Goal: Task Accomplishment & Management: Manage account settings

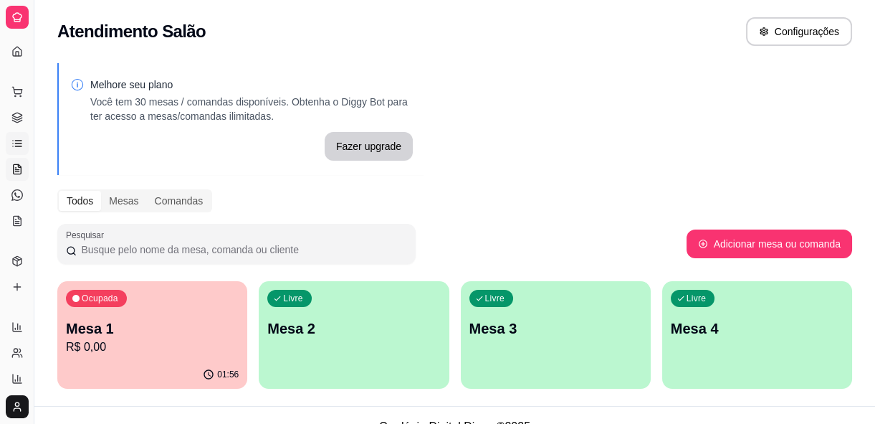
click at [23, 151] on link "Lista de Pedidos" at bounding box center [17, 143] width 23 height 23
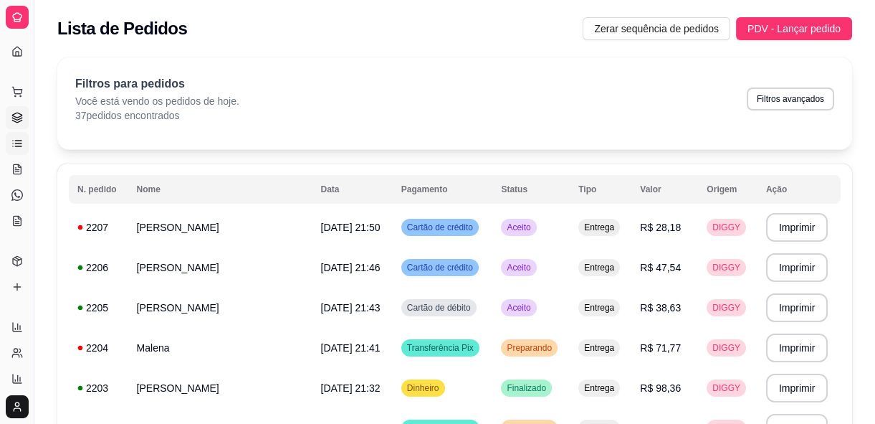
click at [21, 121] on icon at bounding box center [16, 121] width 9 height 2
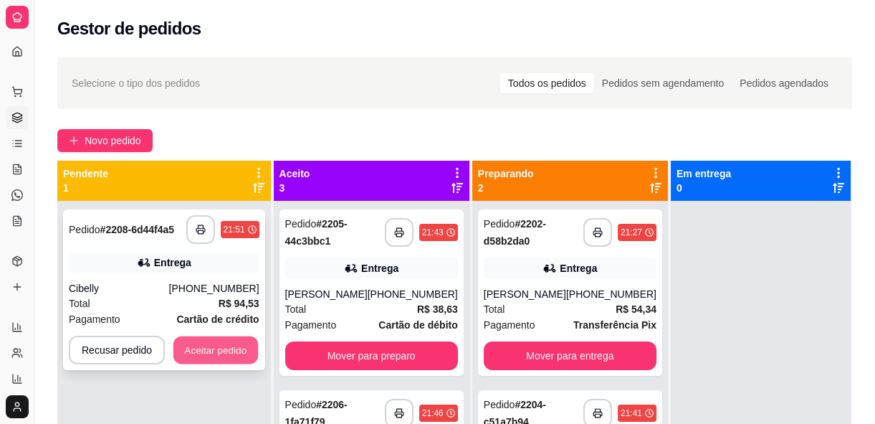
click at [237, 356] on button "Aceitar pedido" at bounding box center [215, 350] width 85 height 28
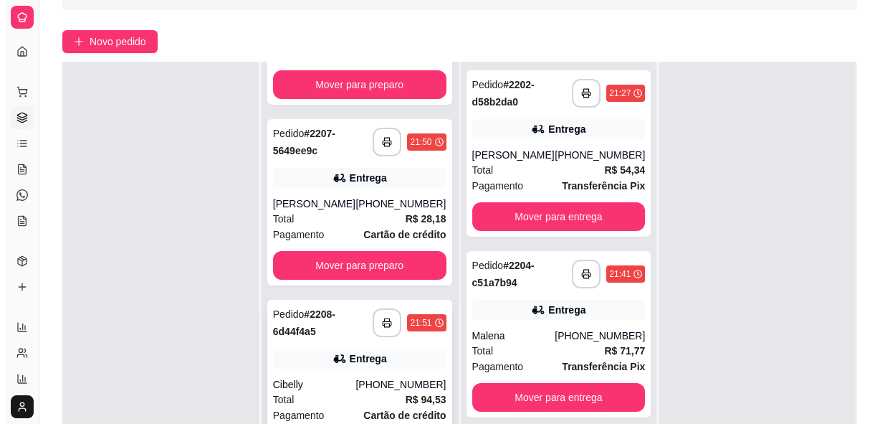
scroll to position [195, 0]
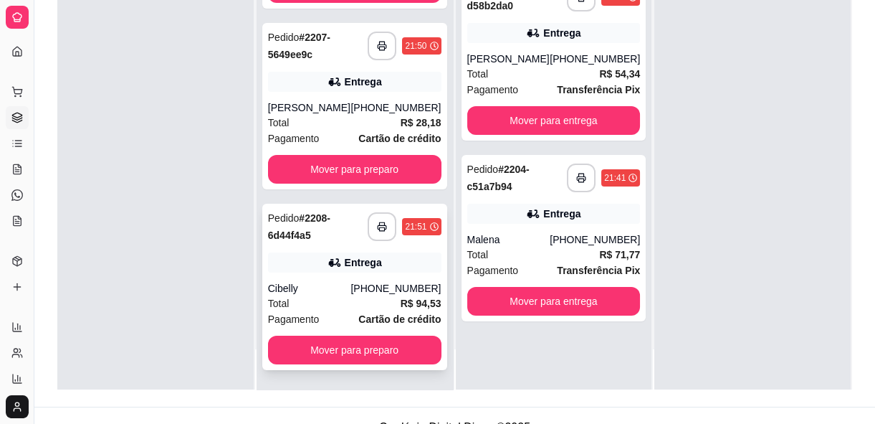
click at [317, 321] on div "Pagamento Cartão de crédito" at bounding box center [354, 319] width 173 height 16
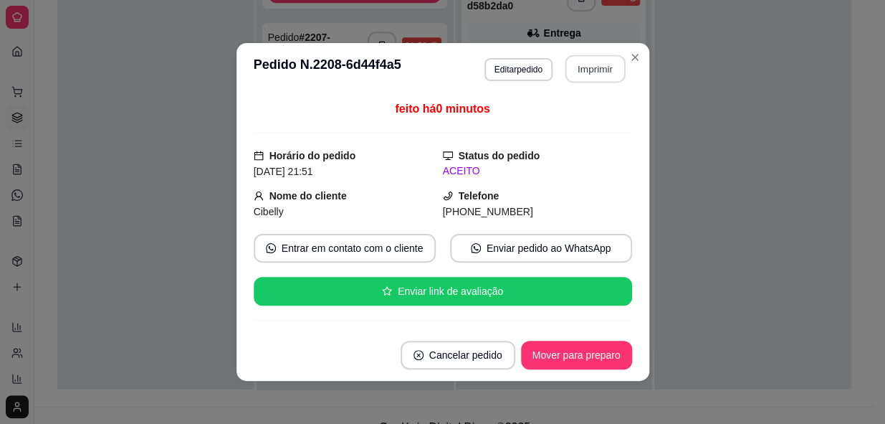
click at [576, 67] on button "Imprimir" at bounding box center [595, 69] width 60 height 28
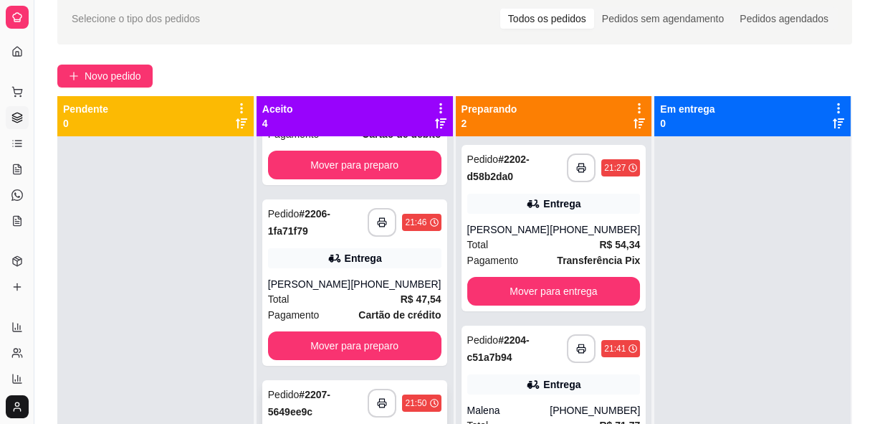
scroll to position [130, 0]
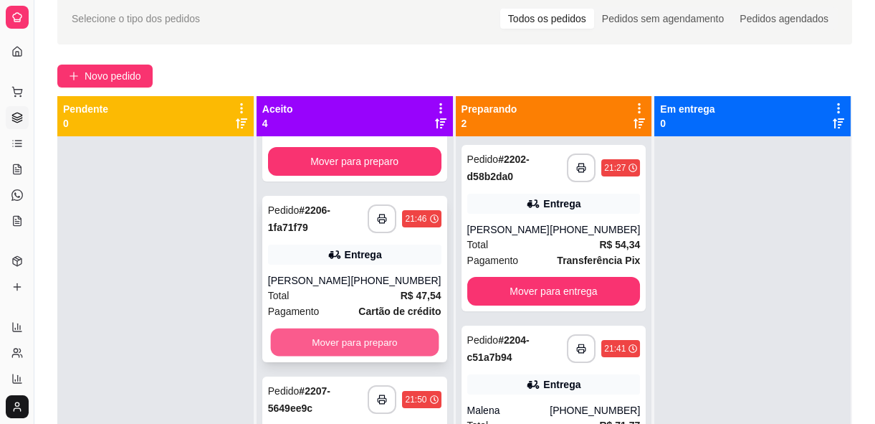
click at [371, 339] on button "Mover para preparo" at bounding box center [354, 342] width 168 height 28
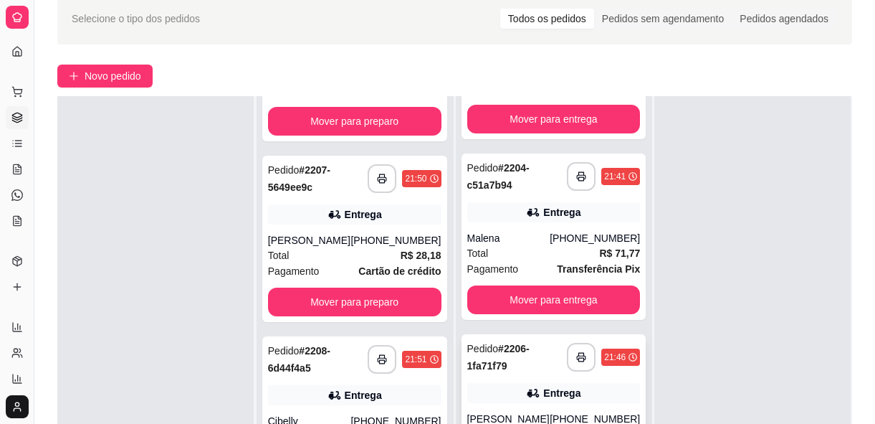
scroll to position [195, 0]
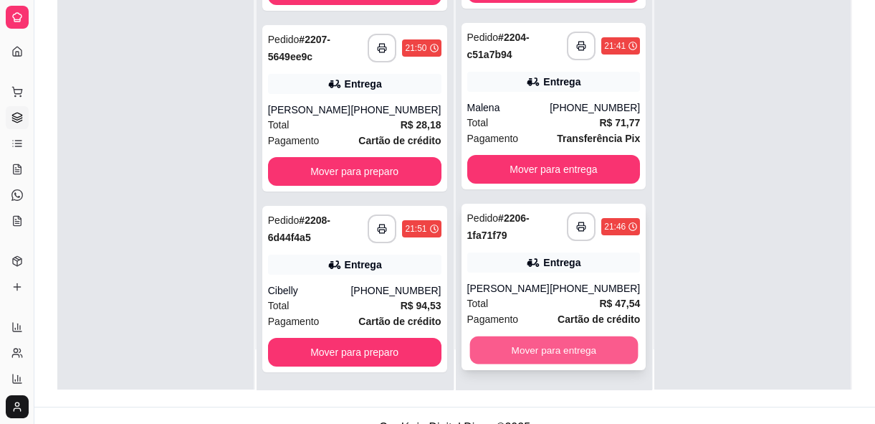
click at [533, 358] on button "Mover para entrega" at bounding box center [554, 350] width 168 height 28
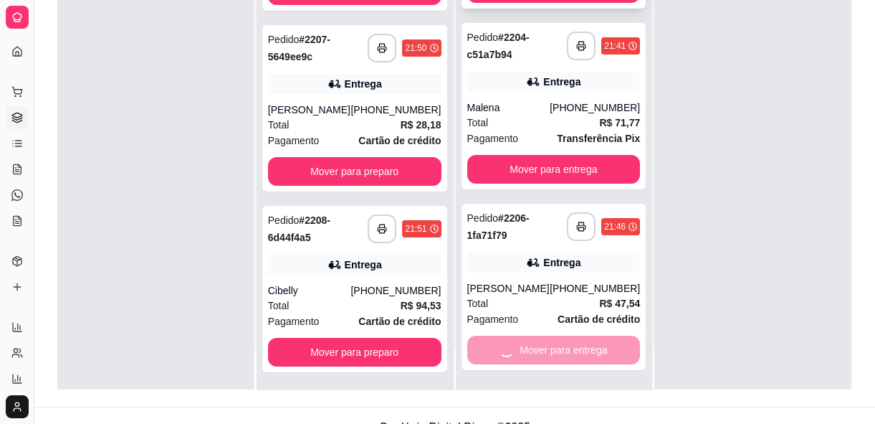
scroll to position [0, 0]
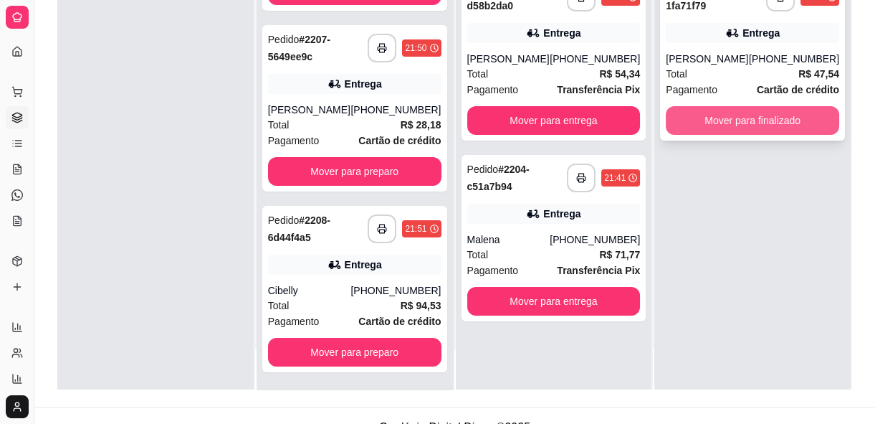
click at [688, 115] on button "Mover para finalizado" at bounding box center [752, 120] width 173 height 29
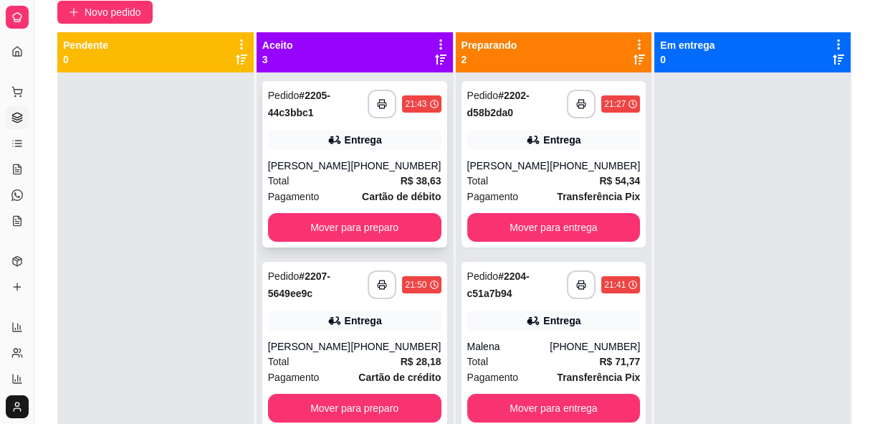
scroll to position [65, 0]
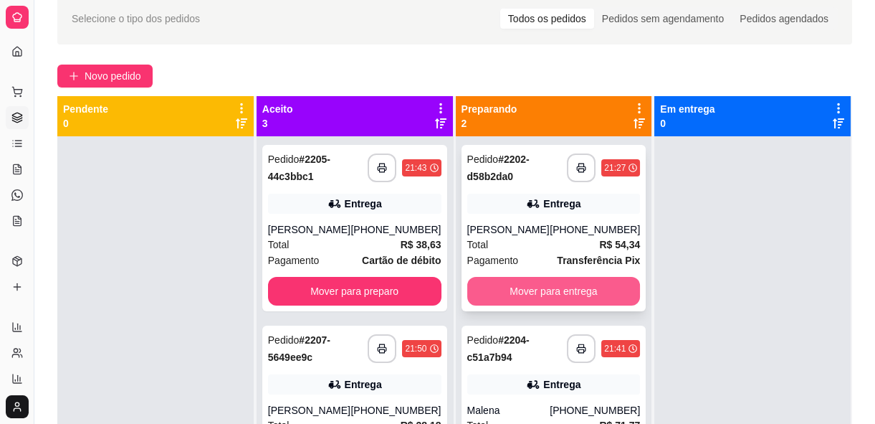
click at [596, 304] on div "Mover para entrega" at bounding box center [553, 291] width 173 height 29
click at [563, 292] on button "Mover para entrega" at bounding box center [553, 291] width 173 height 29
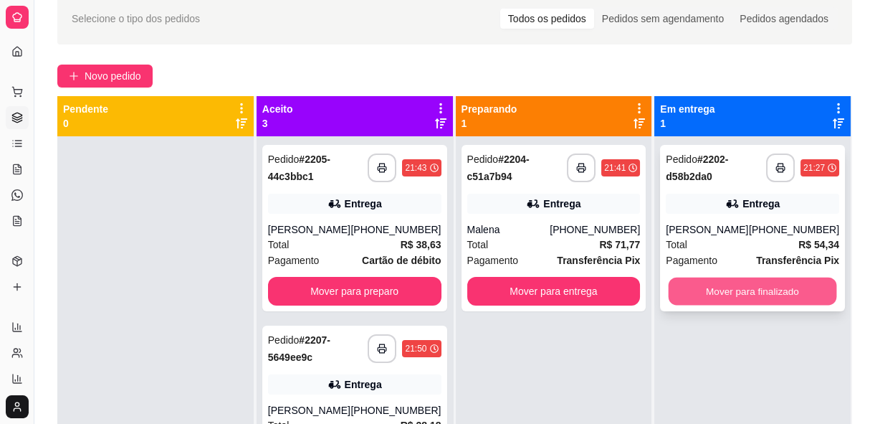
click at [693, 282] on button "Mover para finalizado" at bounding box center [753, 291] width 168 height 28
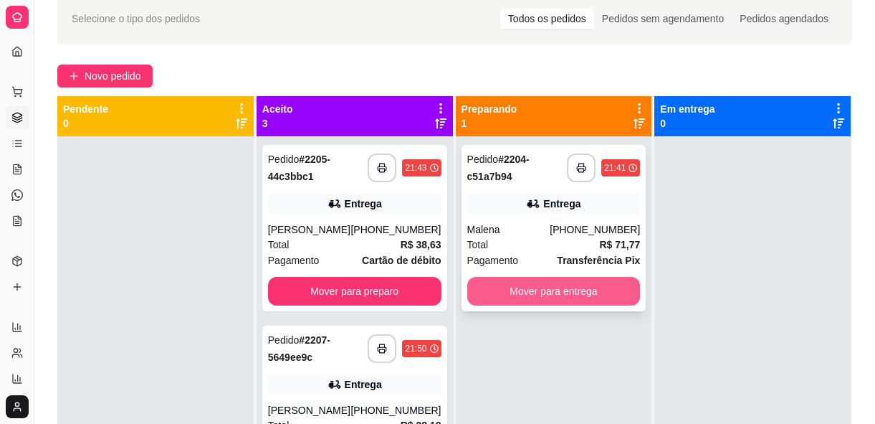
click at [581, 280] on button "Mover para entrega" at bounding box center [553, 291] width 173 height 29
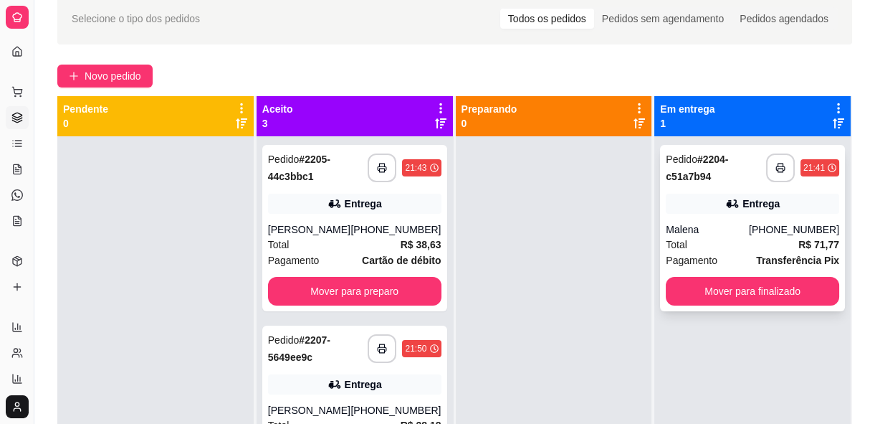
click at [731, 275] on div "**********" at bounding box center [752, 228] width 185 height 166
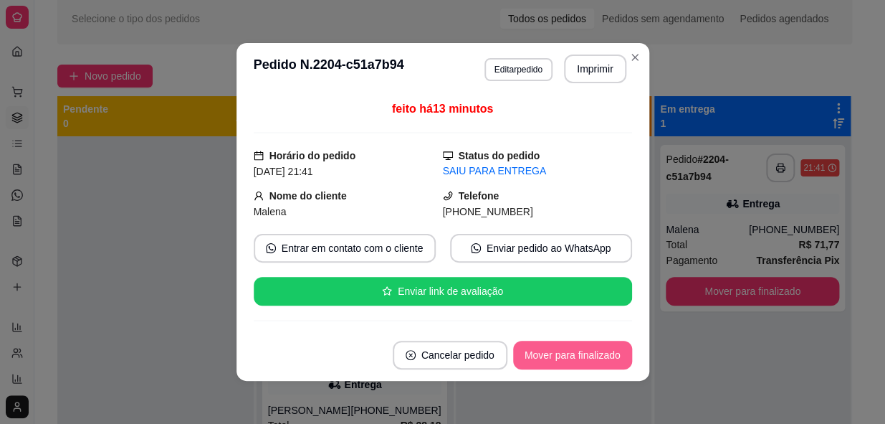
click at [518, 349] on button "Mover para finalizado" at bounding box center [572, 354] width 119 height 29
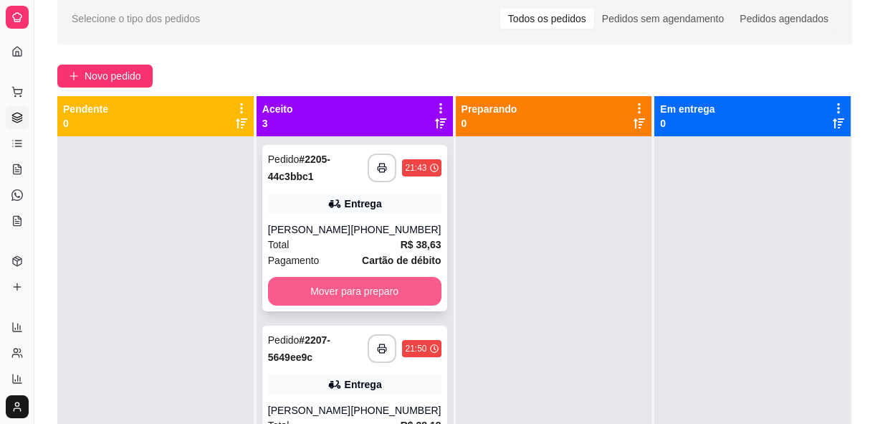
click at [404, 285] on button "Mover para preparo" at bounding box center [354, 291] width 173 height 29
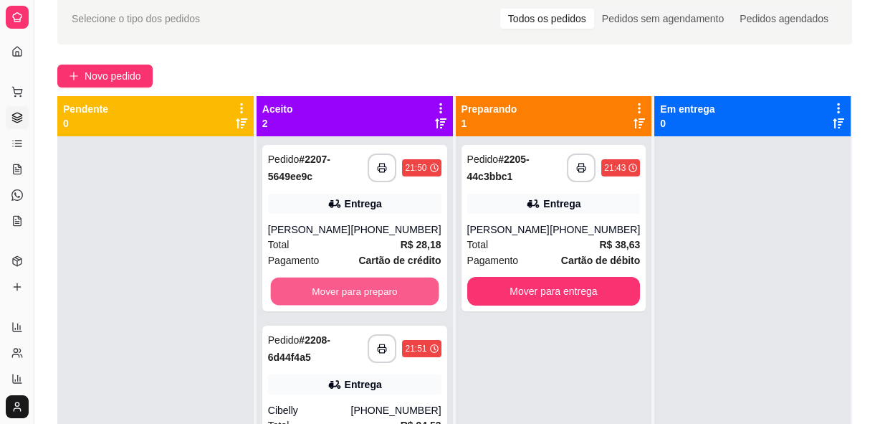
click at [404, 285] on button "Mover para preparo" at bounding box center [354, 291] width 168 height 28
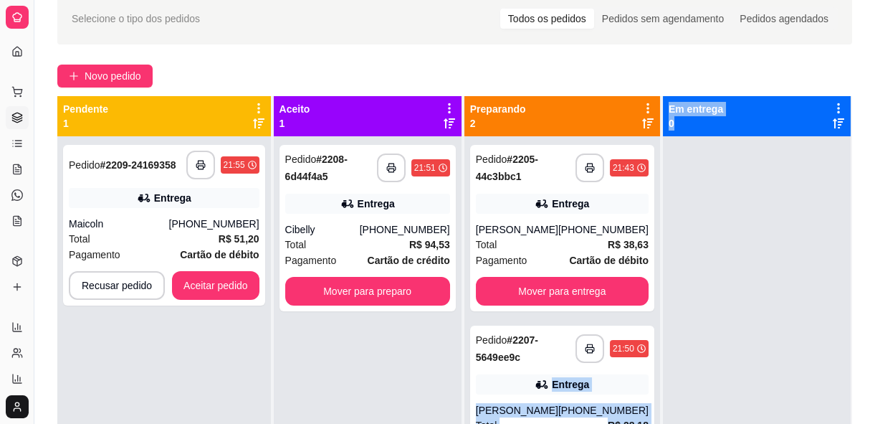
drag, startPoint x: 647, startPoint y: 318, endPoint x: 680, endPoint y: 387, distance: 77.3
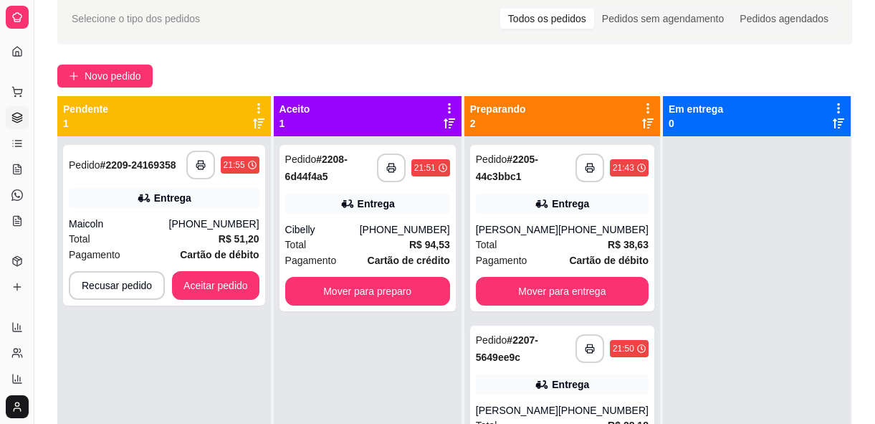
drag, startPoint x: 680, startPoint y: 387, endPoint x: 348, endPoint y: 327, distance: 338.0
click at [348, 327] on div "**********" at bounding box center [368, 348] width 188 height 424
click at [225, 282] on button "Aceitar pedido" at bounding box center [215, 285] width 87 height 29
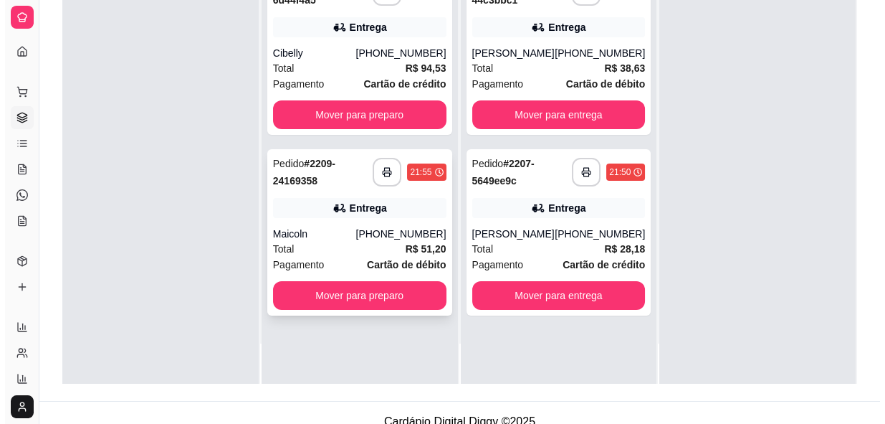
scroll to position [218, 0]
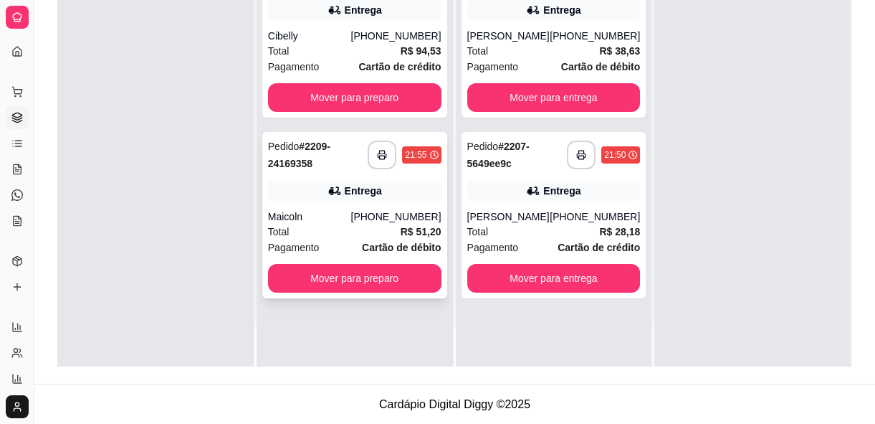
click at [326, 242] on div "Pagamento Cartão de débito" at bounding box center [354, 247] width 173 height 16
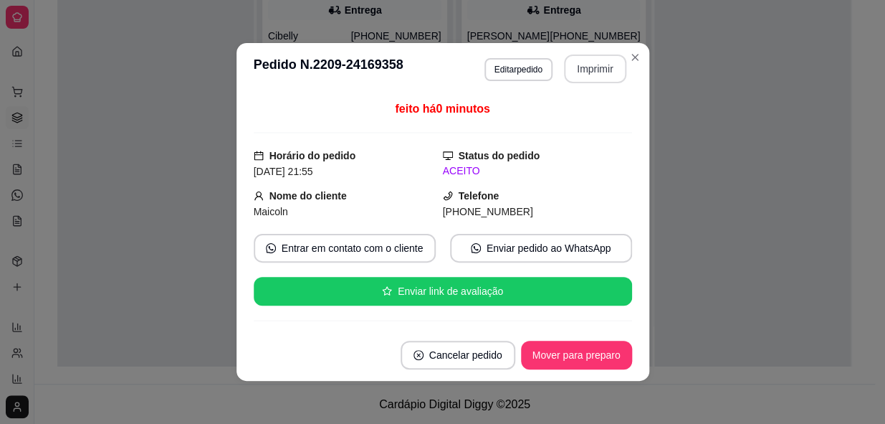
click at [573, 78] on button "Imprimir" at bounding box center [595, 68] width 62 height 29
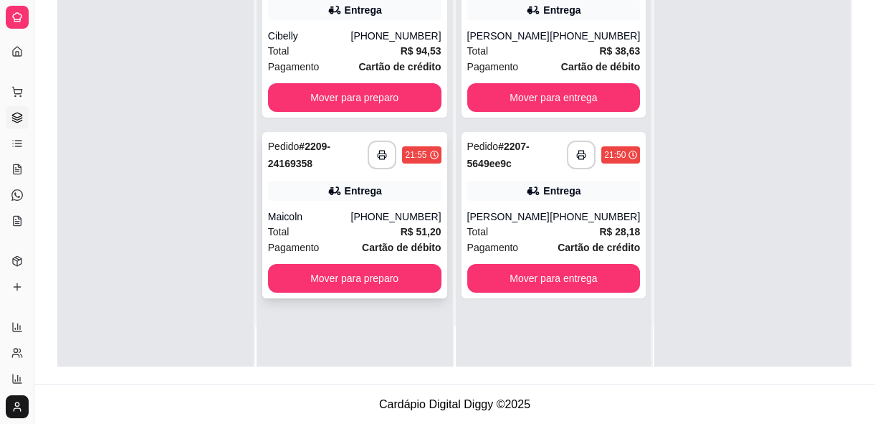
click at [324, 244] on div "Pagamento Cartão de débito" at bounding box center [354, 247] width 173 height 16
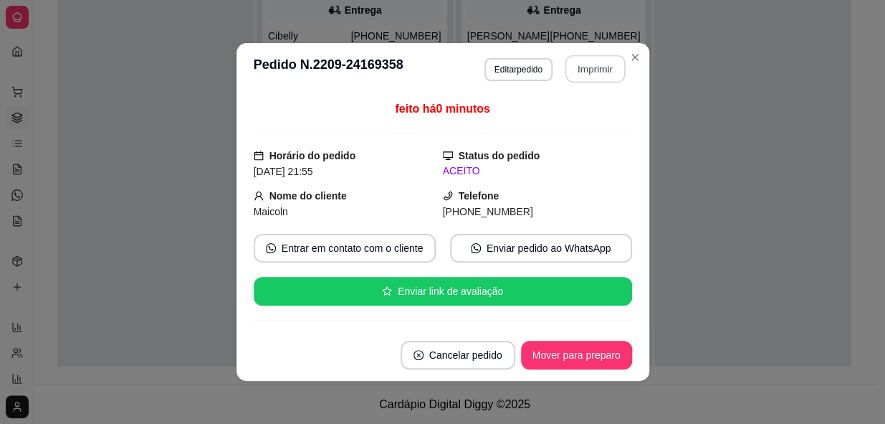
click at [568, 72] on button "Imprimir" at bounding box center [595, 69] width 60 height 28
click at [566, 85] on header "**********" at bounding box center [443, 69] width 413 height 52
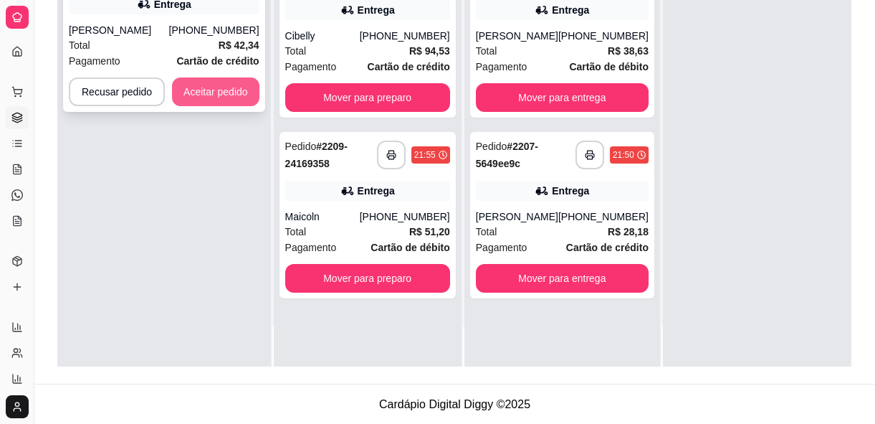
click at [221, 105] on button "Aceitar pedido" at bounding box center [215, 91] width 87 height 29
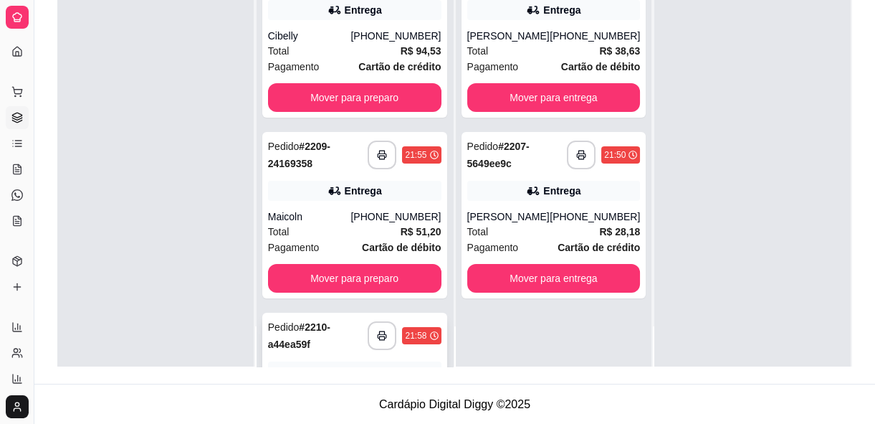
click at [329, 324] on strong "# 2210-a44ea59f" at bounding box center [299, 335] width 62 height 29
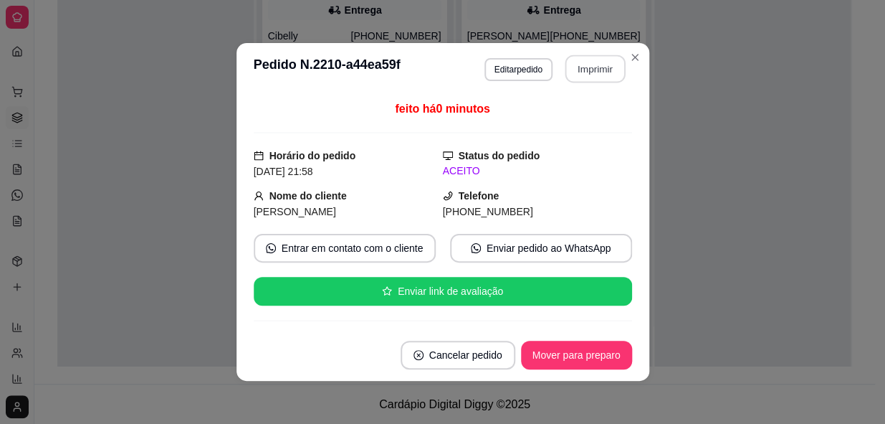
click at [581, 68] on button "Imprimir" at bounding box center [595, 69] width 60 height 28
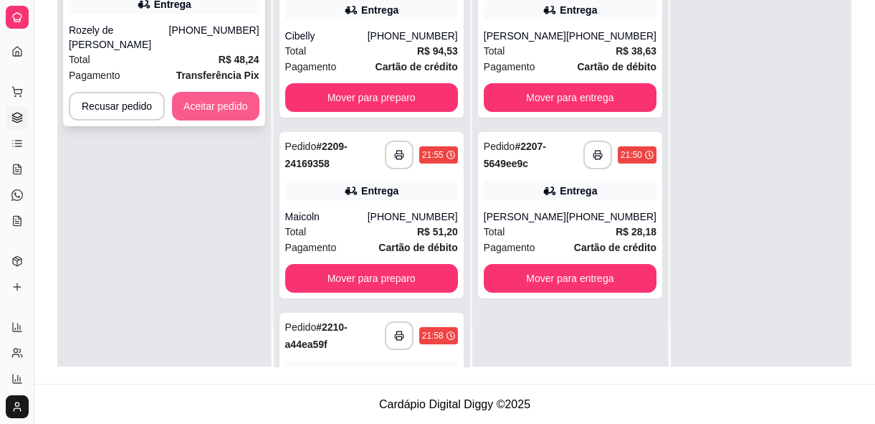
click at [217, 93] on button "Aceitar pedido" at bounding box center [215, 106] width 87 height 29
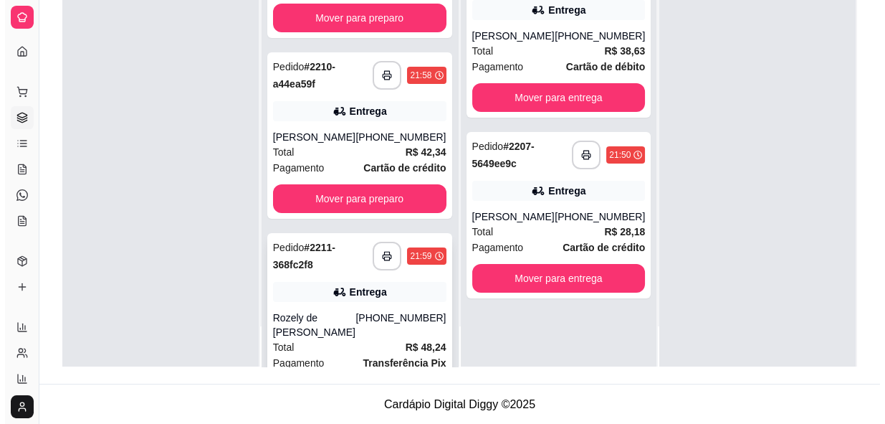
scroll to position [327, 0]
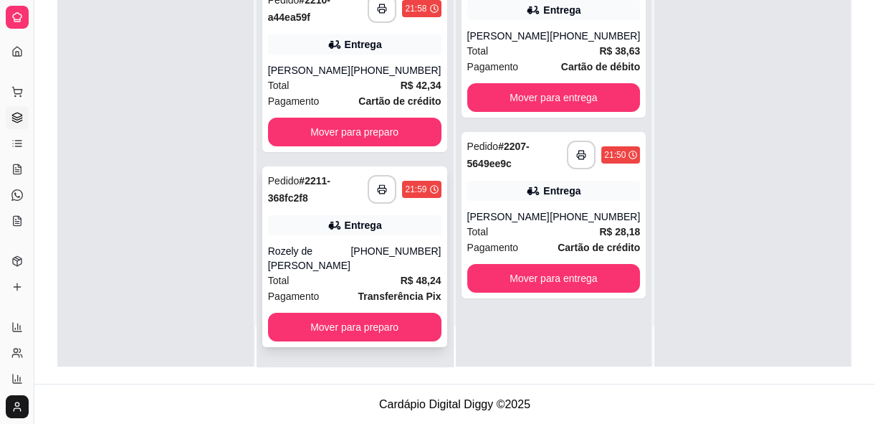
click at [322, 280] on div "Total R$ 48,24" at bounding box center [354, 280] width 173 height 16
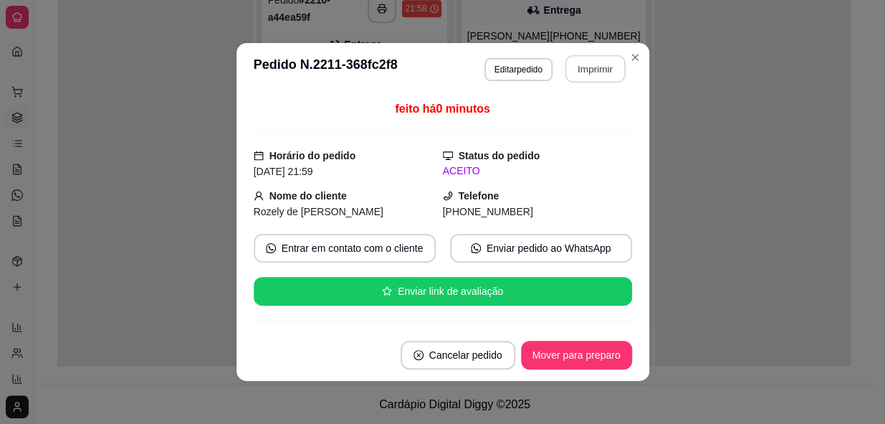
click at [573, 66] on button "Imprimir" at bounding box center [595, 69] width 60 height 28
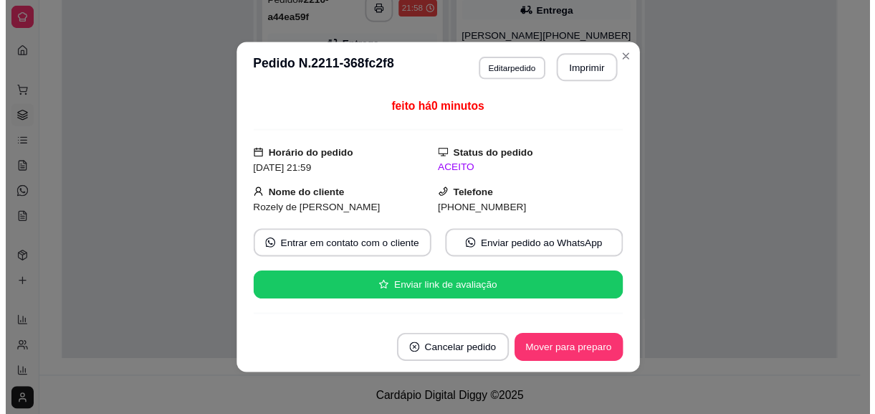
scroll to position [0, 0]
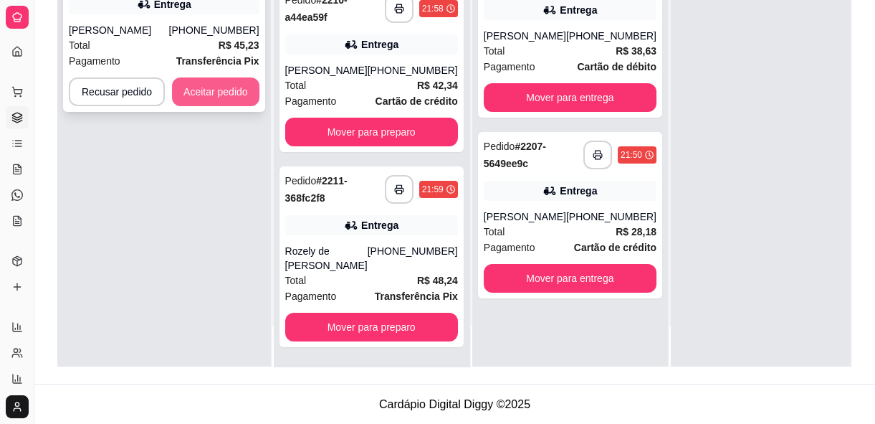
click at [237, 96] on button "Aceitar pedido" at bounding box center [215, 91] width 87 height 29
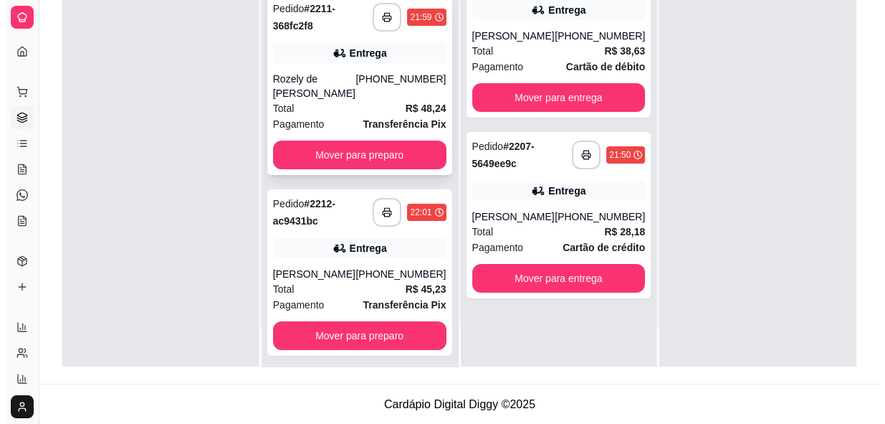
scroll to position [508, 0]
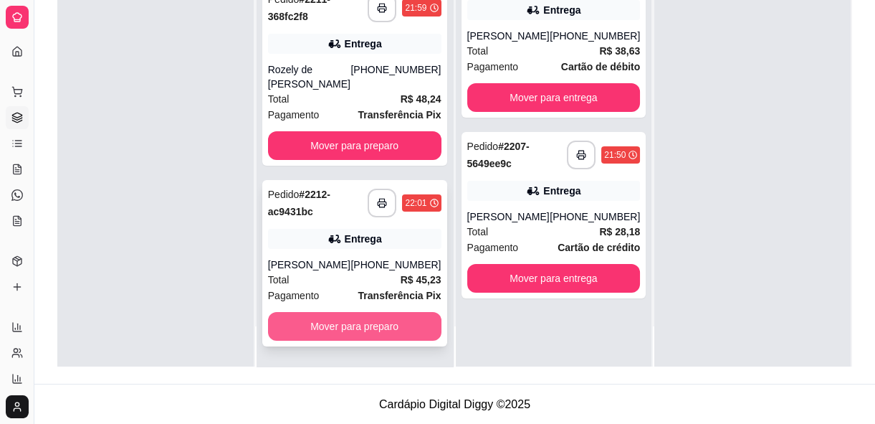
click at [345, 280] on div "Total R$ 45,23" at bounding box center [354, 280] width 173 height 16
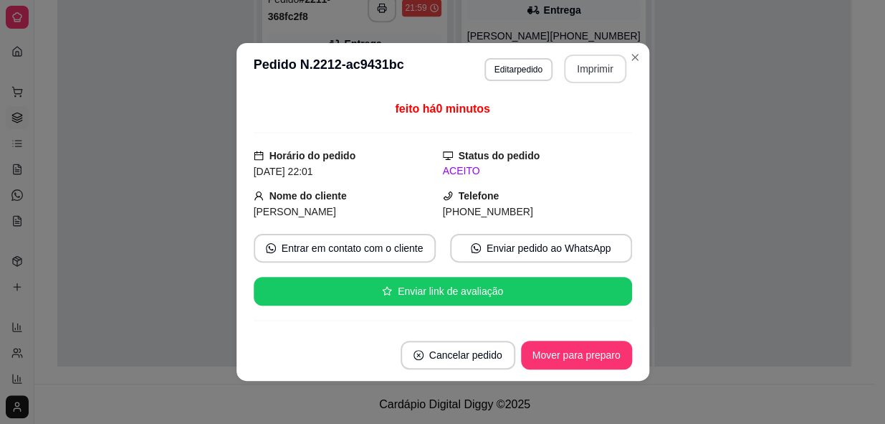
click at [606, 66] on button "Imprimir" at bounding box center [595, 68] width 62 height 29
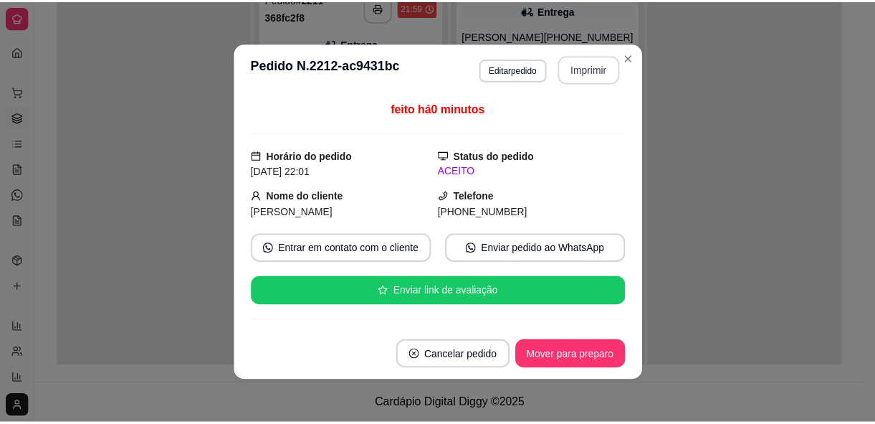
scroll to position [0, 0]
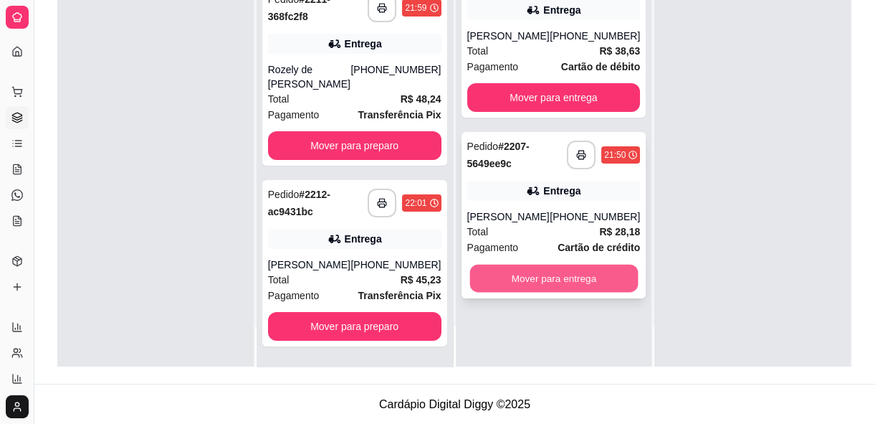
click at [494, 286] on button "Mover para entrega" at bounding box center [554, 278] width 168 height 28
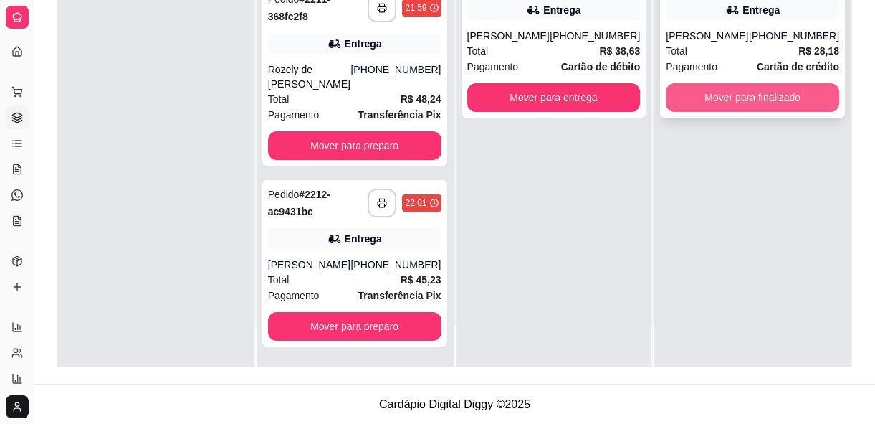
click at [753, 104] on button "Mover para finalizado" at bounding box center [752, 97] width 173 height 29
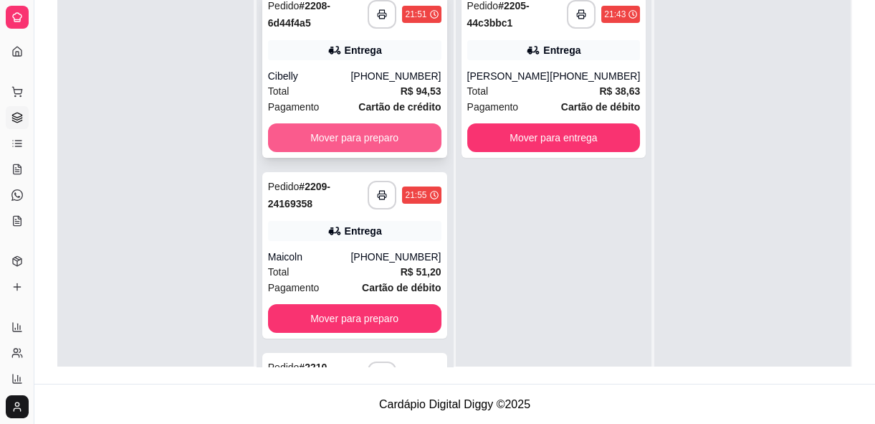
click at [399, 124] on button "Mover para preparo" at bounding box center [354, 137] width 173 height 29
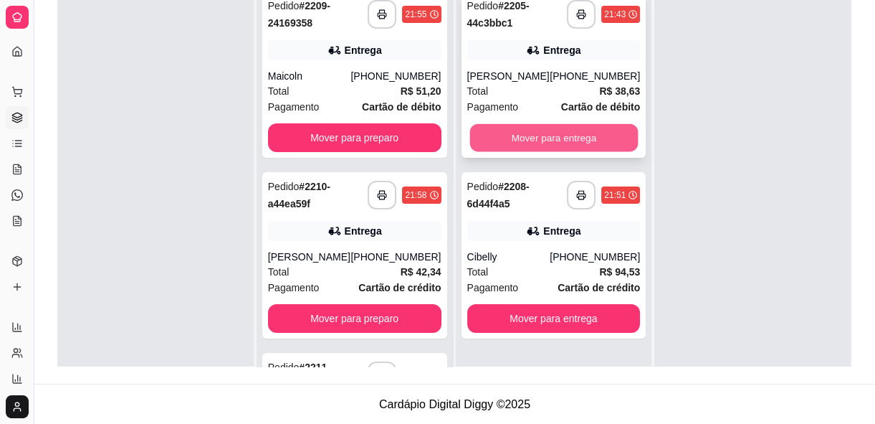
click at [611, 129] on button "Mover para entrega" at bounding box center [554, 138] width 168 height 28
click at [611, 129] on div "Mover para entrega" at bounding box center [553, 137] width 173 height 29
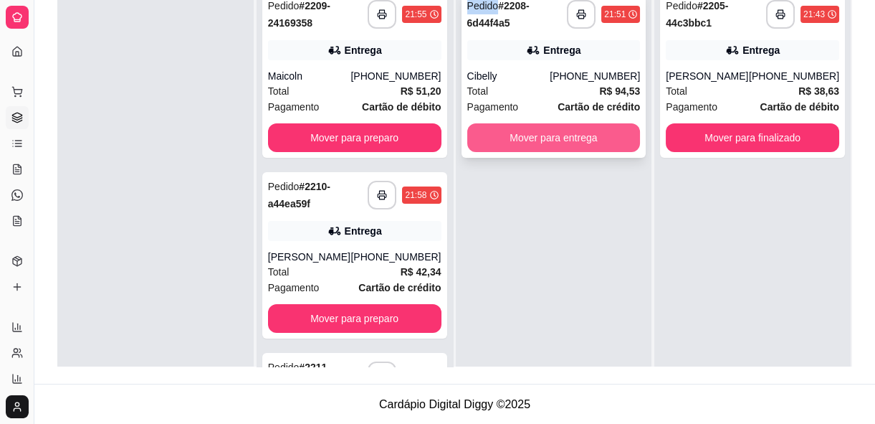
click at [610, 144] on button "Mover para entrega" at bounding box center [553, 137] width 173 height 29
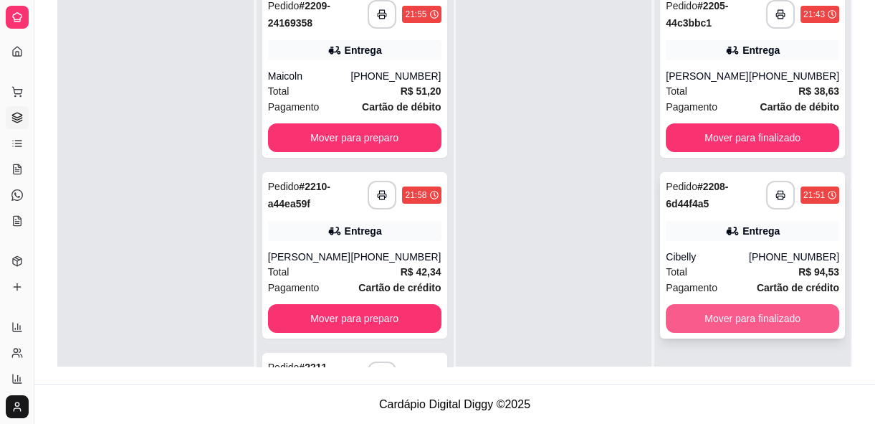
click at [695, 329] on button "Mover para finalizado" at bounding box center [752, 318] width 173 height 29
click at [695, 329] on div "Mover para finalizado" at bounding box center [752, 318] width 173 height 29
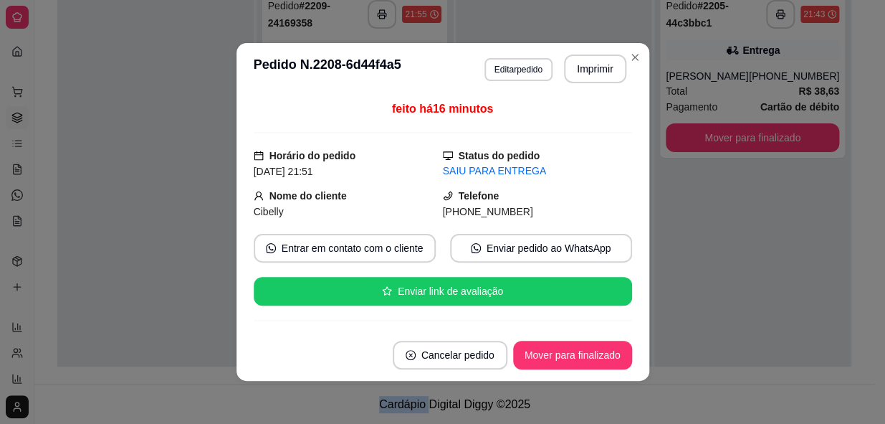
click at [602, 345] on button "Mover para finalizado" at bounding box center [572, 354] width 119 height 29
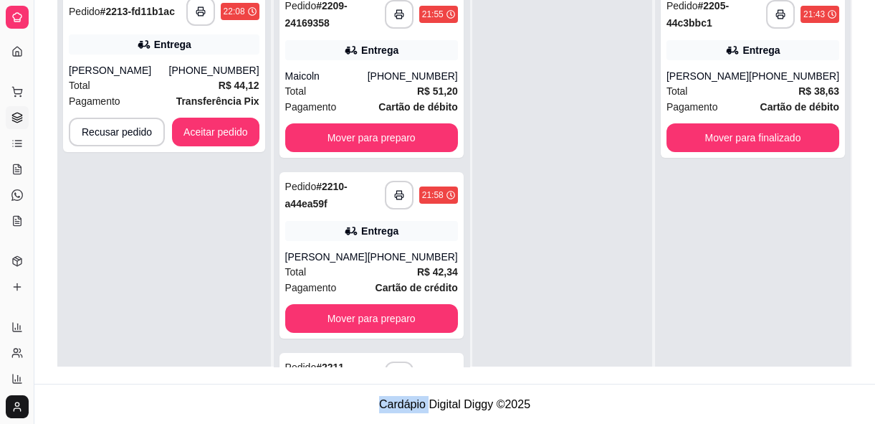
click at [13, 124] on link "Gestor de Pedidos" at bounding box center [17, 117] width 23 height 23
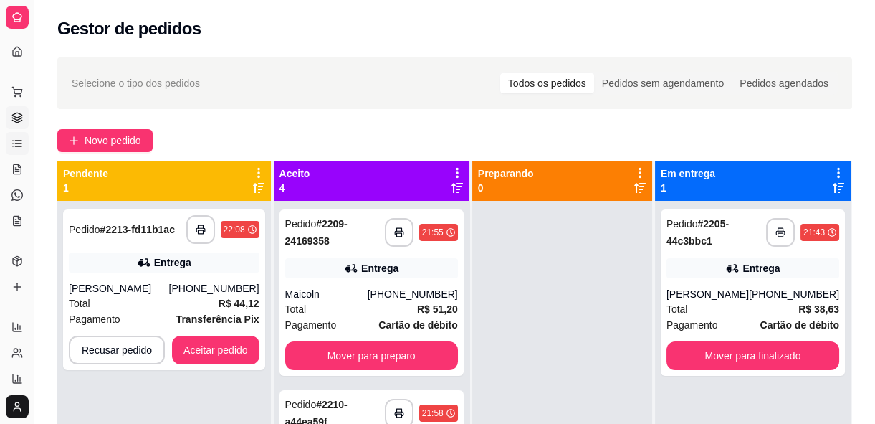
click at [9, 152] on link "Lista de Pedidos" at bounding box center [17, 143] width 23 height 23
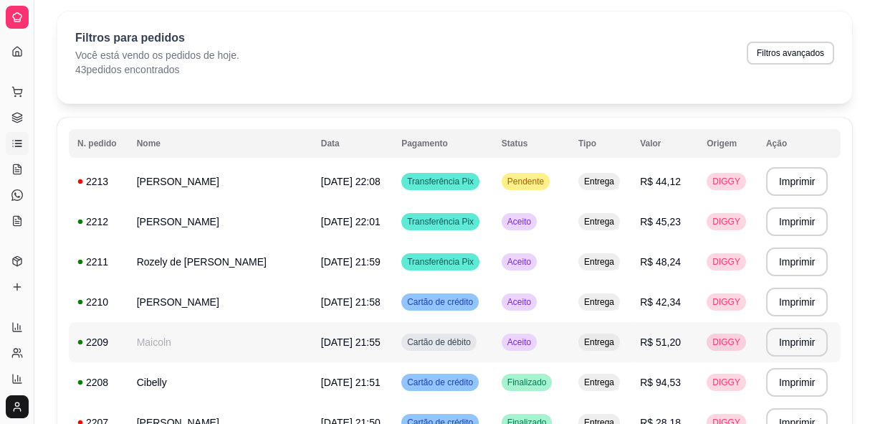
scroll to position [130, 0]
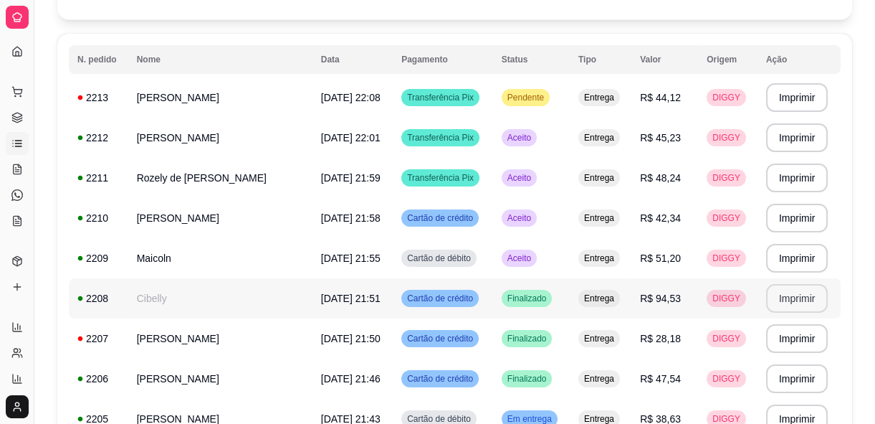
click at [778, 291] on button "Imprimir" at bounding box center [797, 298] width 62 height 29
click at [158, 301] on td "Cibelly" at bounding box center [220, 298] width 184 height 40
click at [20, 116] on icon at bounding box center [16, 115] width 9 height 5
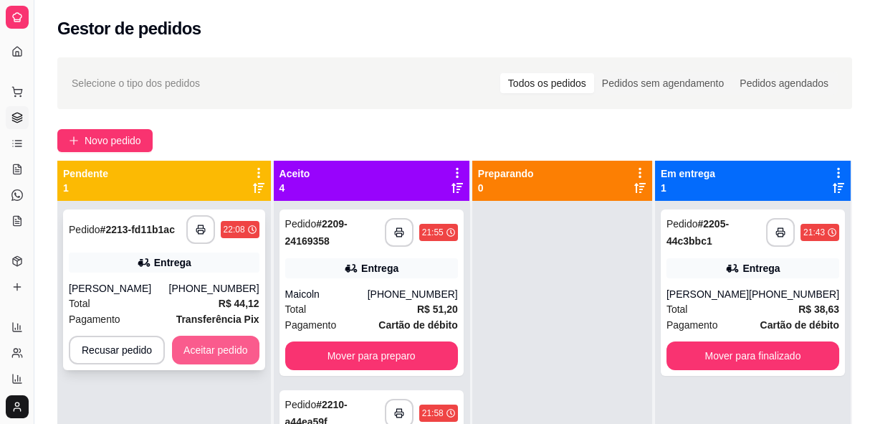
click at [246, 343] on button "Aceitar pedido" at bounding box center [215, 349] width 87 height 29
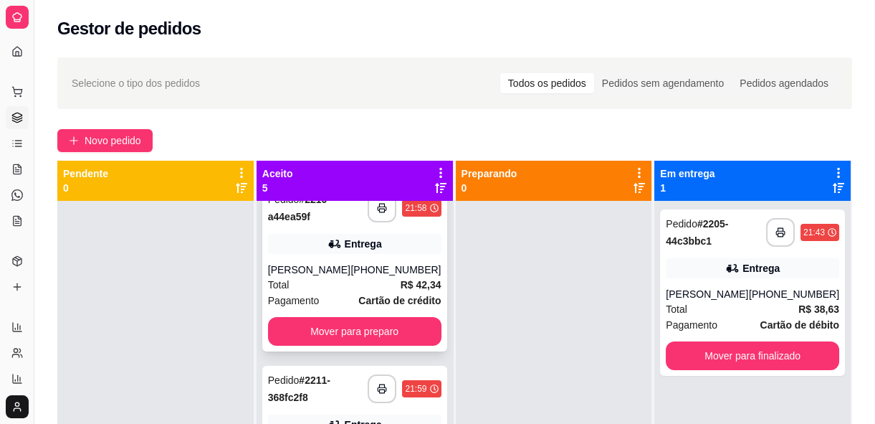
scroll to position [182, 0]
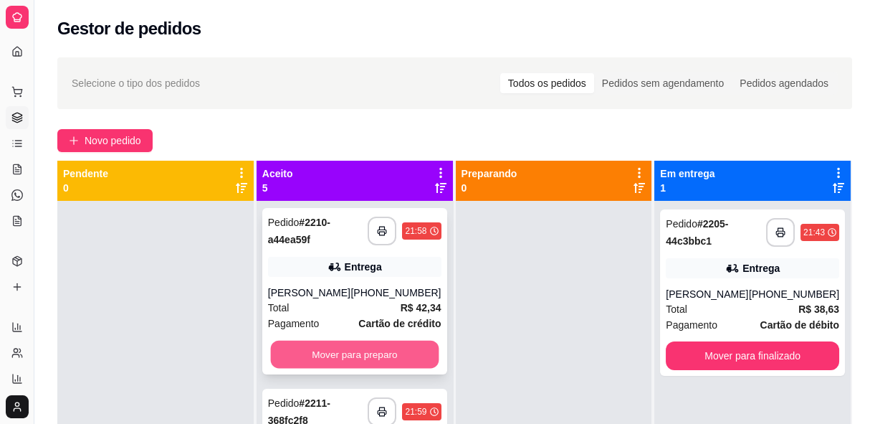
click at [373, 357] on button "Mover para preparo" at bounding box center [354, 354] width 168 height 28
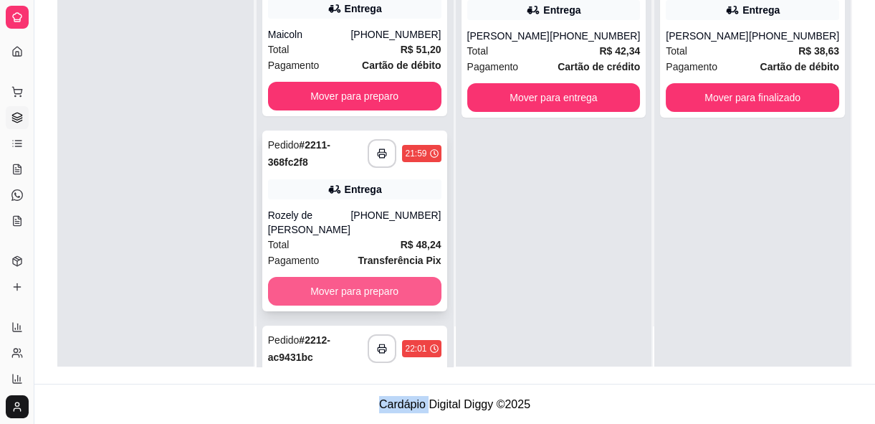
scroll to position [132, 0]
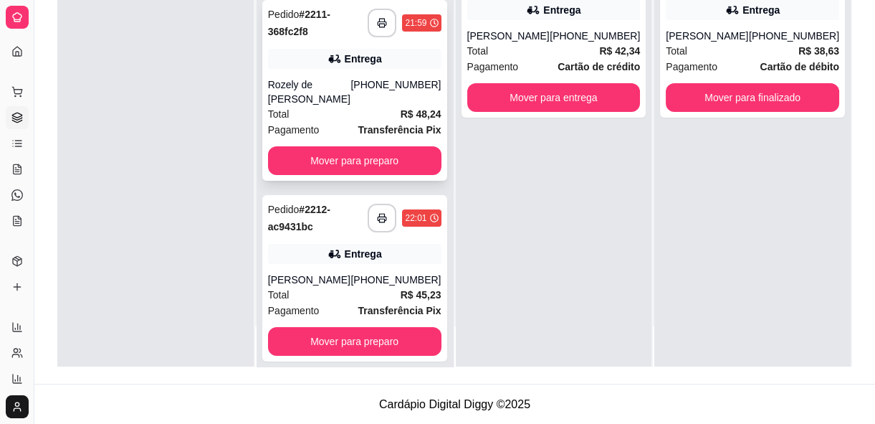
click at [314, 287] on div "Total R$ 45,23" at bounding box center [354, 295] width 173 height 16
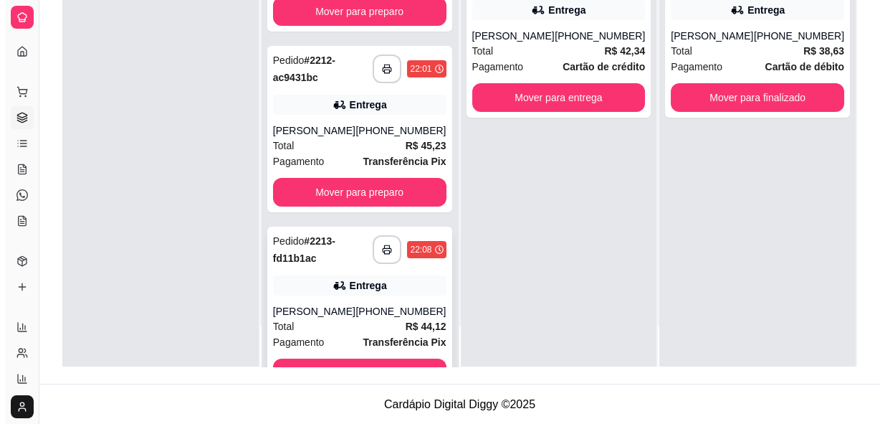
scroll to position [327, 0]
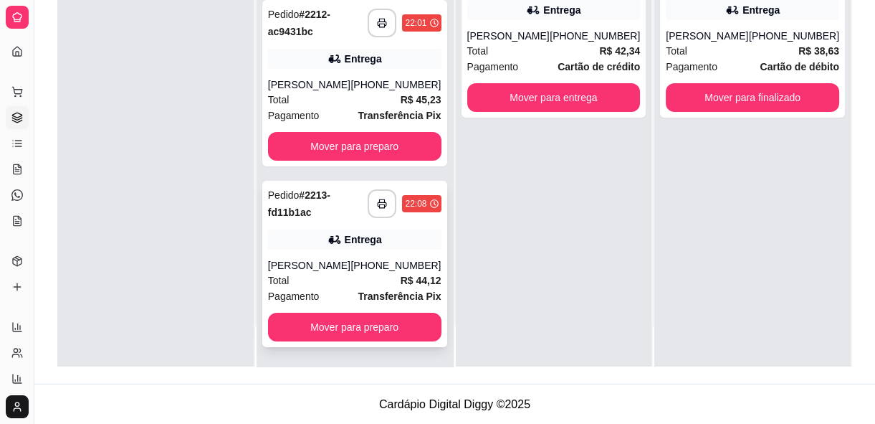
click at [365, 270] on div "[PHONE_NUMBER]" at bounding box center [396, 265] width 90 height 14
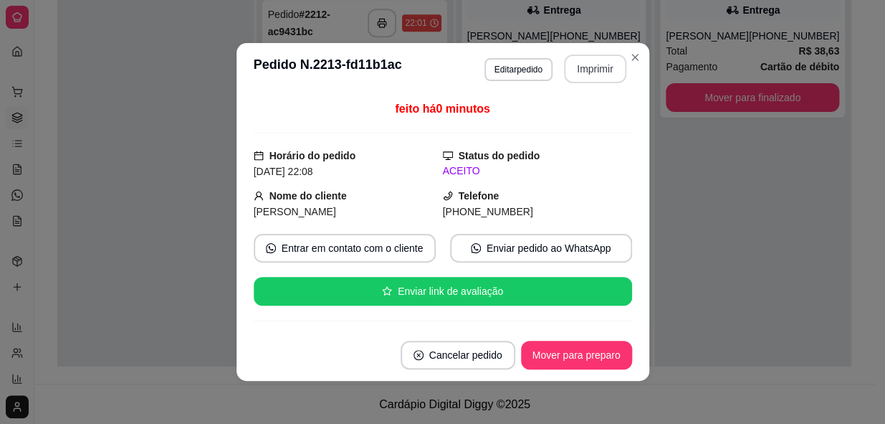
click at [612, 63] on button "Imprimir" at bounding box center [595, 68] width 62 height 29
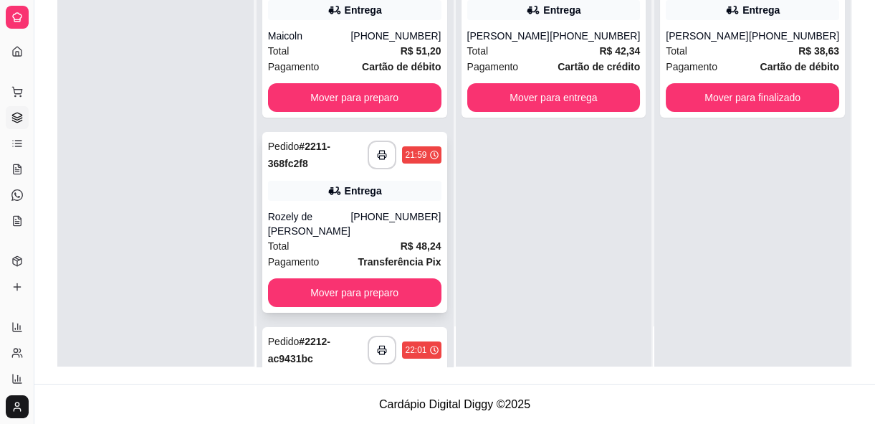
scroll to position [0, 0]
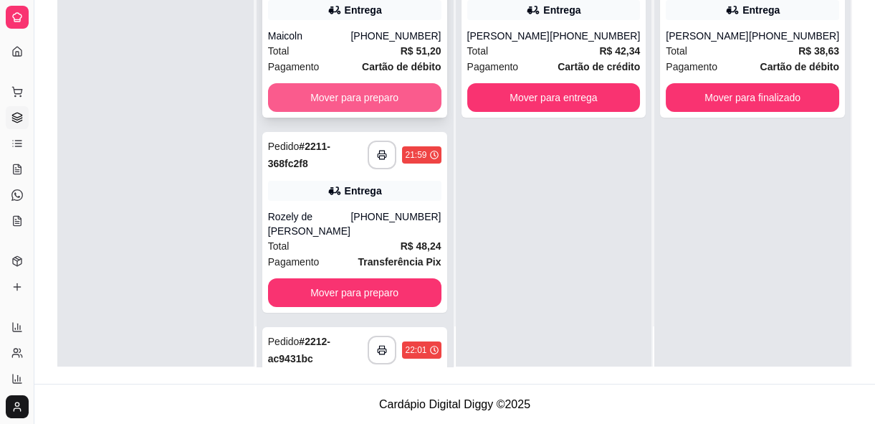
click at [415, 88] on button "Mover para preparo" at bounding box center [354, 97] width 173 height 29
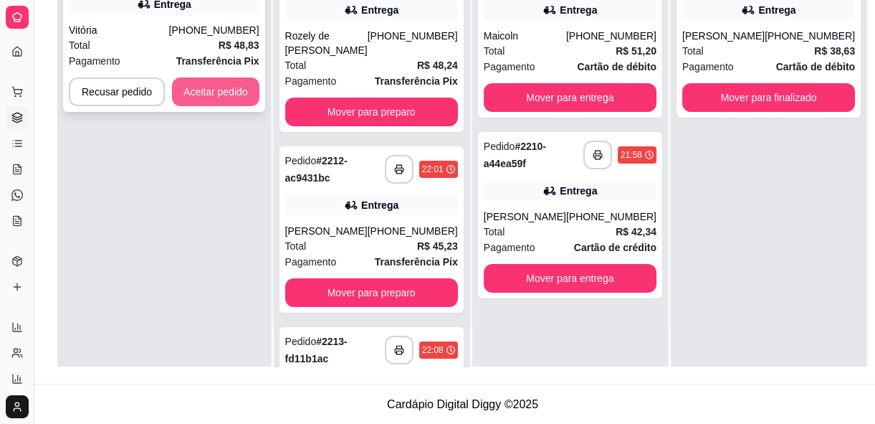
click at [245, 82] on button "Aceitar pedido" at bounding box center [215, 91] width 87 height 29
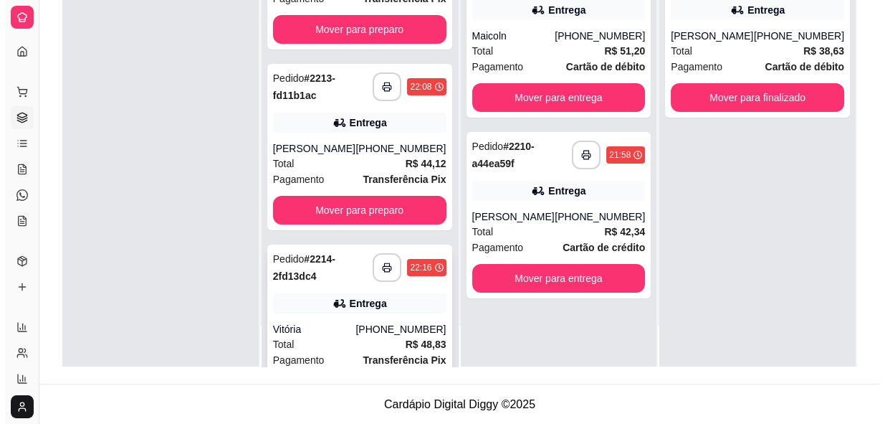
scroll to position [327, 0]
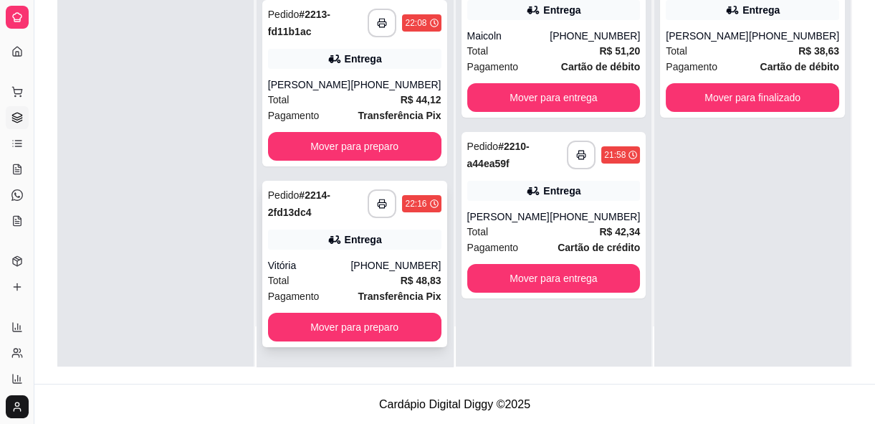
click at [308, 288] on span "Pagamento" at bounding box center [294, 296] width 52 height 16
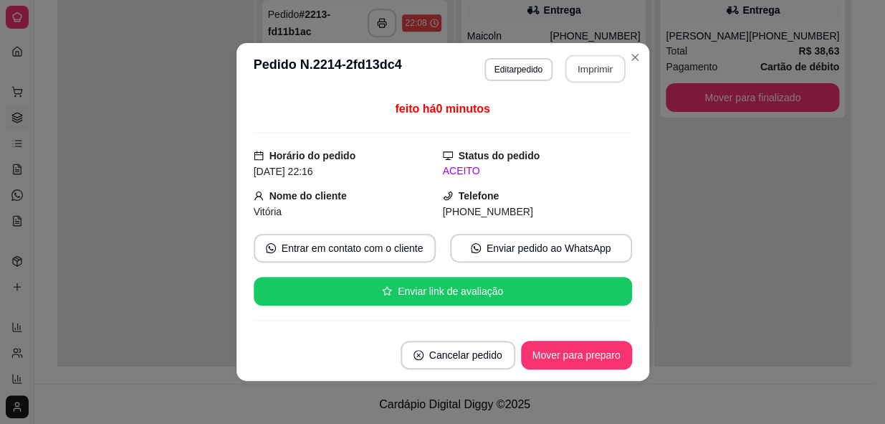
click at [573, 81] on button "Imprimir" at bounding box center [595, 69] width 60 height 28
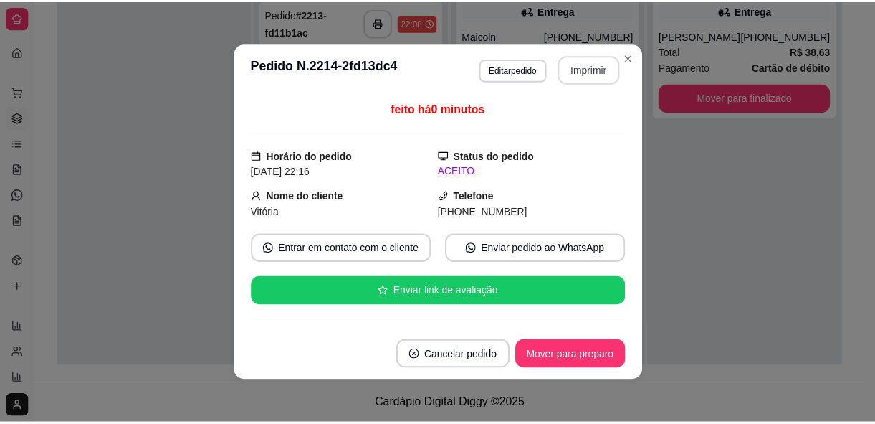
scroll to position [0, 0]
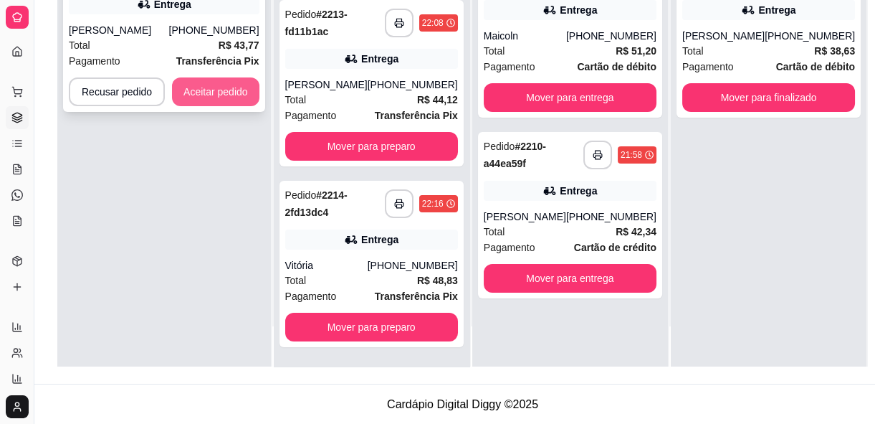
click at [239, 96] on button "Aceitar pedido" at bounding box center [215, 91] width 87 height 29
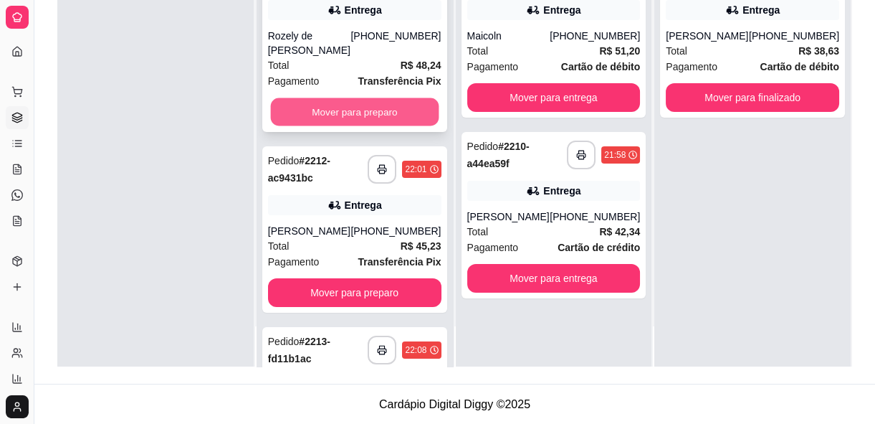
click at [325, 109] on button "Mover para preparo" at bounding box center [354, 112] width 168 height 28
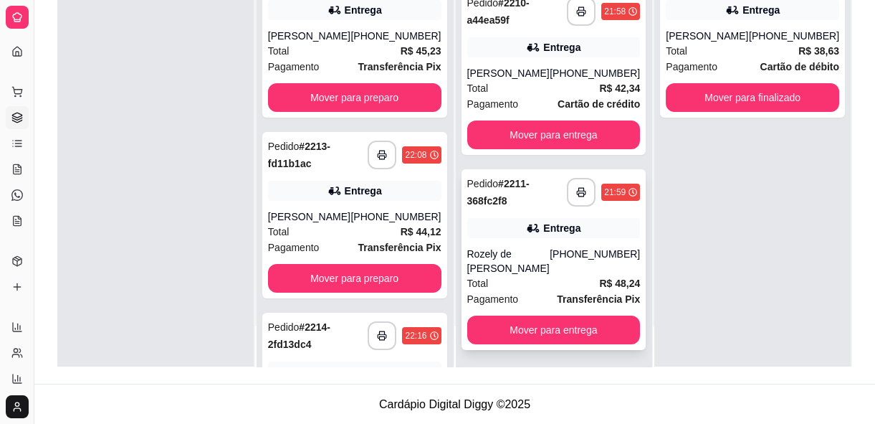
scroll to position [146, 0]
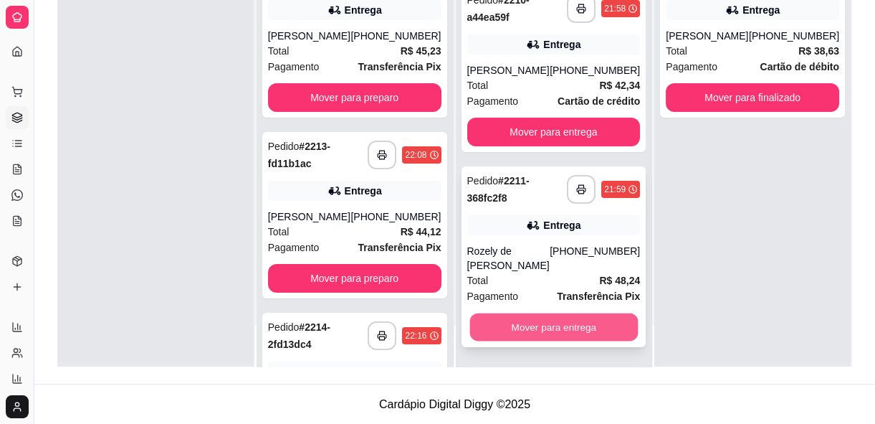
click at [547, 320] on button "Mover para entrega" at bounding box center [554, 327] width 168 height 28
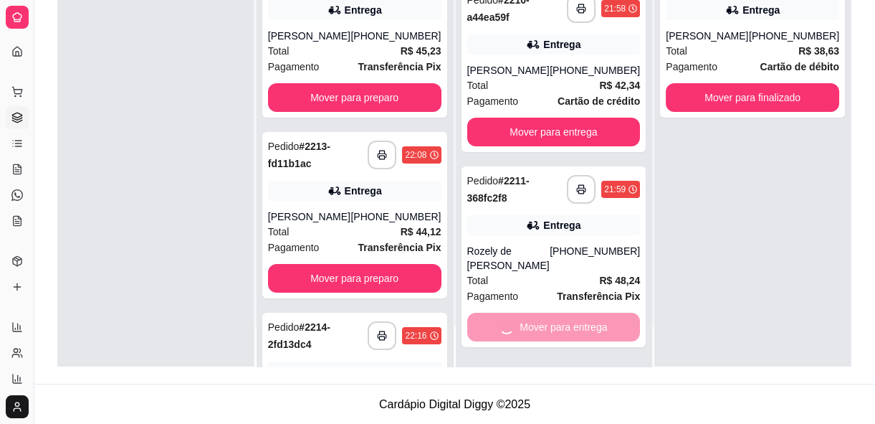
scroll to position [0, 0]
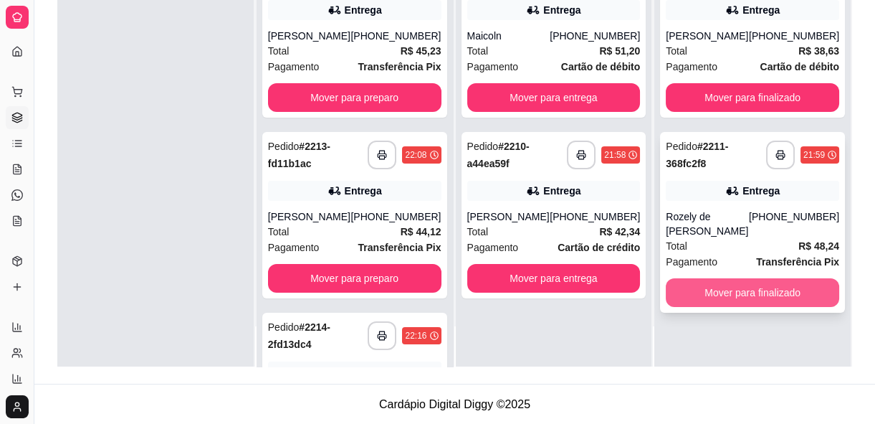
click at [694, 279] on button "Mover para finalizado" at bounding box center [752, 292] width 173 height 29
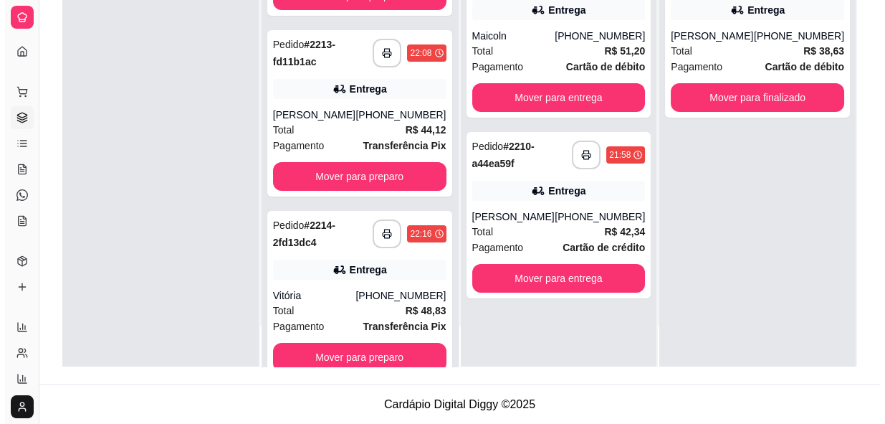
scroll to position [313, 0]
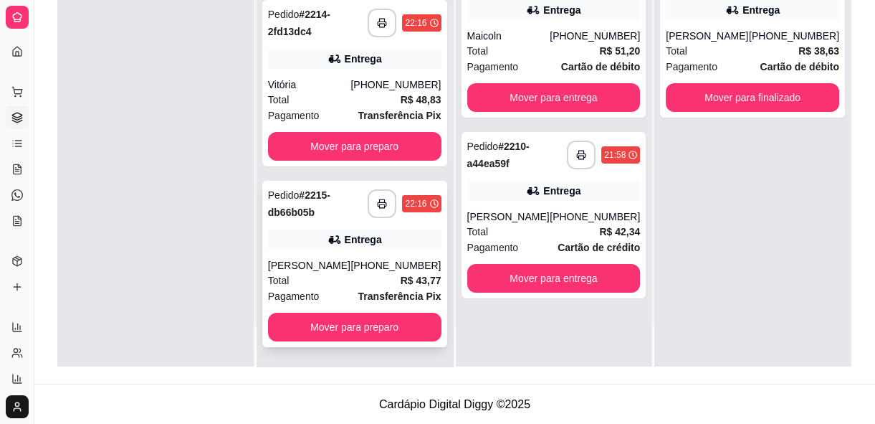
click at [307, 265] on div "[PERSON_NAME]" at bounding box center [309, 265] width 83 height 14
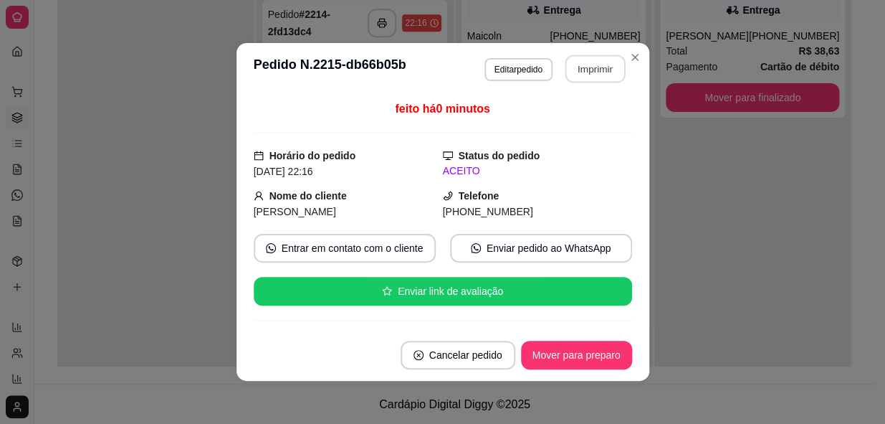
click at [591, 65] on button "Imprimir" at bounding box center [595, 69] width 60 height 28
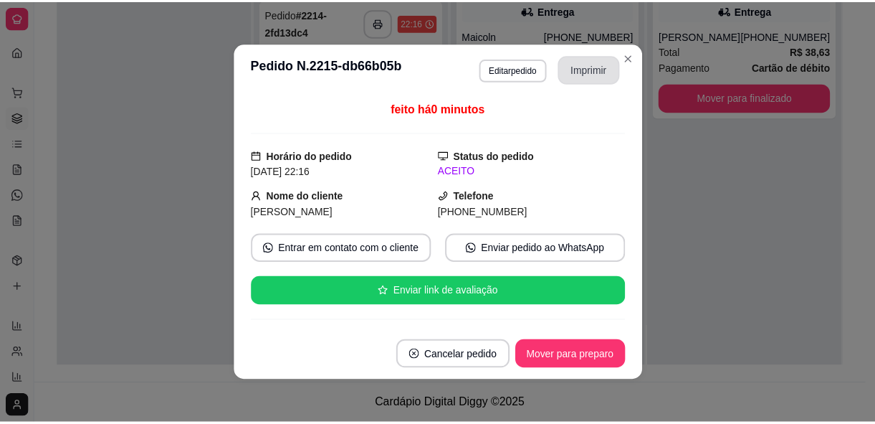
scroll to position [0, 0]
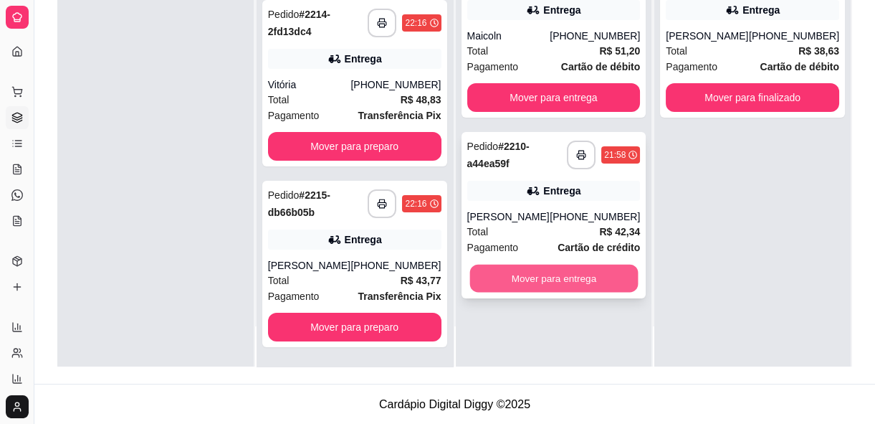
click at [559, 267] on button "Mover para entrega" at bounding box center [554, 278] width 168 height 28
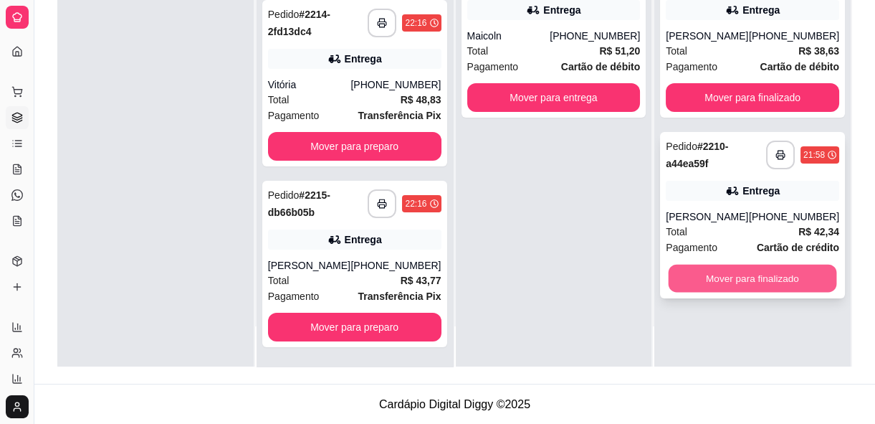
click at [700, 272] on button "Mover para finalizado" at bounding box center [753, 278] width 168 height 28
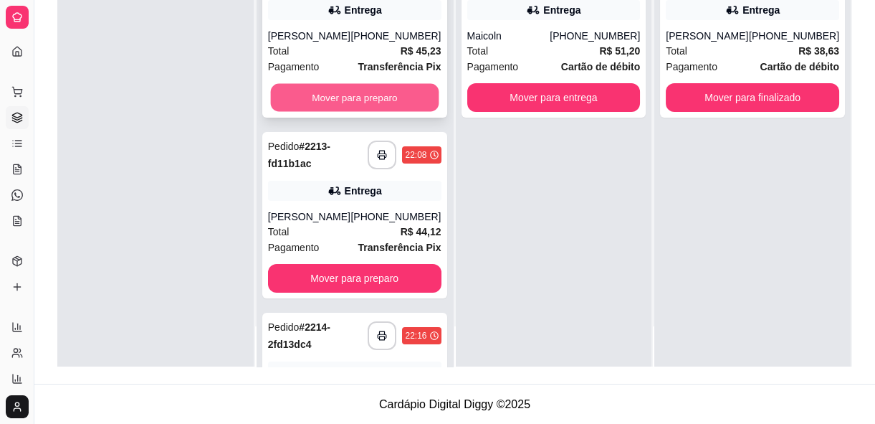
click at [389, 97] on button "Mover para preparo" at bounding box center [354, 98] width 168 height 28
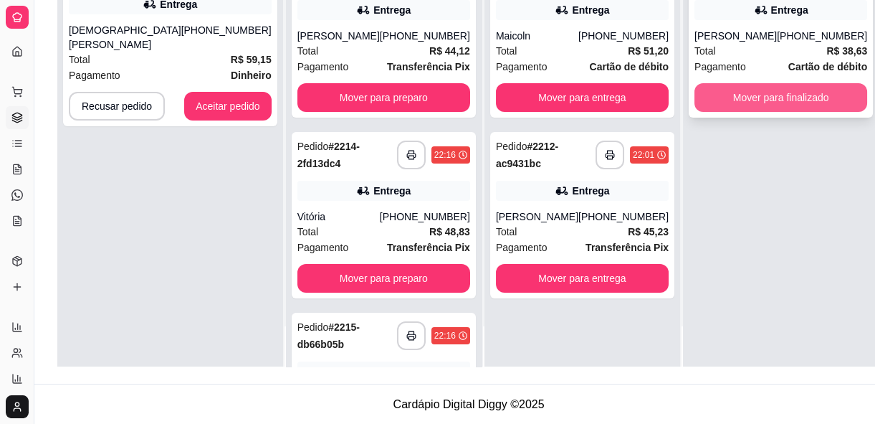
click at [699, 98] on button "Mover para finalizado" at bounding box center [781, 97] width 173 height 29
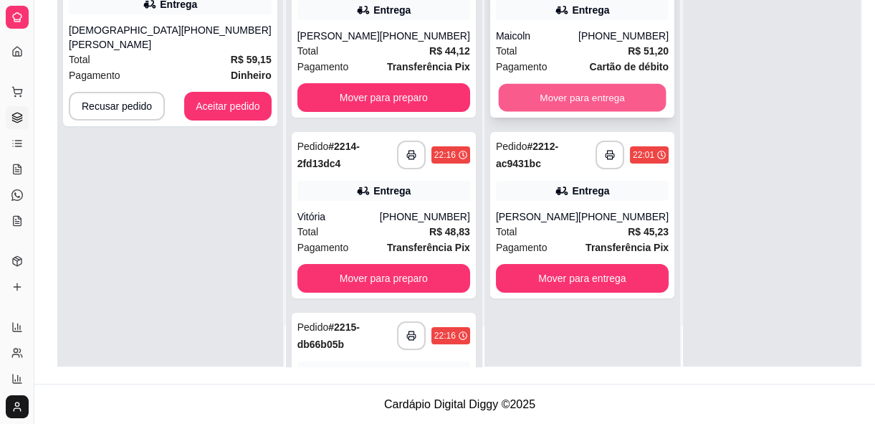
click at [541, 97] on button "Mover para entrega" at bounding box center [582, 98] width 168 height 28
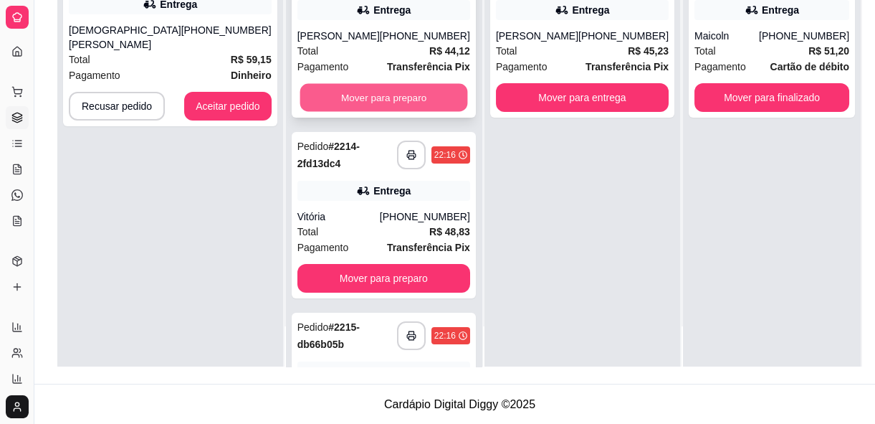
click at [376, 101] on button "Mover para preparo" at bounding box center [384, 98] width 168 height 28
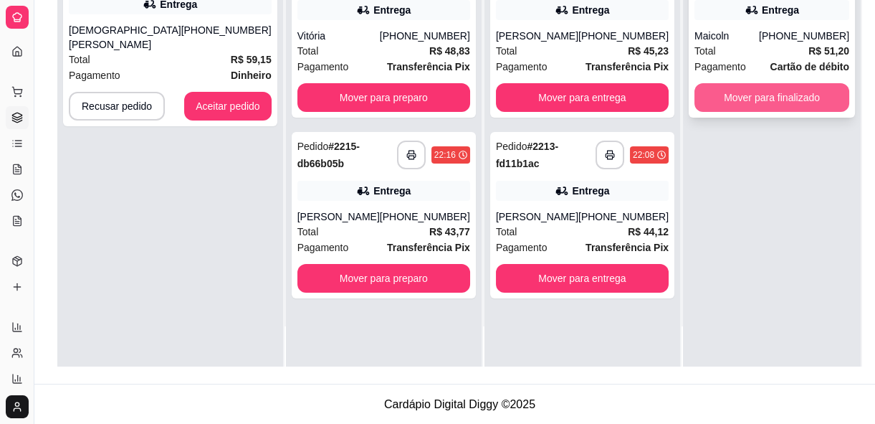
click at [782, 96] on button "Mover para finalizado" at bounding box center [772, 97] width 155 height 29
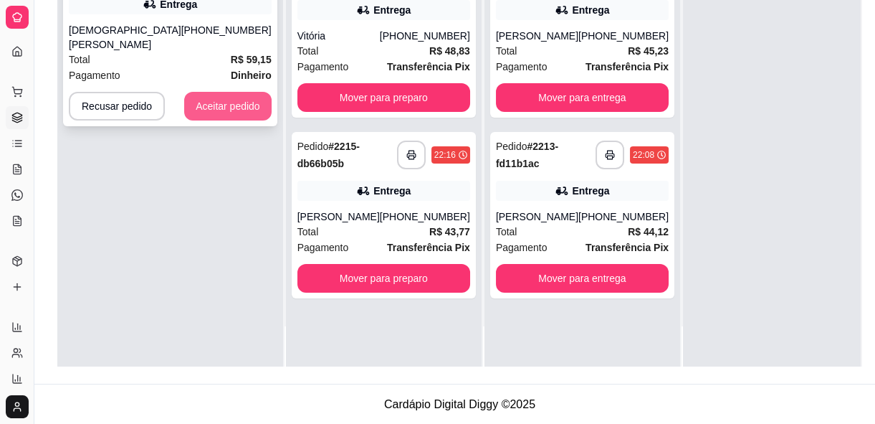
click at [224, 108] on button "Aceitar pedido" at bounding box center [227, 106] width 87 height 29
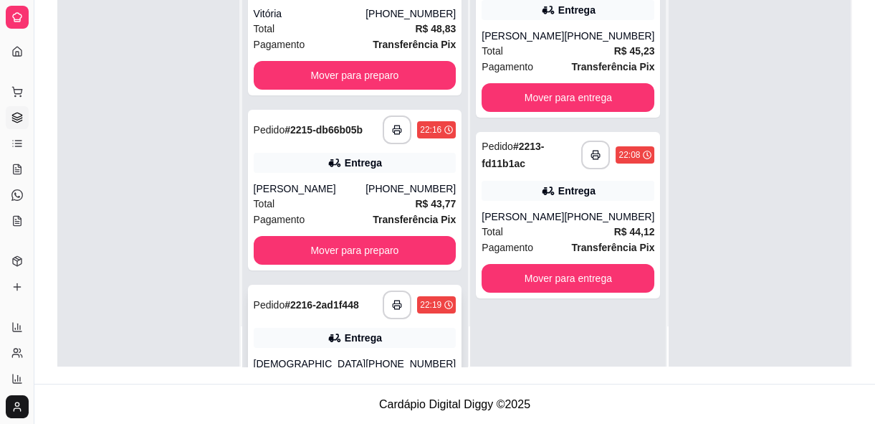
scroll to position [65, 0]
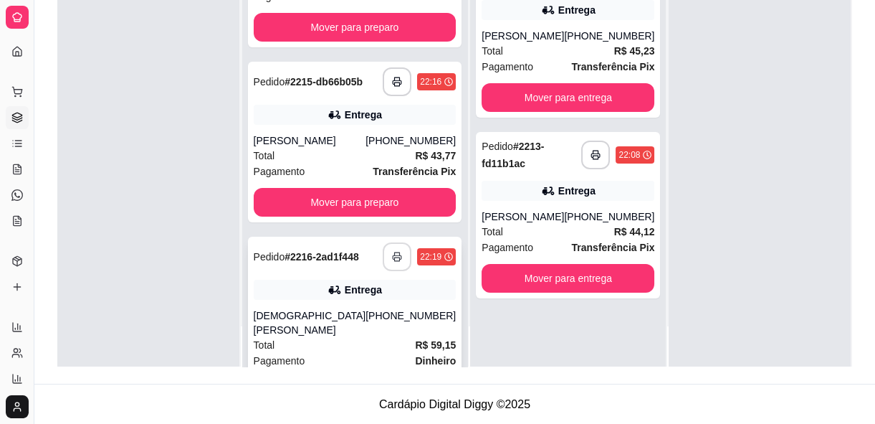
click at [393, 259] on icon "button" at bounding box center [397, 257] width 9 height 4
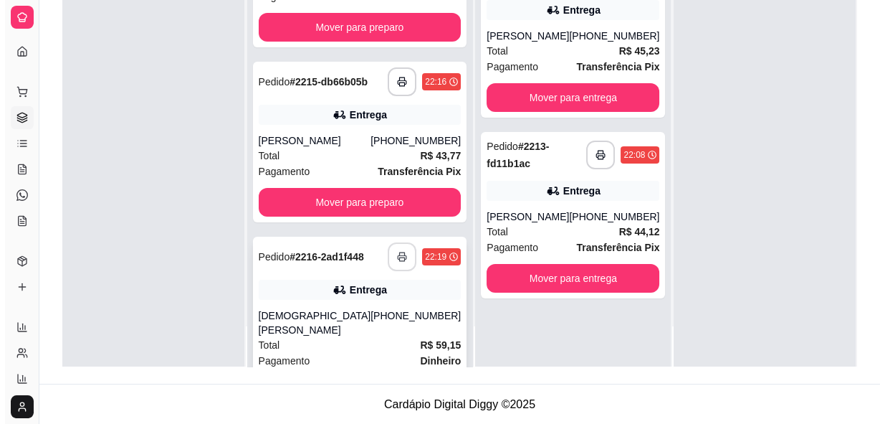
scroll to position [0, 0]
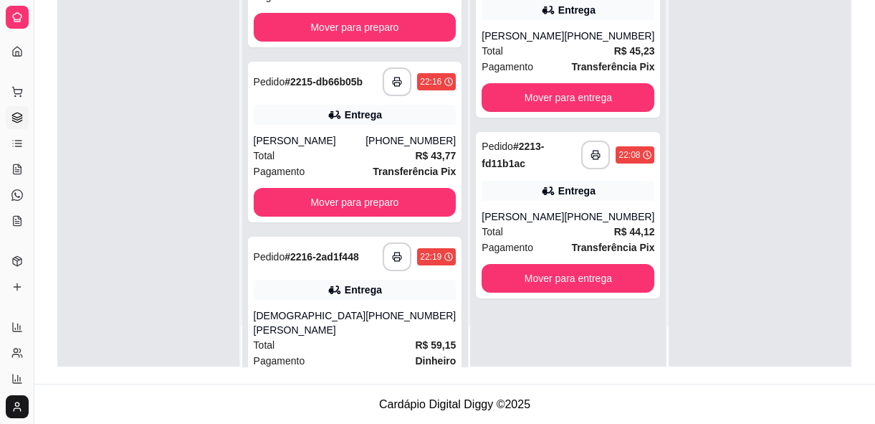
click at [211, 282] on div at bounding box center [148, 155] width 182 height 424
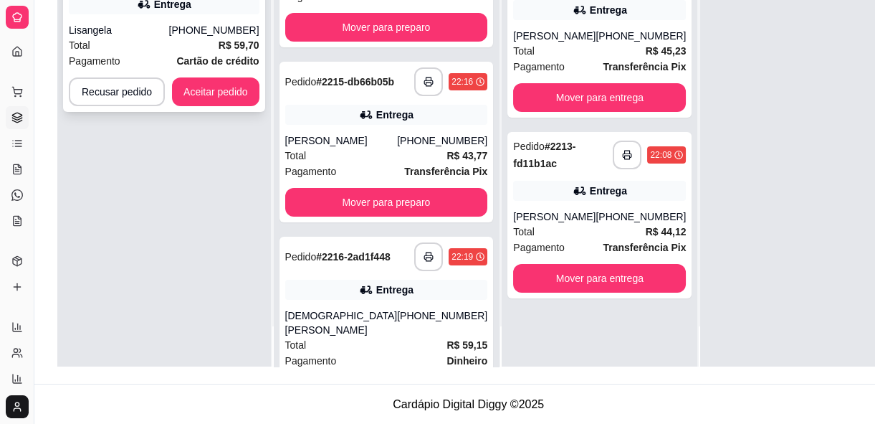
click at [220, 105] on div "**********" at bounding box center [164, 31] width 202 height 161
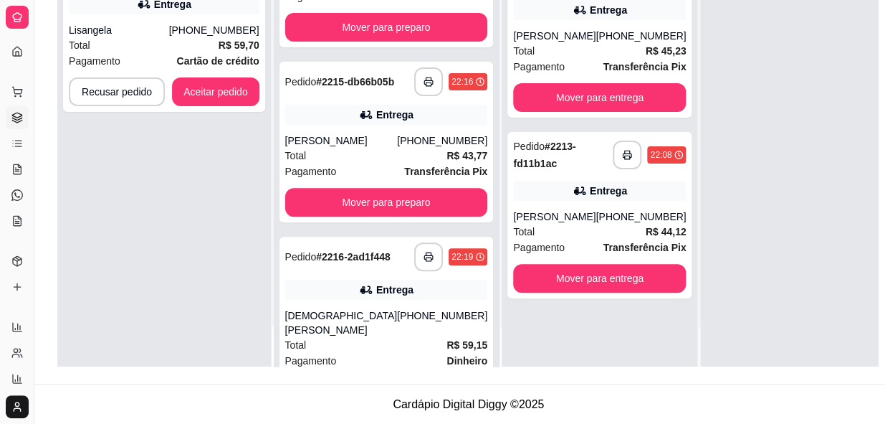
scroll to position [65, 0]
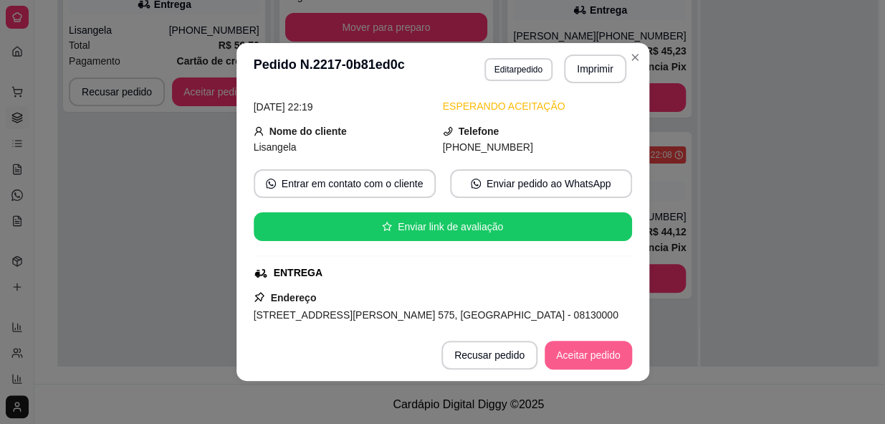
click at [552, 358] on button "Aceitar pedido" at bounding box center [588, 354] width 87 height 29
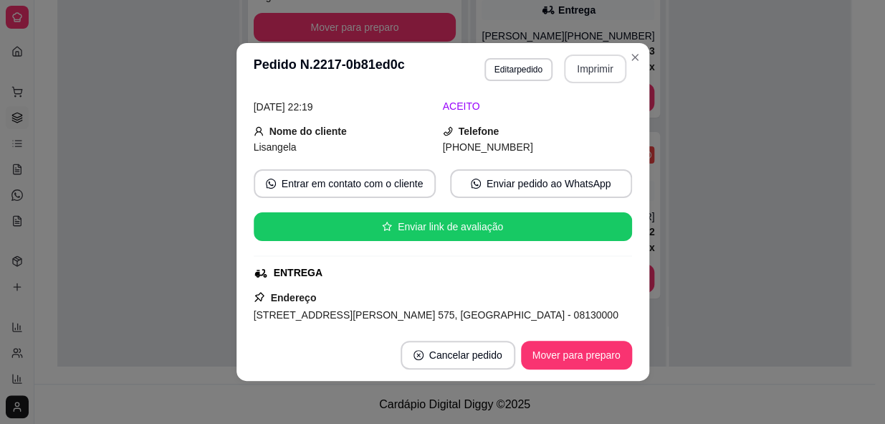
click at [584, 76] on button "Imprimir" at bounding box center [595, 68] width 62 height 29
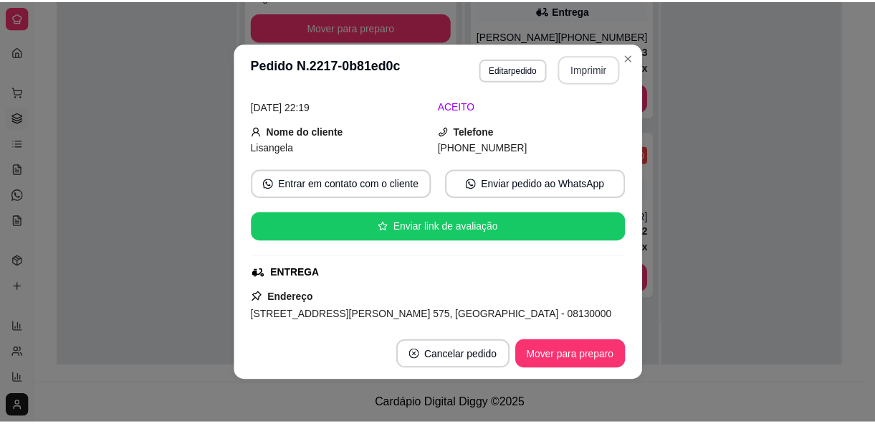
scroll to position [0, 0]
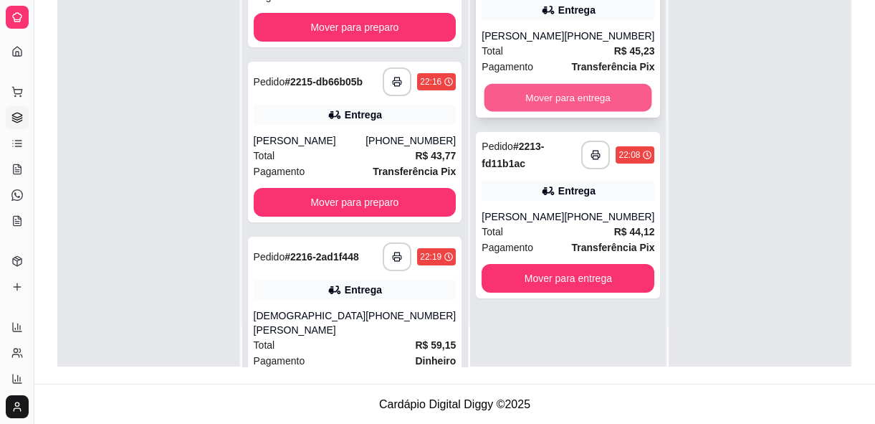
click at [550, 87] on button "Mover para entrega" at bounding box center [569, 98] width 168 height 28
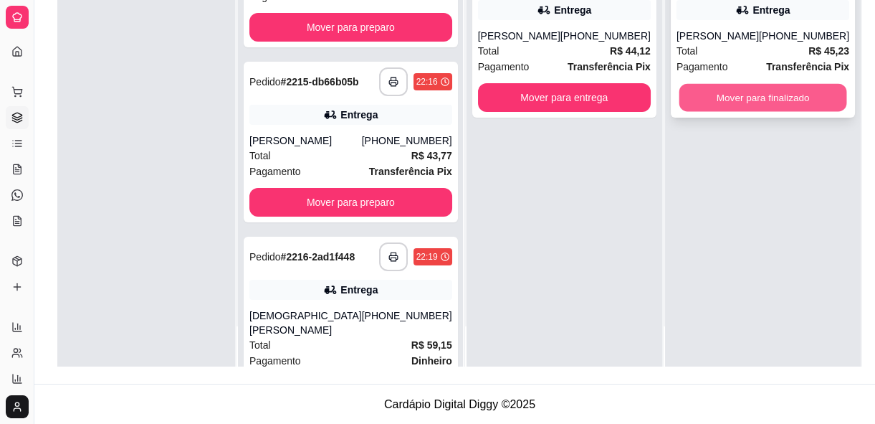
click at [727, 105] on button "Mover para finalizado" at bounding box center [763, 98] width 168 height 28
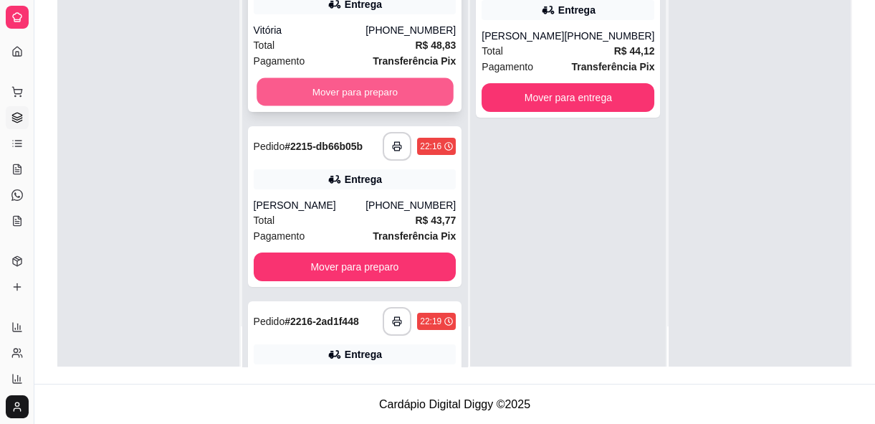
click at [395, 99] on button "Mover para preparo" at bounding box center [355, 92] width 196 height 28
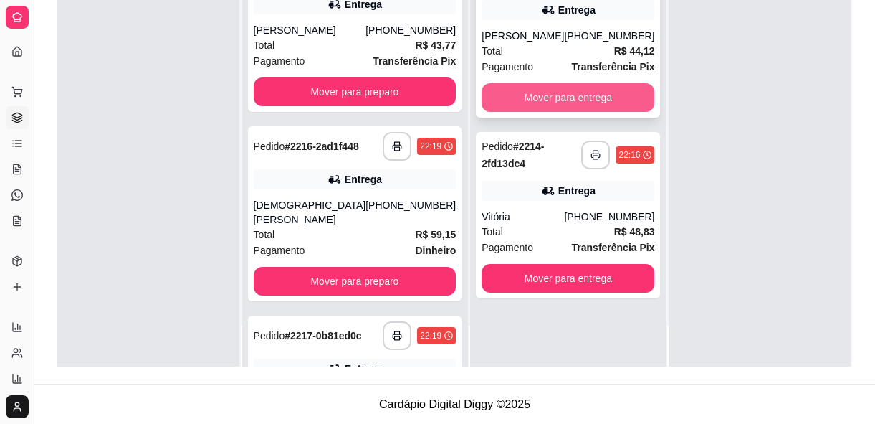
click at [555, 99] on button "Mover para entrega" at bounding box center [568, 97] width 173 height 29
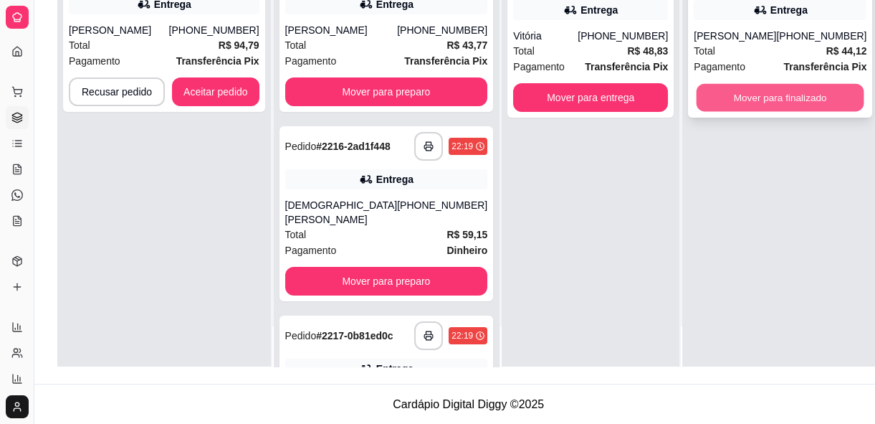
click at [697, 101] on button "Mover para finalizado" at bounding box center [781, 98] width 168 height 28
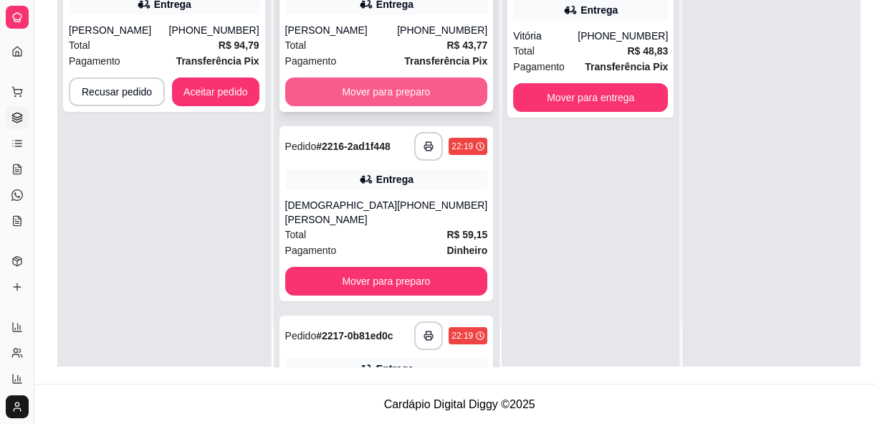
click at [384, 90] on button "Mover para preparo" at bounding box center [386, 91] width 203 height 29
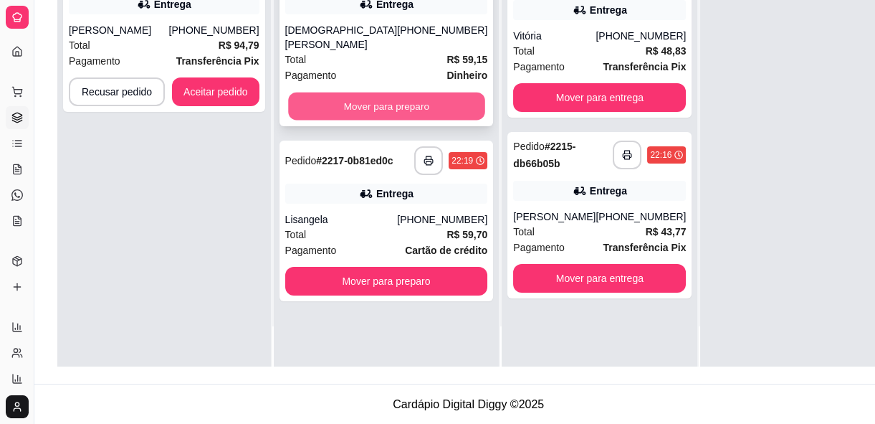
click at [394, 98] on button "Mover para preparo" at bounding box center [386, 106] width 196 height 28
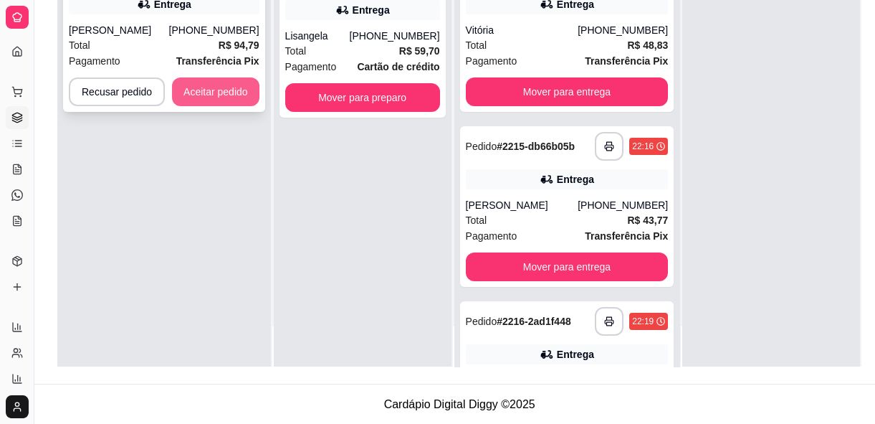
click at [233, 93] on button "Aceitar pedido" at bounding box center [215, 91] width 87 height 29
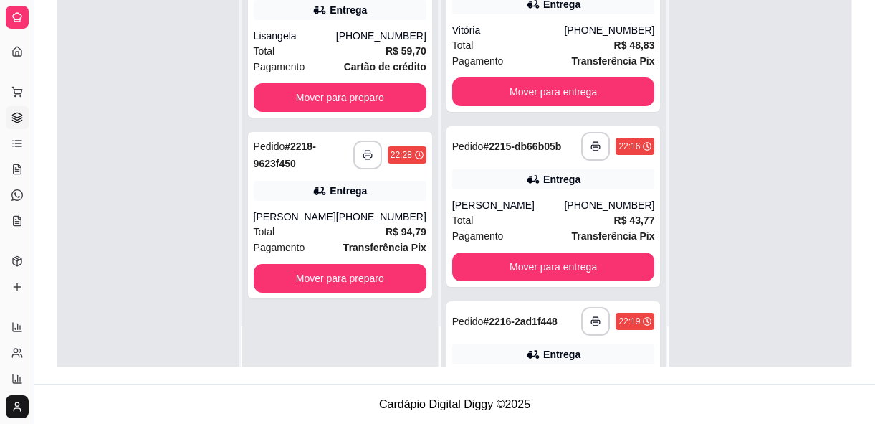
click at [336, 224] on div "[PERSON_NAME]" at bounding box center [295, 216] width 82 height 14
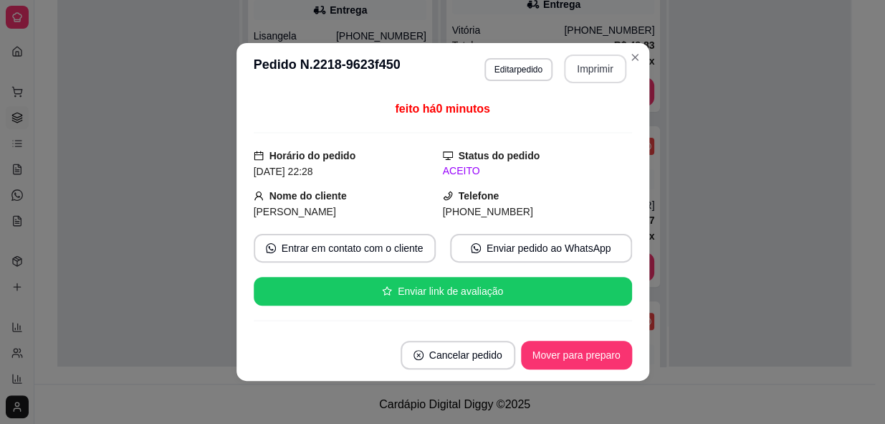
click at [591, 71] on button "Imprimir" at bounding box center [595, 68] width 62 height 29
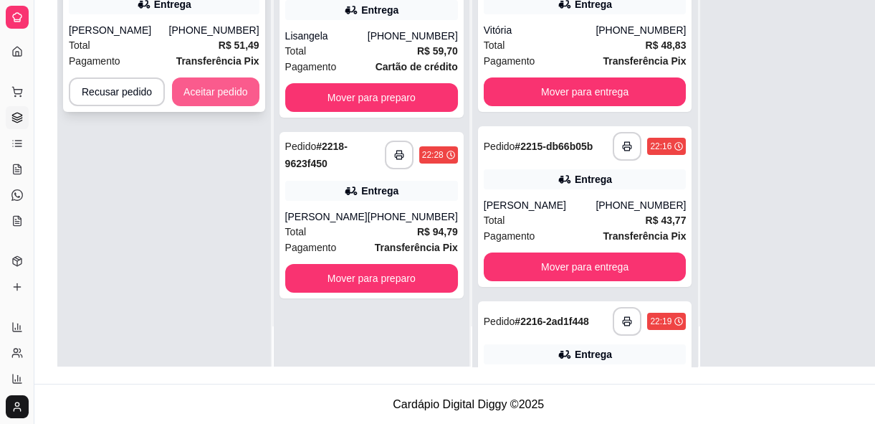
click at [224, 106] on button "Aceitar pedido" at bounding box center [215, 91] width 87 height 29
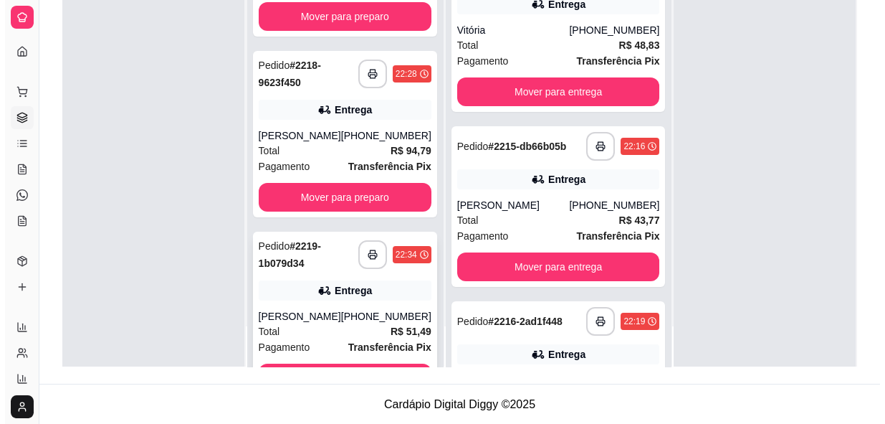
scroll to position [161, 0]
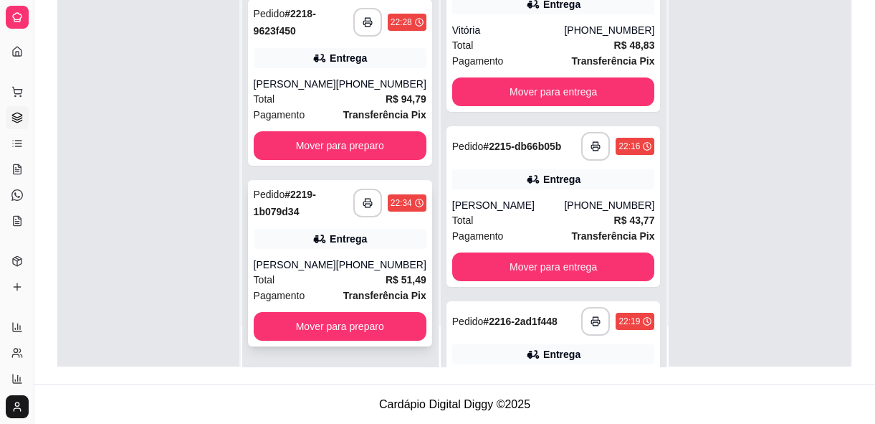
click at [336, 262] on div "[PERSON_NAME]" at bounding box center [295, 264] width 82 height 14
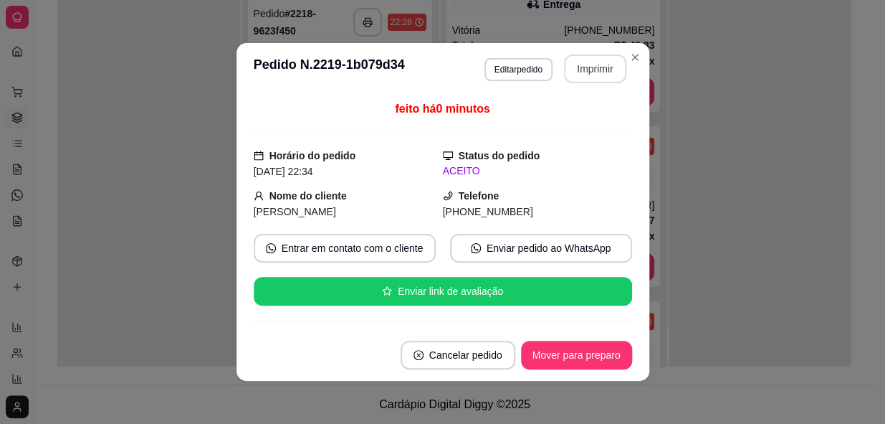
click at [566, 71] on button "Imprimir" at bounding box center [595, 68] width 62 height 29
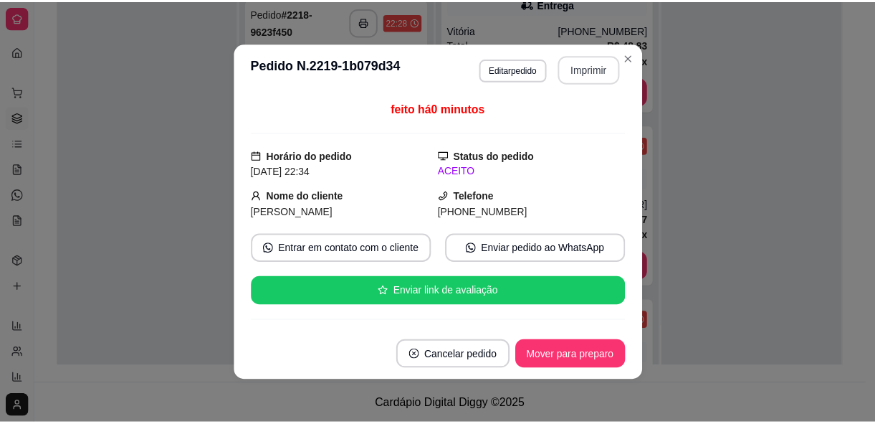
scroll to position [0, 0]
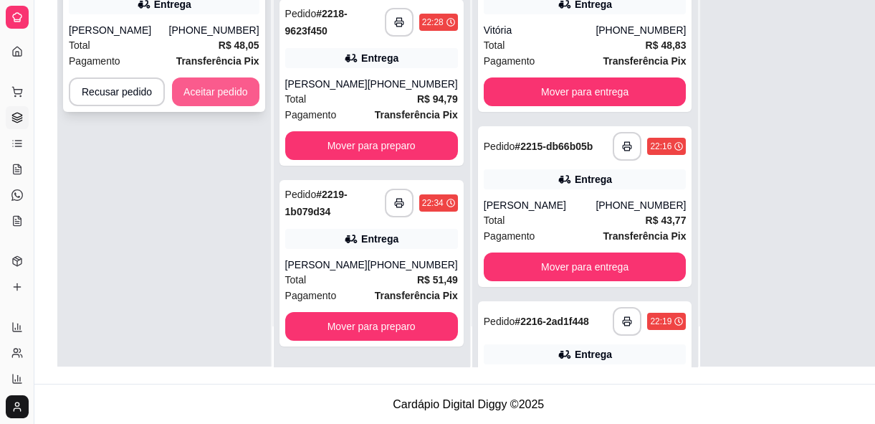
click at [219, 98] on button "Aceitar pedido" at bounding box center [215, 91] width 87 height 29
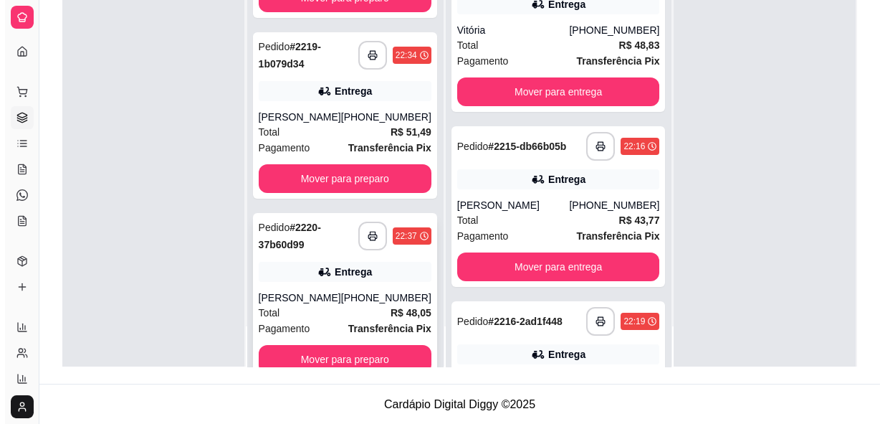
scroll to position [341, 0]
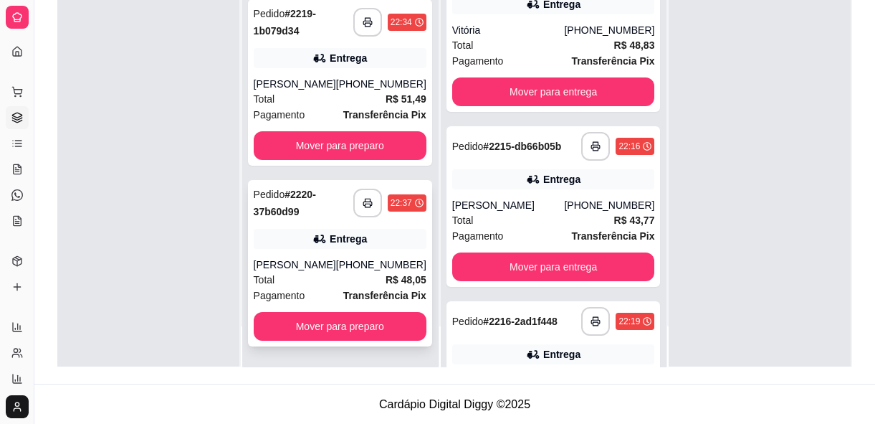
click at [345, 287] on div "Pagamento Transferência Pix" at bounding box center [340, 295] width 173 height 16
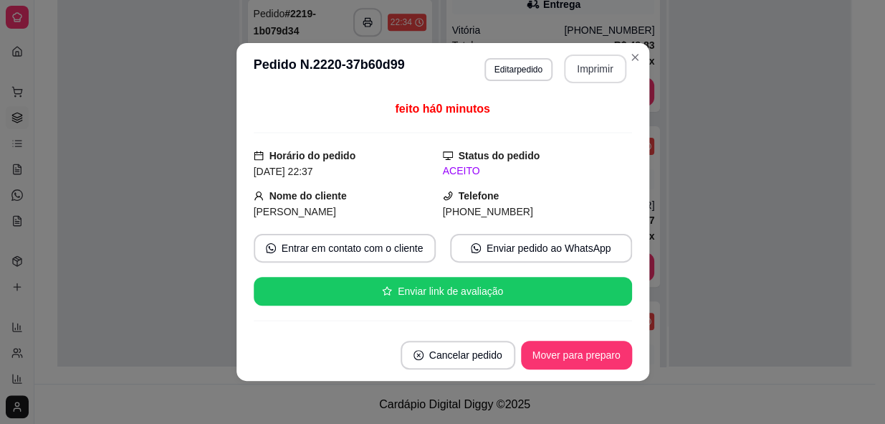
click at [564, 69] on button "Imprimir" at bounding box center [595, 68] width 62 height 29
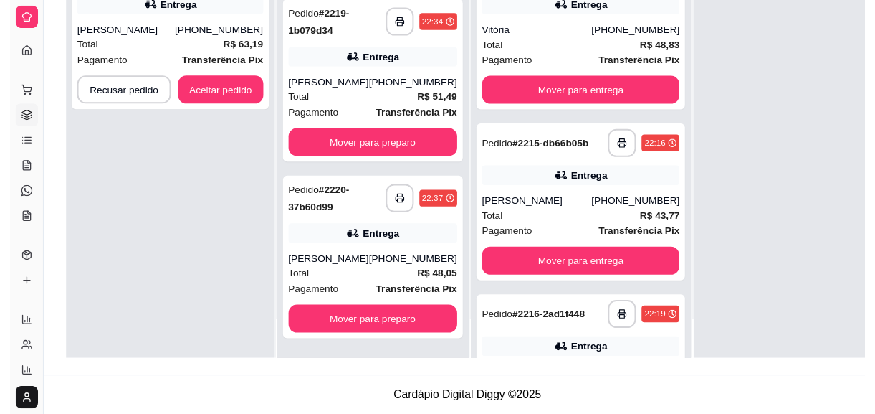
scroll to position [356, 0]
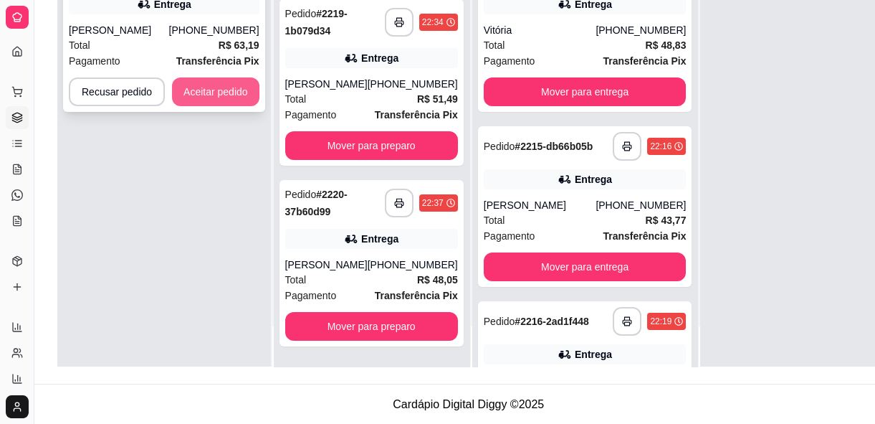
click at [229, 93] on button "Aceitar pedido" at bounding box center [215, 91] width 87 height 29
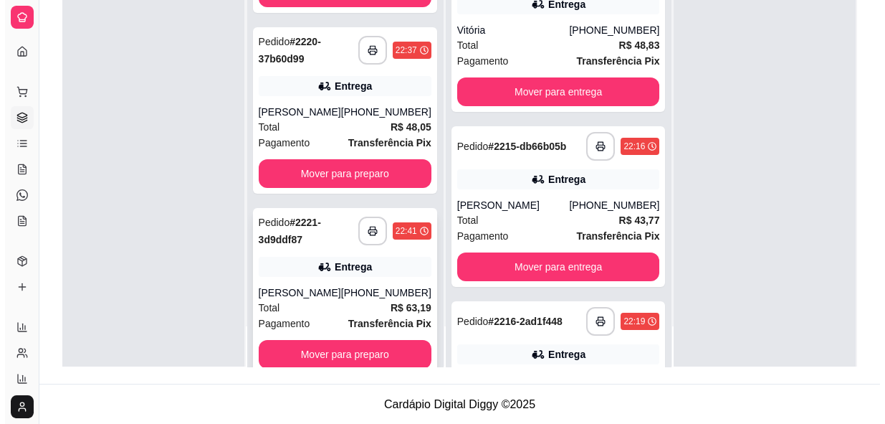
scroll to position [472, 0]
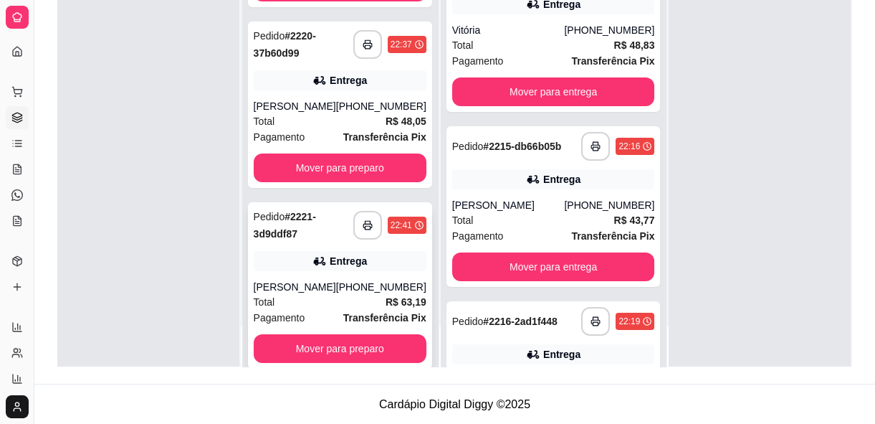
click at [328, 294] on div "[PERSON_NAME]" at bounding box center [295, 287] width 82 height 14
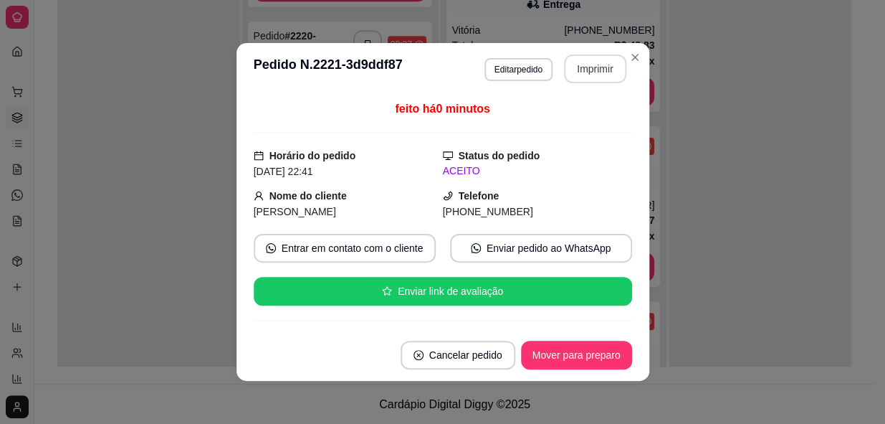
click at [598, 68] on button "Imprimir" at bounding box center [595, 68] width 62 height 29
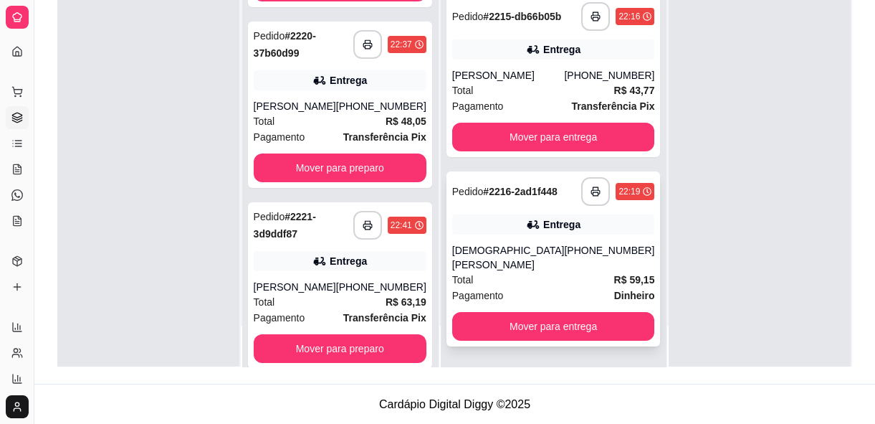
scroll to position [146, 0]
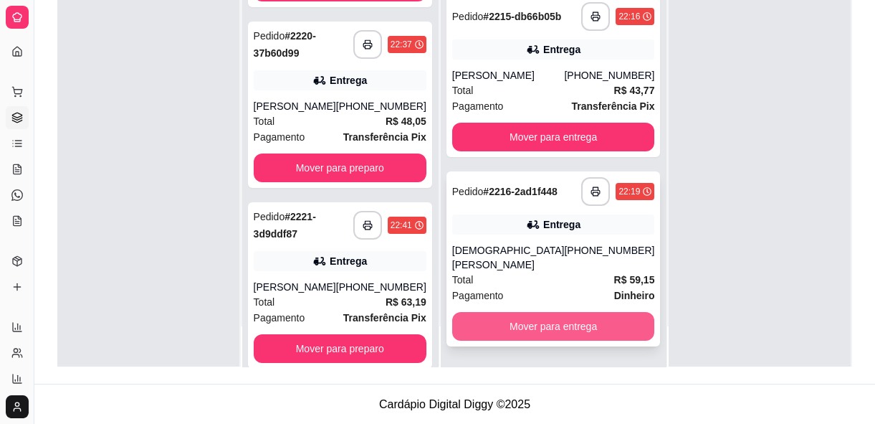
click at [588, 332] on button "Mover para entrega" at bounding box center [553, 326] width 203 height 29
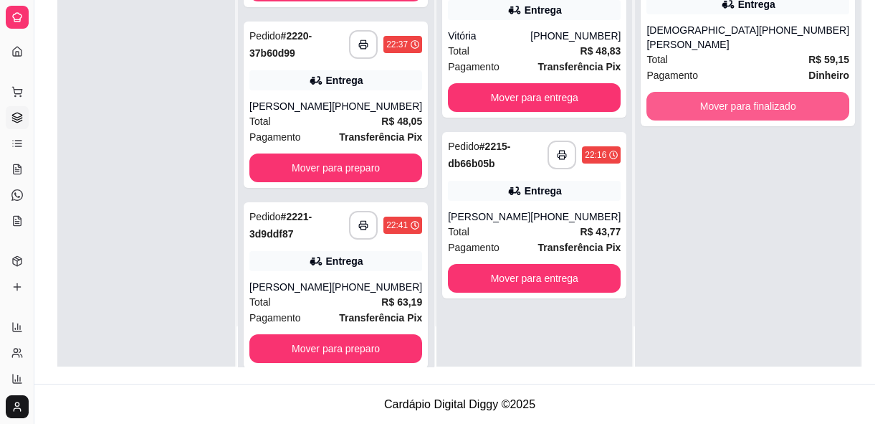
scroll to position [0, 0]
click at [712, 115] on button "Mover para finalizado" at bounding box center [748, 106] width 203 height 29
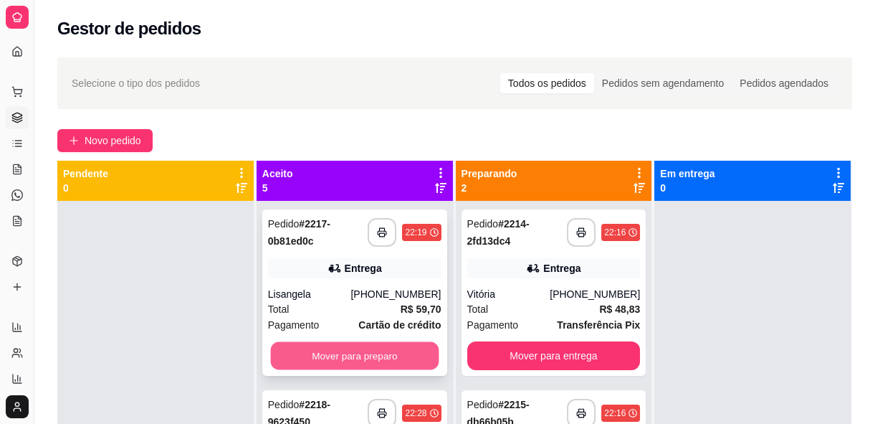
click at [370, 358] on button "Mover para preparo" at bounding box center [354, 356] width 168 height 28
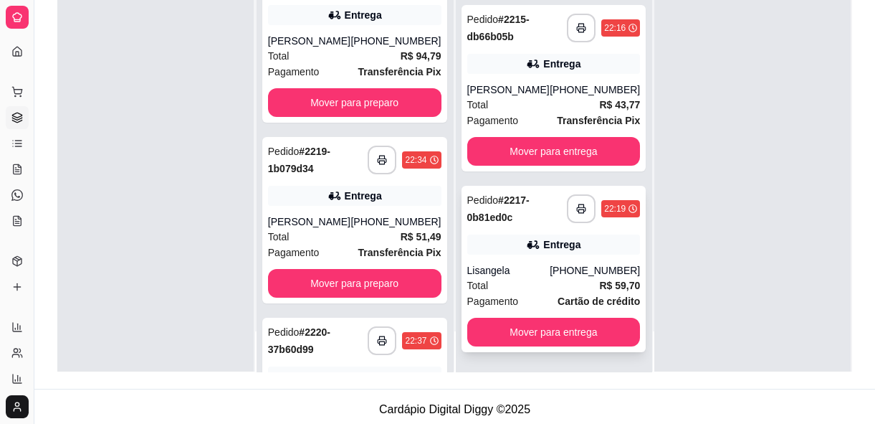
scroll to position [218, 0]
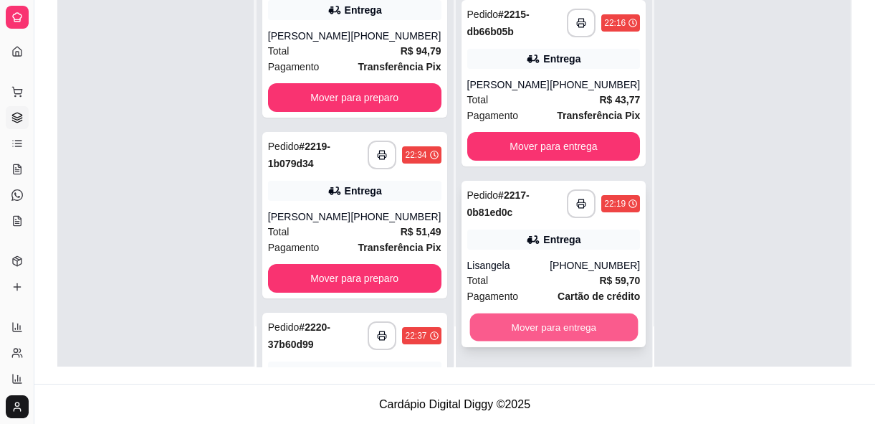
click at [589, 335] on button "Mover para entrega" at bounding box center [554, 327] width 168 height 28
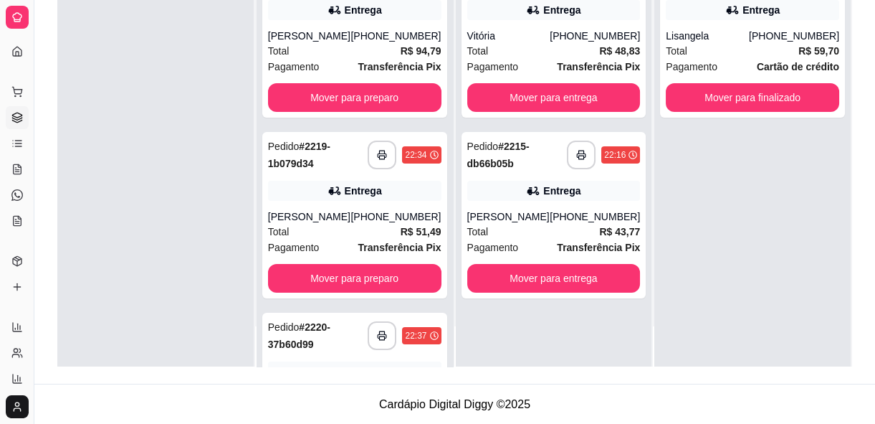
scroll to position [0, 0]
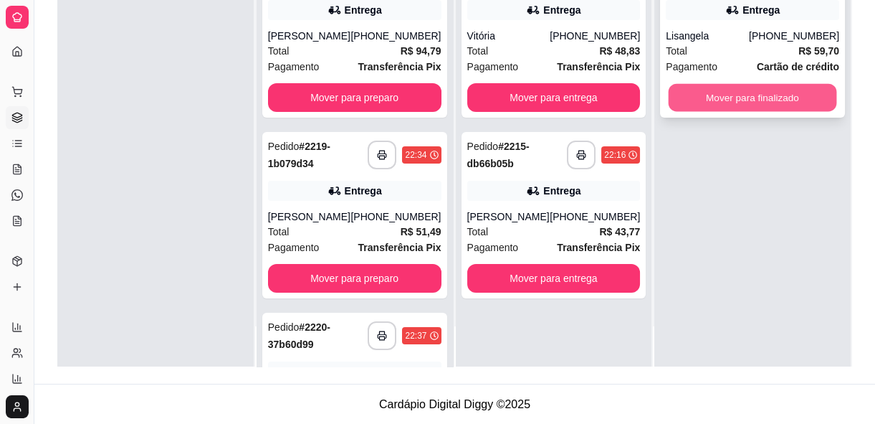
click at [733, 106] on button "Mover para finalizado" at bounding box center [753, 98] width 168 height 28
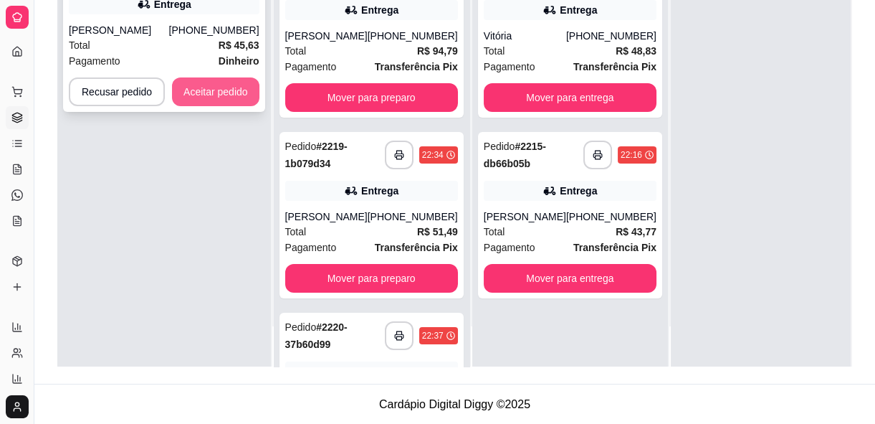
click at [195, 84] on button "Aceitar pedido" at bounding box center [215, 91] width 87 height 29
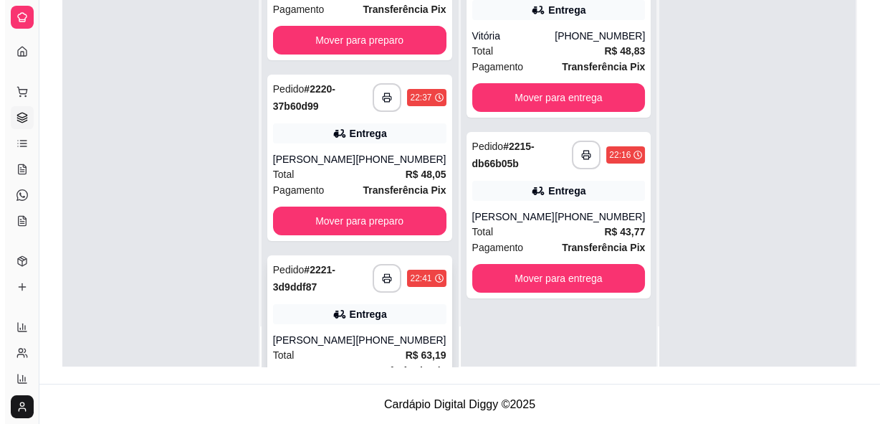
scroll to position [260, 0]
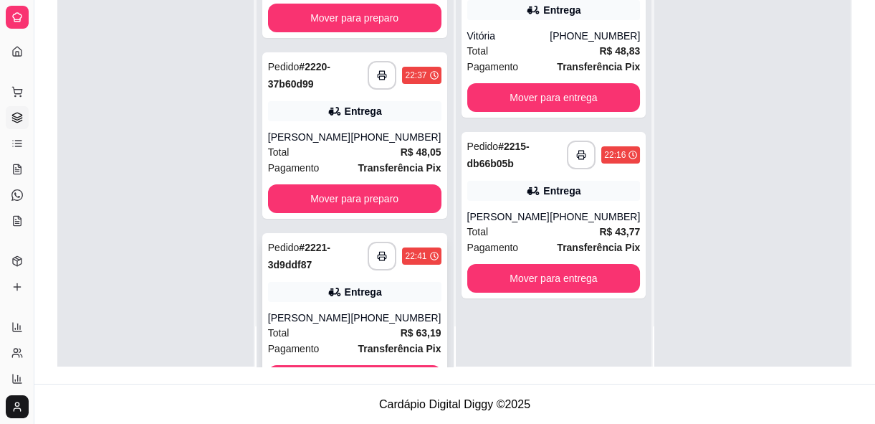
click at [322, 303] on div "**********" at bounding box center [354, 316] width 185 height 166
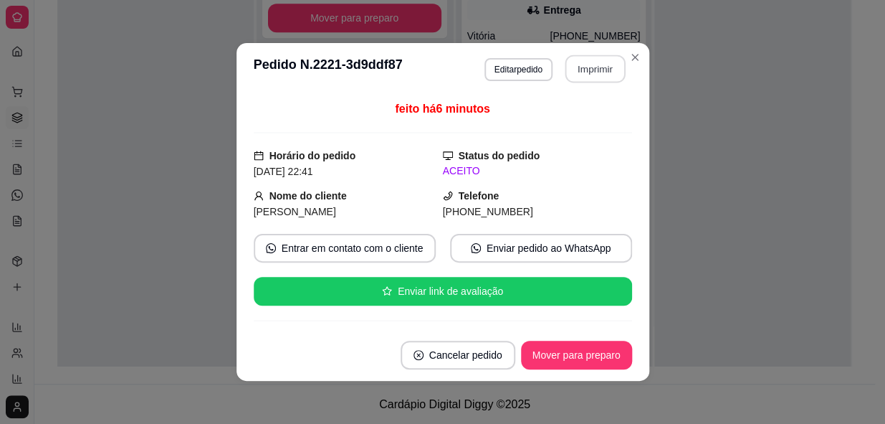
click at [565, 57] on button "Imprimir" at bounding box center [595, 69] width 60 height 28
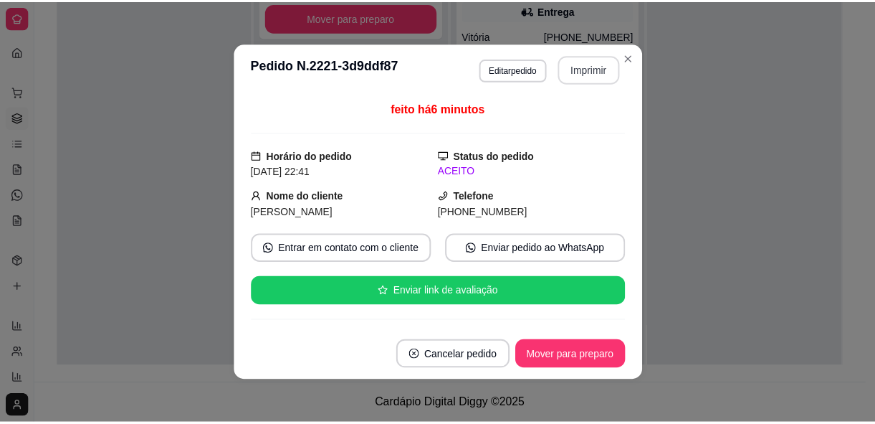
scroll to position [0, 0]
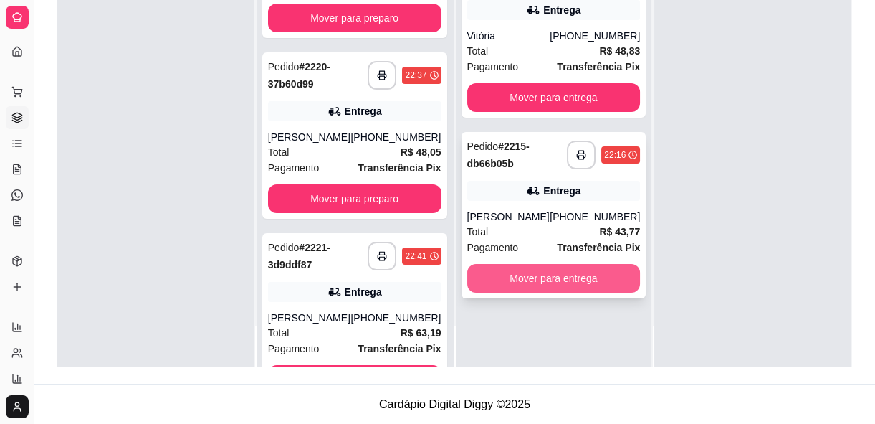
click at [476, 282] on button "Mover para entrega" at bounding box center [553, 278] width 173 height 29
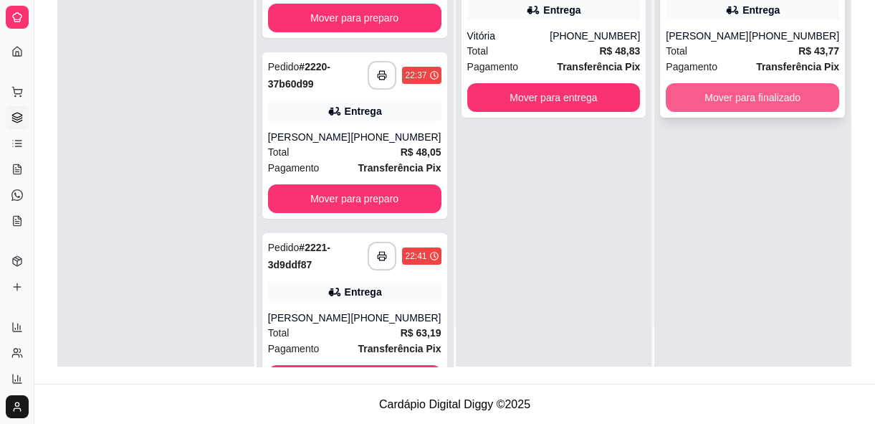
click at [726, 91] on button "Mover para finalizado" at bounding box center [752, 97] width 173 height 29
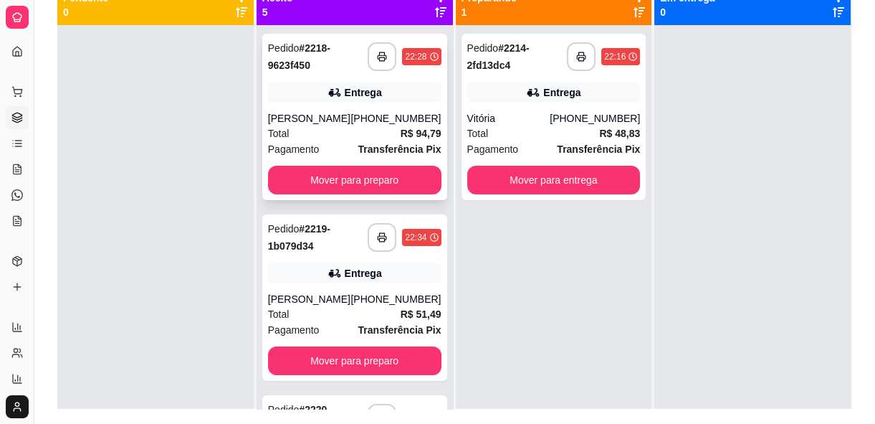
scroll to position [153, 0]
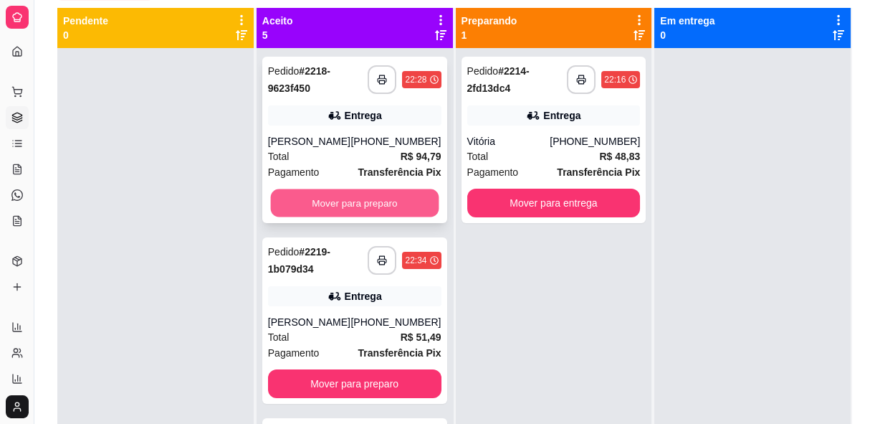
click at [388, 210] on button "Mover para preparo" at bounding box center [354, 203] width 168 height 28
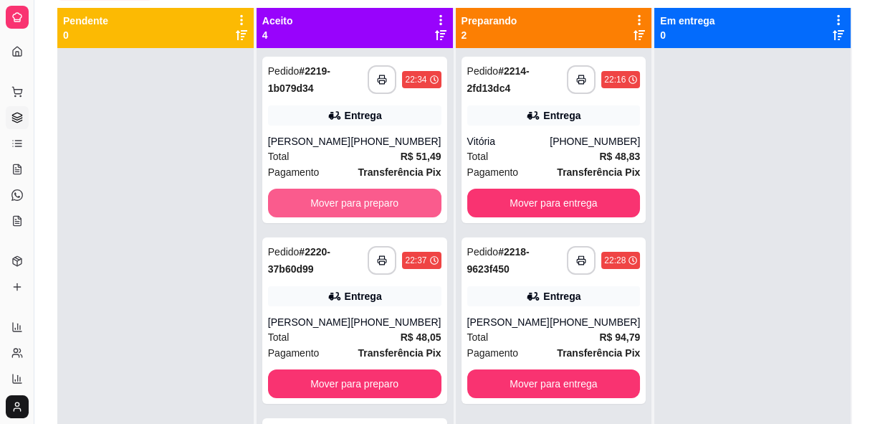
click at [388, 210] on button "Mover para preparo" at bounding box center [354, 203] width 173 height 29
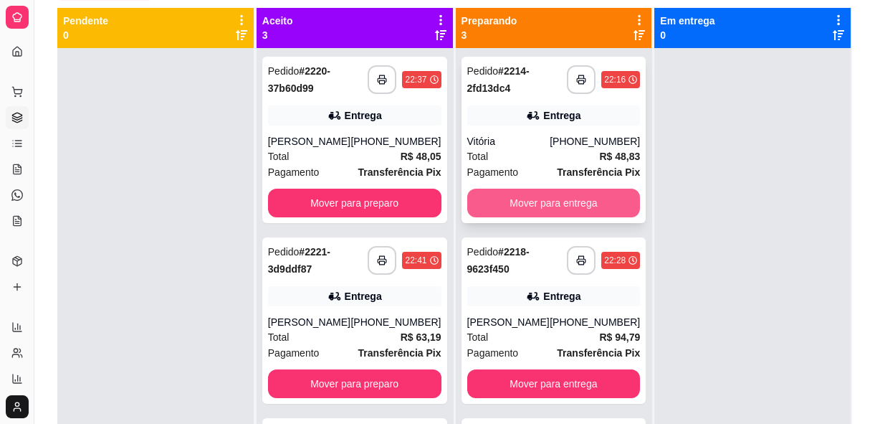
click at [529, 204] on button "Mover para entrega" at bounding box center [553, 203] width 173 height 29
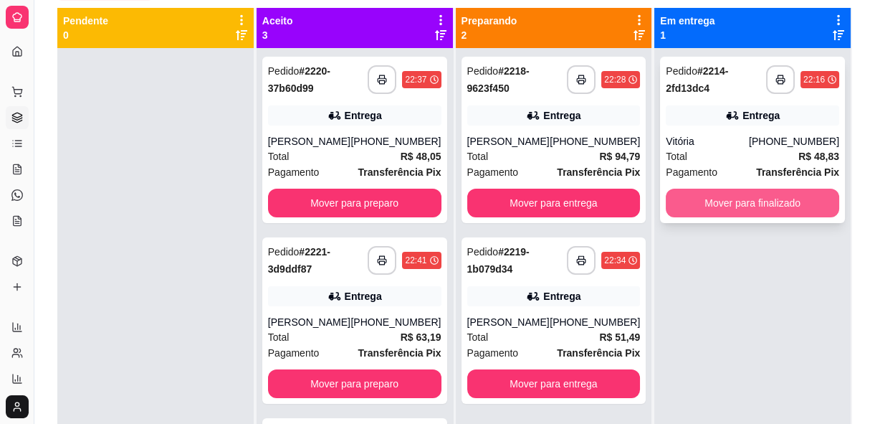
click at [709, 190] on button "Mover para finalizado" at bounding box center [752, 203] width 173 height 29
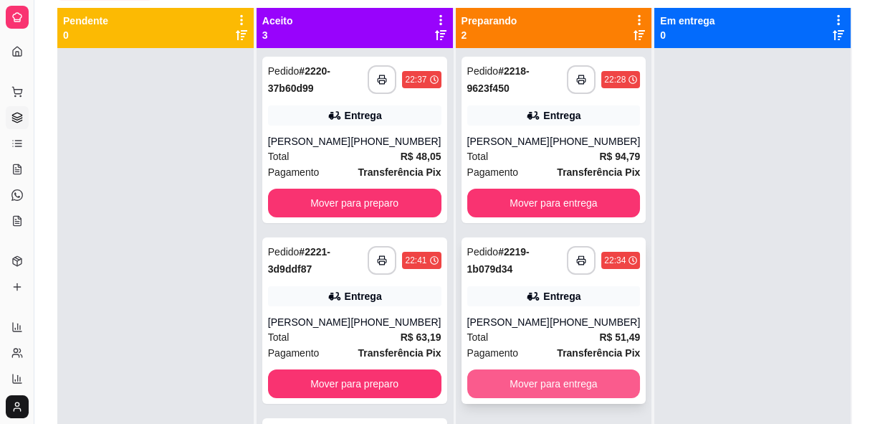
click at [562, 398] on button "Mover para entrega" at bounding box center [553, 383] width 173 height 29
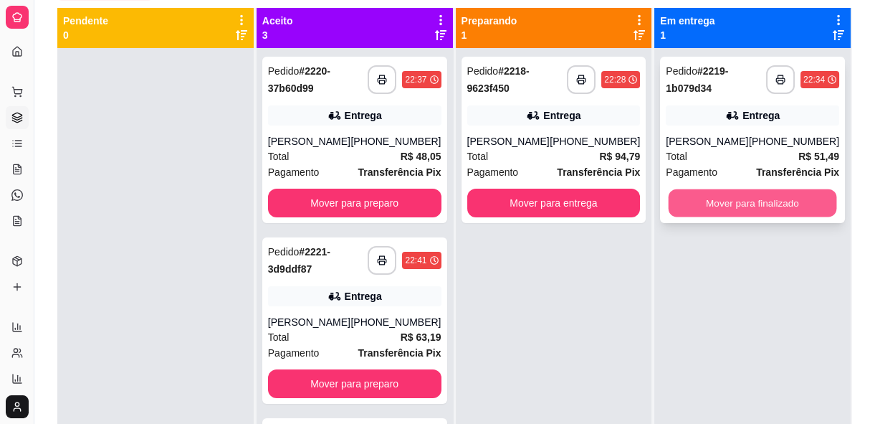
click at [719, 211] on button "Mover para finalizado" at bounding box center [753, 203] width 168 height 28
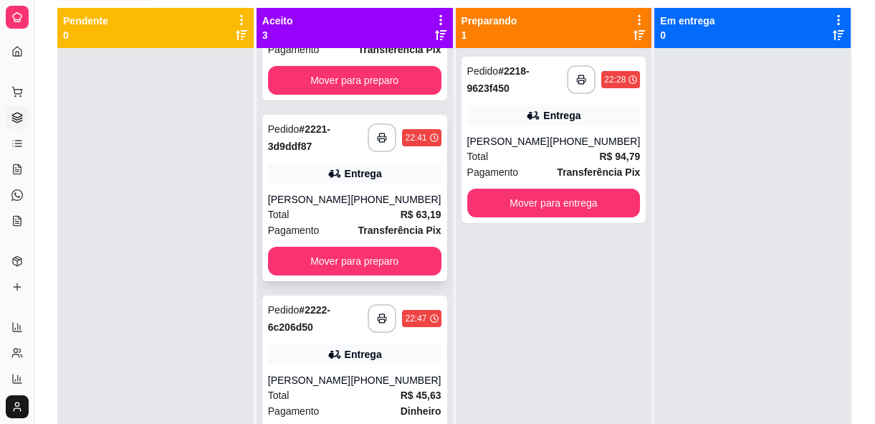
scroll to position [130, 0]
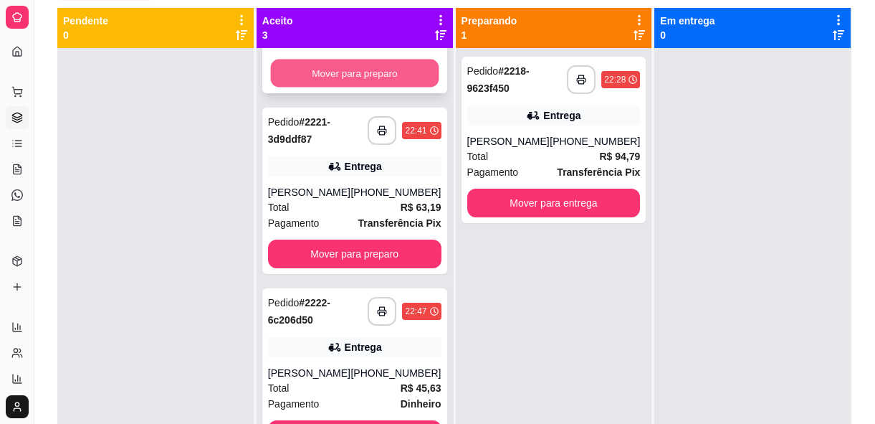
click at [375, 72] on button "Mover para preparo" at bounding box center [354, 73] width 168 height 28
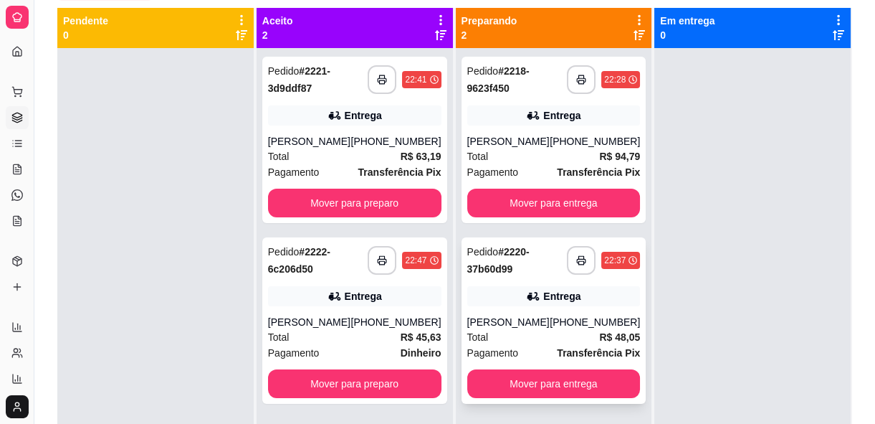
scroll to position [0, 0]
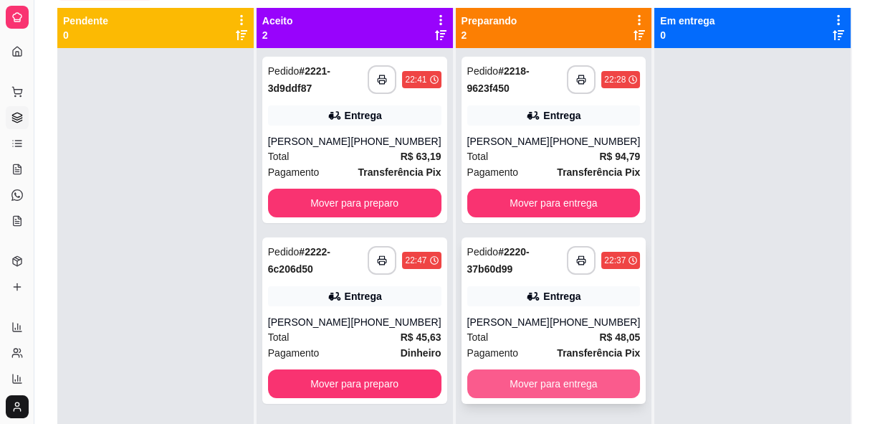
click at [600, 397] on button "Mover para entrega" at bounding box center [553, 383] width 173 height 29
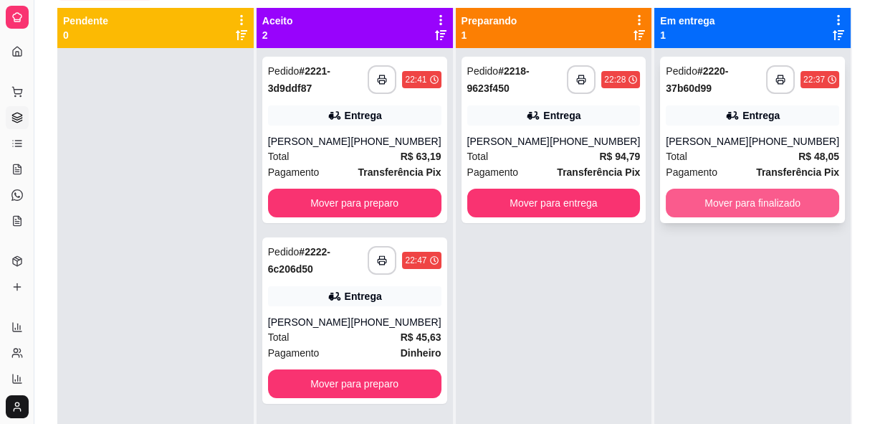
click at [684, 208] on button "Mover para finalizado" at bounding box center [752, 203] width 173 height 29
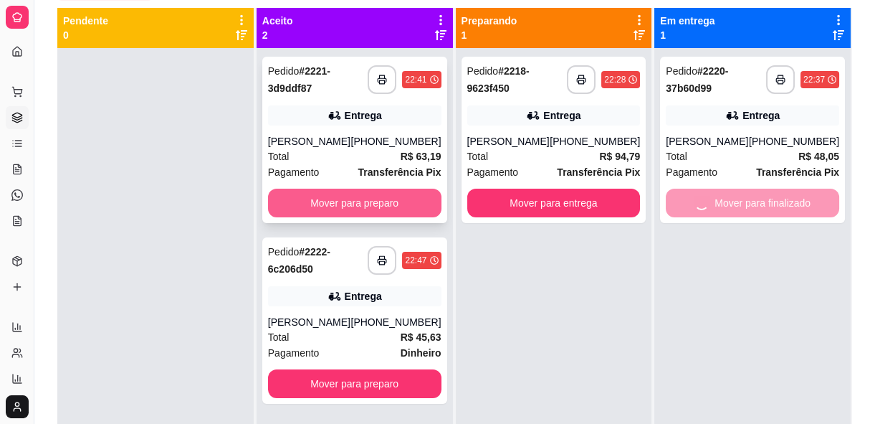
click at [393, 195] on button "Mover para preparo" at bounding box center [354, 203] width 173 height 29
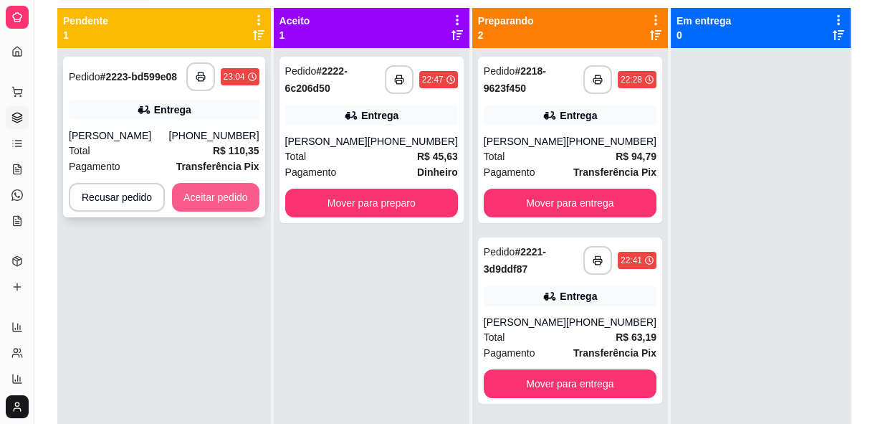
click at [237, 194] on button "Aceitar pedido" at bounding box center [215, 197] width 87 height 29
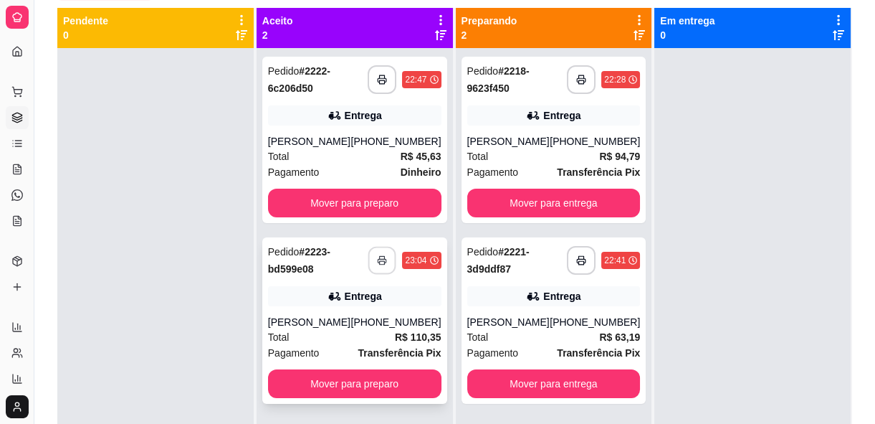
click at [378, 255] on icon "button" at bounding box center [383, 260] width 10 height 10
click at [191, 177] on div at bounding box center [155, 260] width 196 height 424
click at [186, 178] on div at bounding box center [155, 260] width 196 height 424
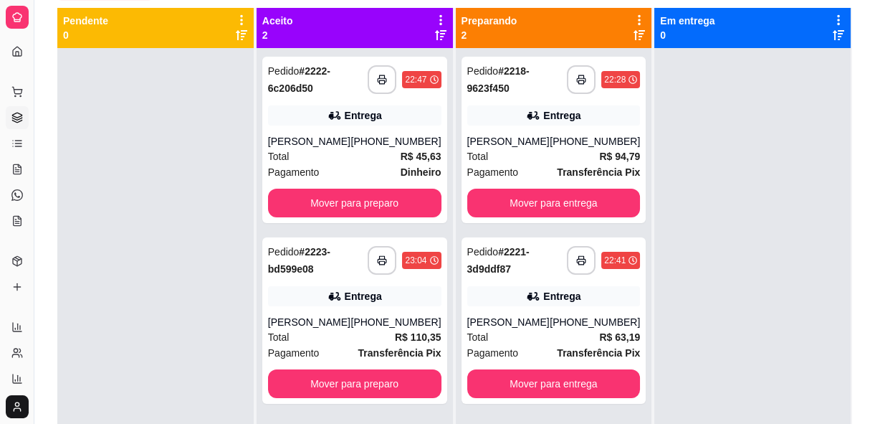
click at [186, 178] on div at bounding box center [155, 260] width 196 height 424
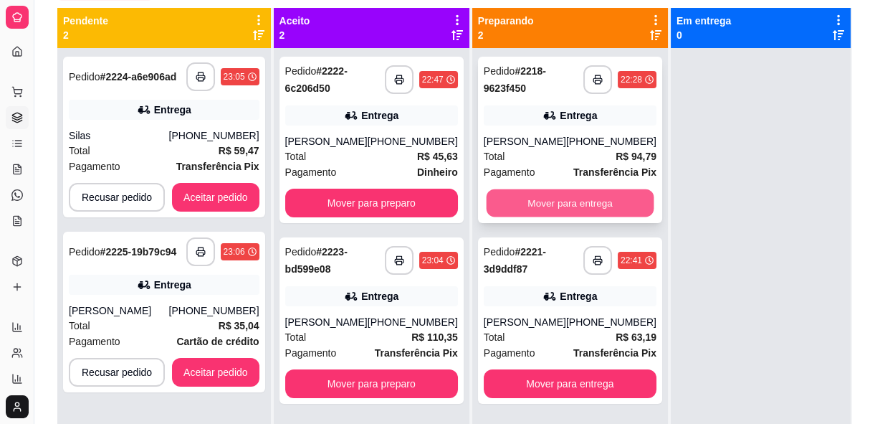
click at [566, 215] on button "Mover para entrega" at bounding box center [570, 203] width 168 height 28
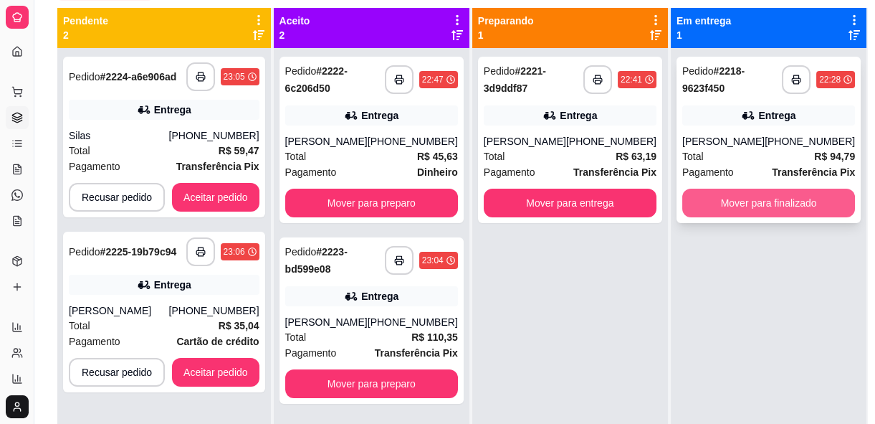
click at [816, 217] on button "Mover para finalizado" at bounding box center [768, 203] width 173 height 29
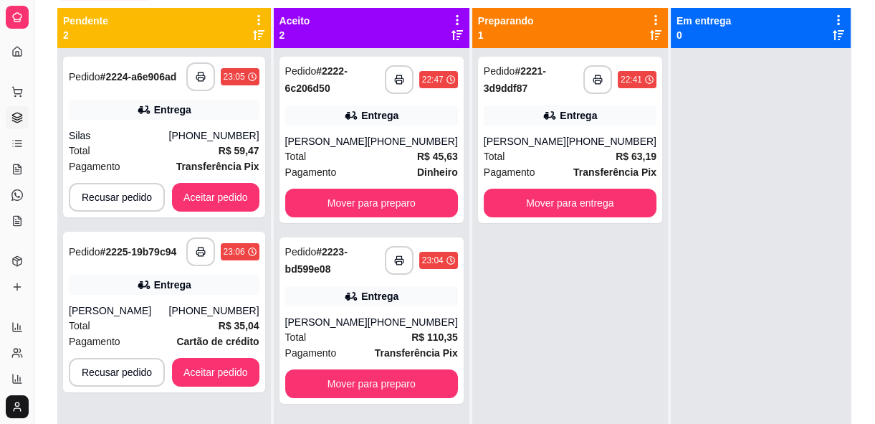
click at [646, 198] on div "**********" at bounding box center [570, 260] width 196 height 424
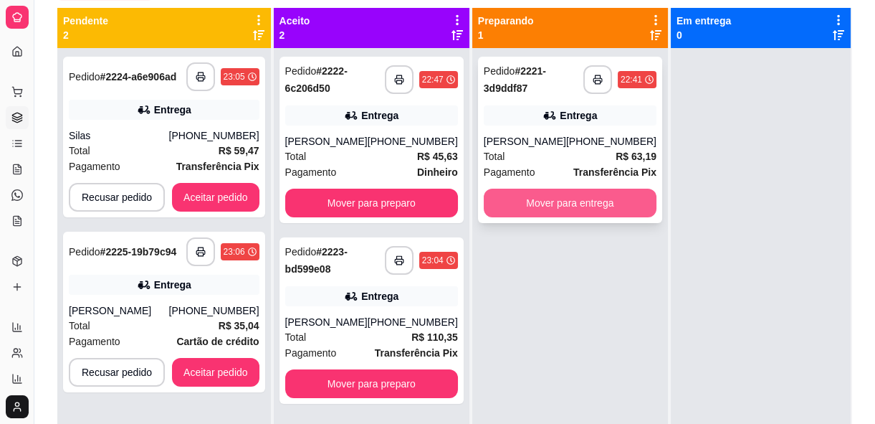
click at [597, 197] on button "Mover para entrega" at bounding box center [570, 203] width 173 height 29
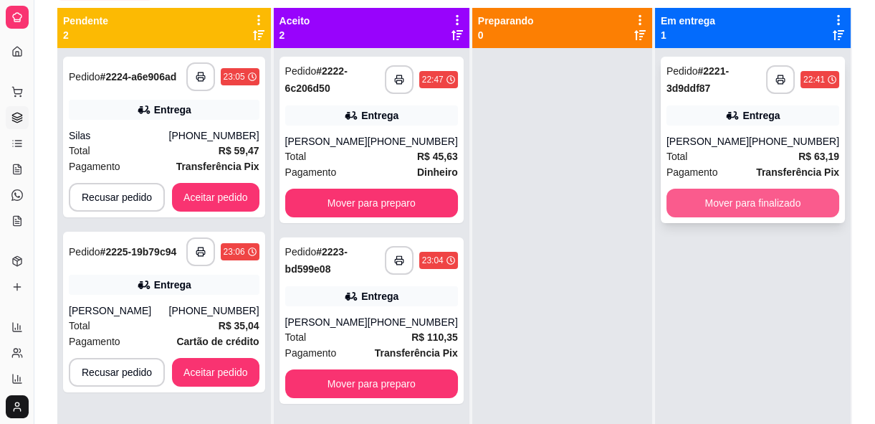
click at [735, 201] on button "Mover para finalizado" at bounding box center [753, 203] width 173 height 29
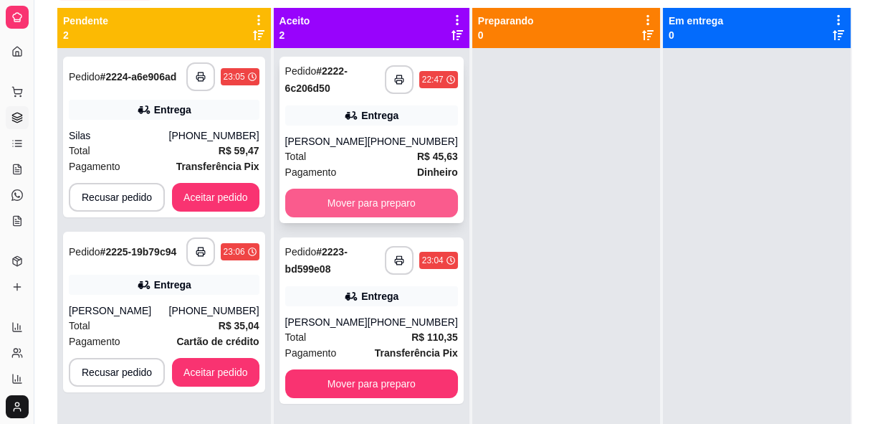
click at [366, 202] on button "Mover para preparo" at bounding box center [371, 203] width 173 height 29
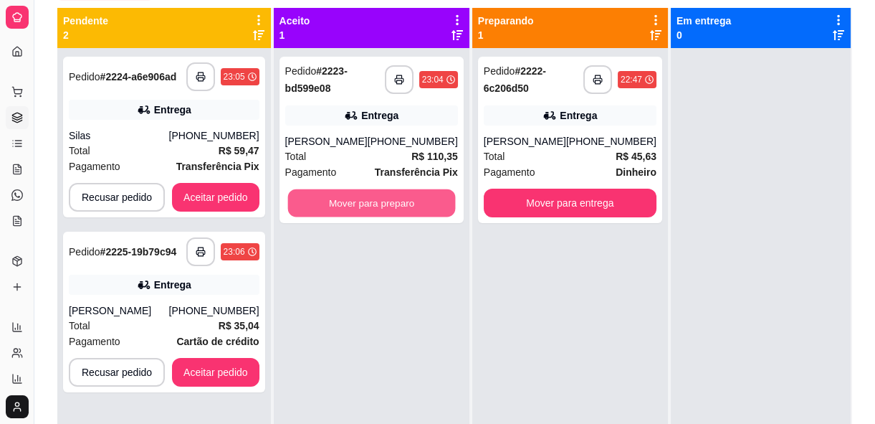
click at [366, 202] on button "Mover para preparo" at bounding box center [371, 203] width 168 height 28
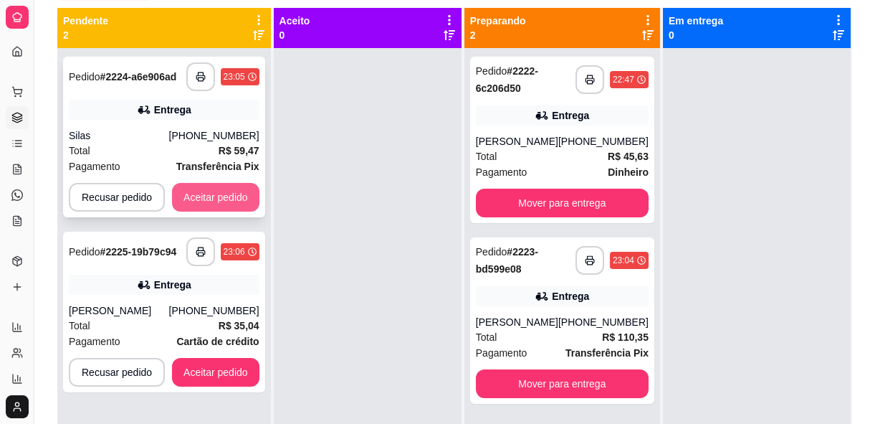
click at [255, 196] on button "Aceitar pedido" at bounding box center [215, 197] width 87 height 29
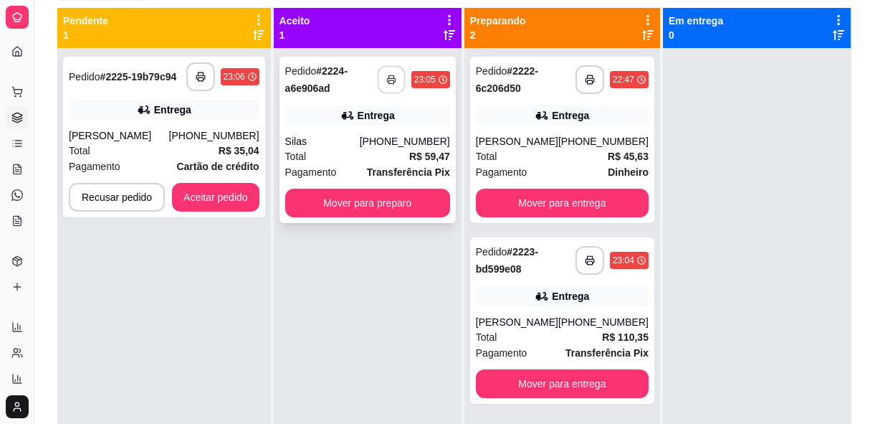
click at [399, 67] on button "button" at bounding box center [391, 80] width 28 height 28
click at [232, 193] on button "Aceitar pedido" at bounding box center [215, 198] width 85 height 28
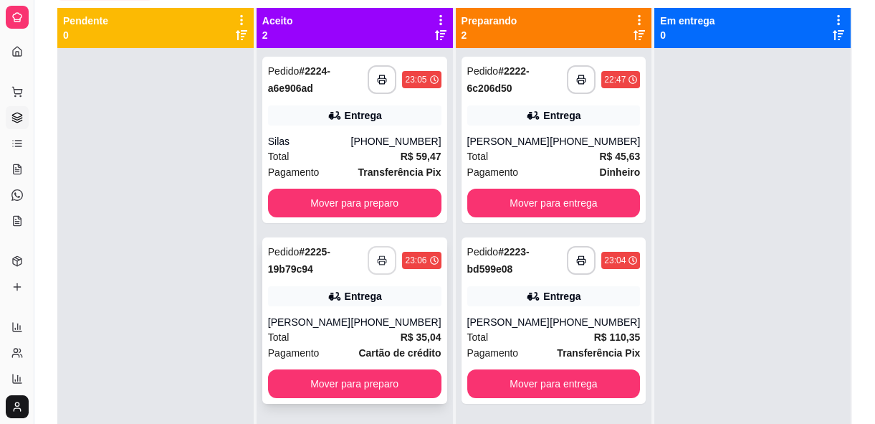
click at [368, 259] on button "button" at bounding box center [382, 260] width 29 height 29
click at [181, 219] on div at bounding box center [155, 260] width 196 height 424
click at [804, 215] on div at bounding box center [752, 260] width 196 height 424
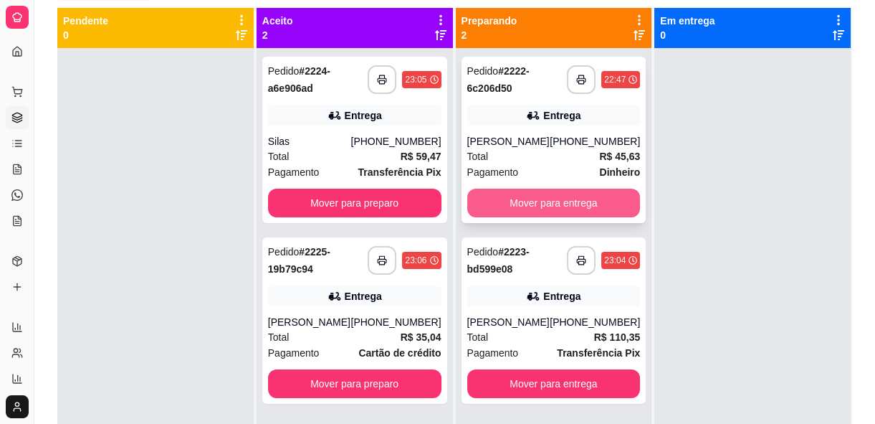
click at [581, 200] on button "Mover para entrega" at bounding box center [553, 203] width 173 height 29
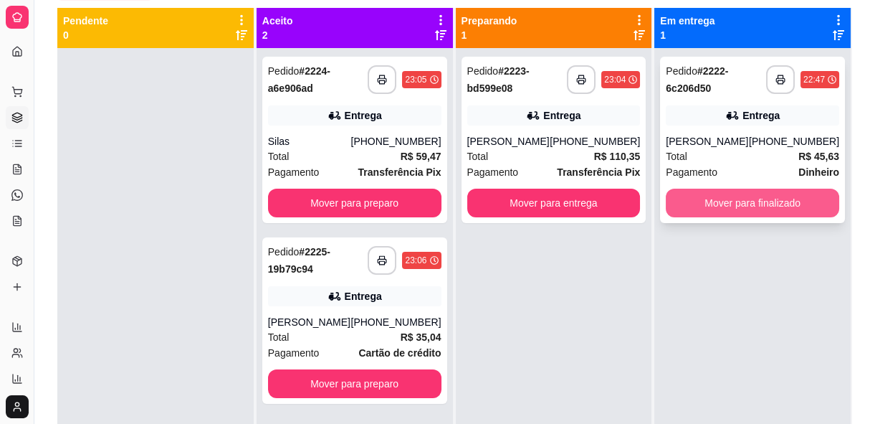
click at [735, 199] on button "Mover para finalizado" at bounding box center [752, 203] width 173 height 29
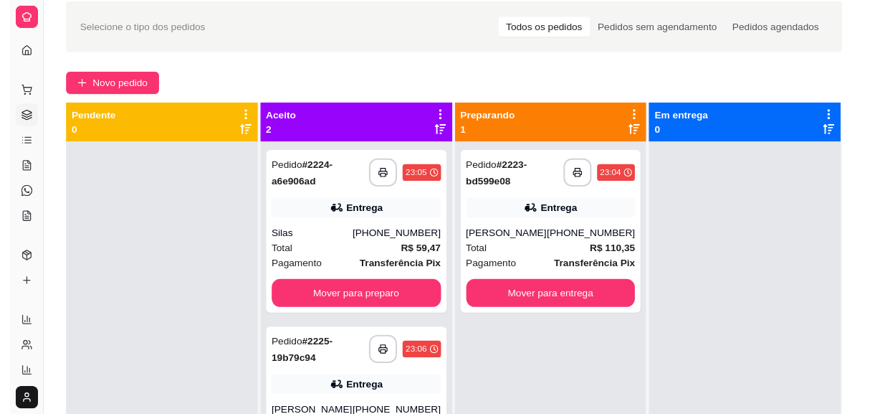
scroll to position [130, 0]
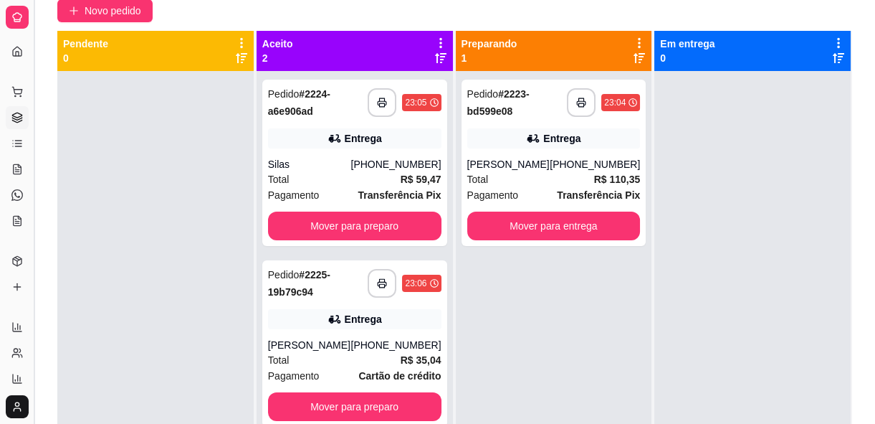
click at [29, 51] on button "Toggle Sidebar" at bounding box center [33, 212] width 11 height 424
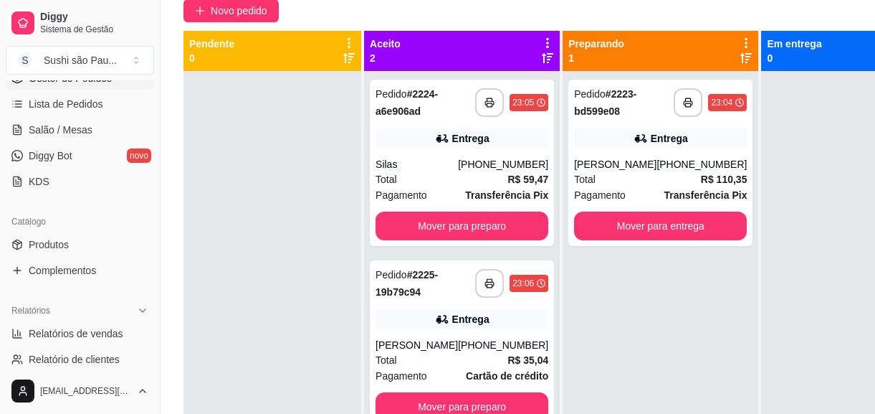
scroll to position [260, 0]
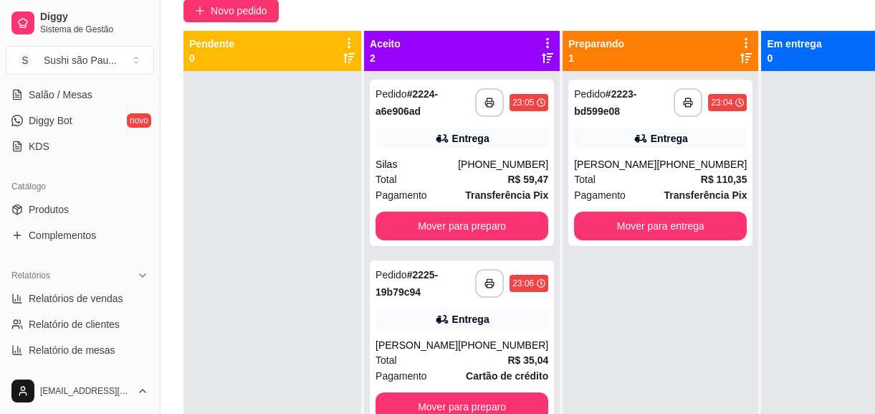
click at [55, 294] on span "Relatórios de vendas" at bounding box center [76, 298] width 95 height 14
select select "ALL"
select select "0"
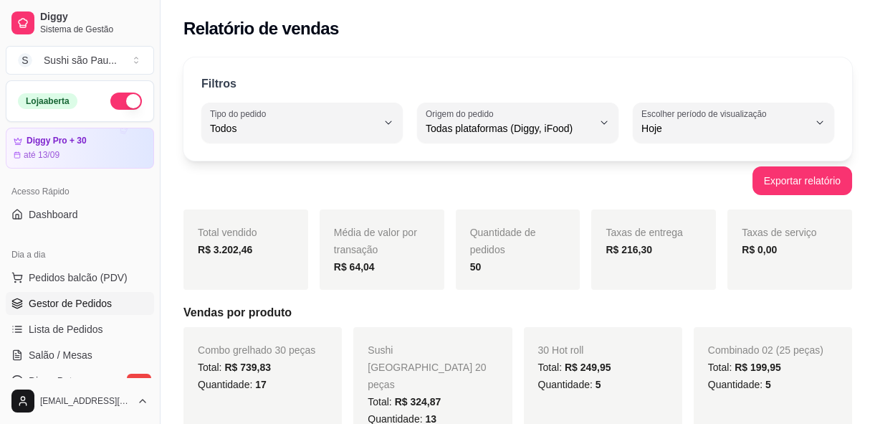
click at [55, 294] on link "Gestor de Pedidos" at bounding box center [80, 303] width 148 height 23
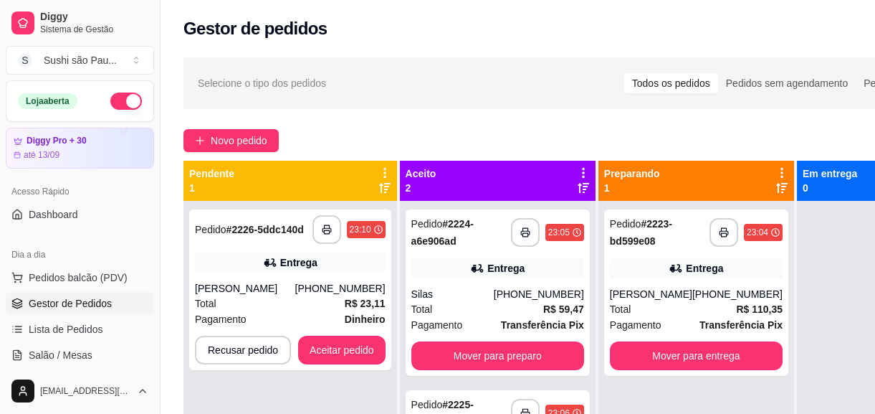
click at [225, 294] on div "[PERSON_NAME]" at bounding box center [245, 288] width 100 height 14
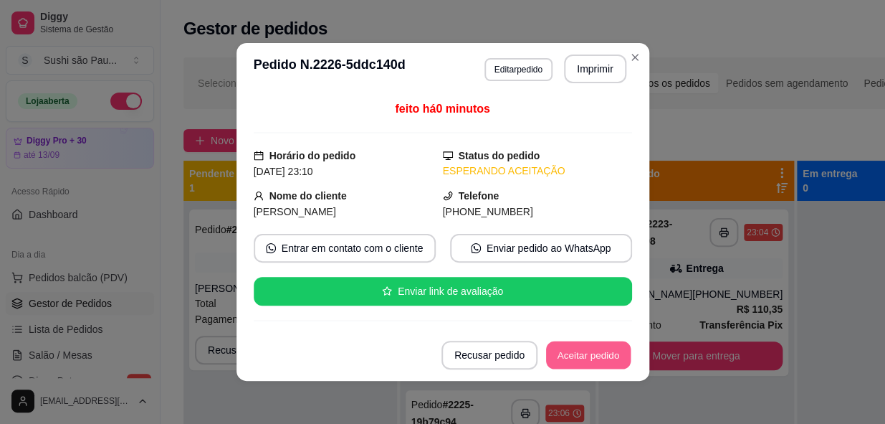
click at [568, 354] on button "Aceitar pedido" at bounding box center [588, 355] width 85 height 28
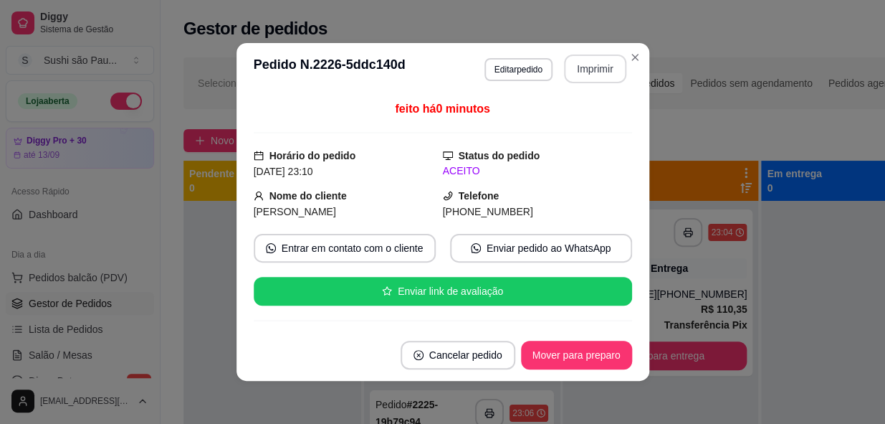
click at [599, 59] on button "Imprimir" at bounding box center [595, 68] width 62 height 29
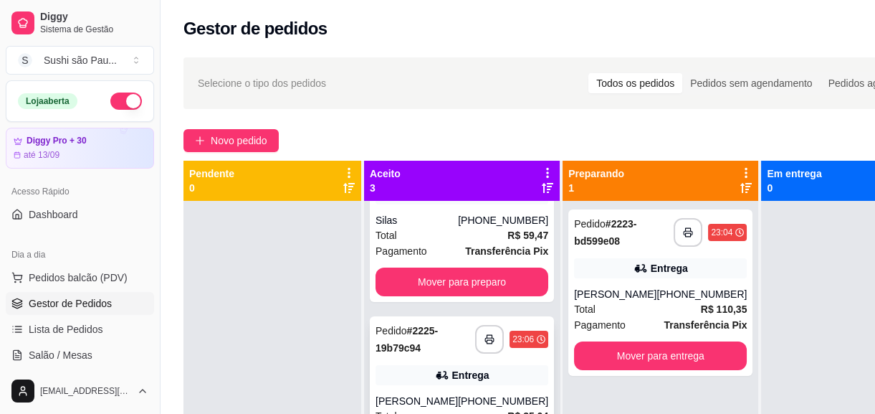
scroll to position [132, 0]
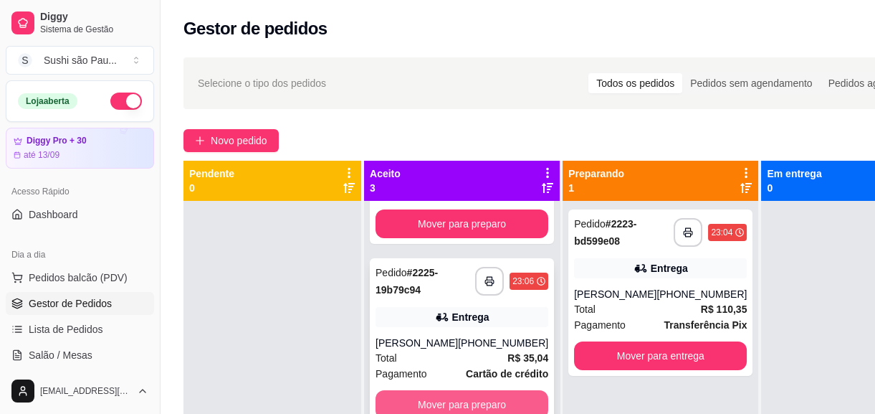
click at [455, 392] on button "Mover para preparo" at bounding box center [462, 404] width 173 height 29
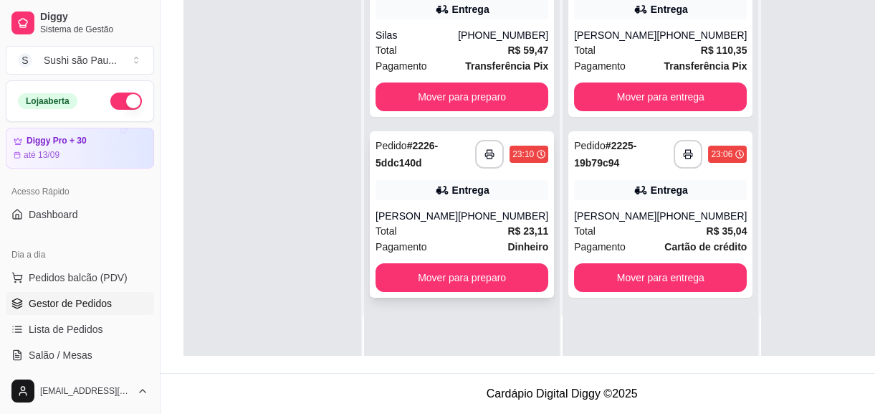
scroll to position [228, 0]
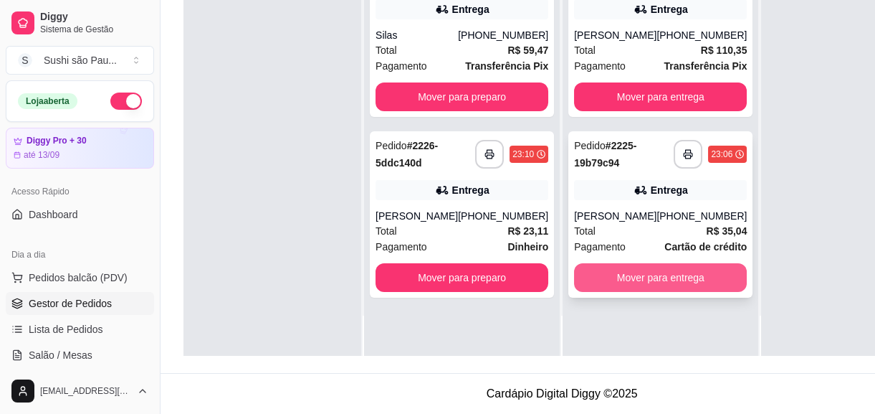
click at [607, 264] on button "Mover para entrega" at bounding box center [660, 277] width 173 height 29
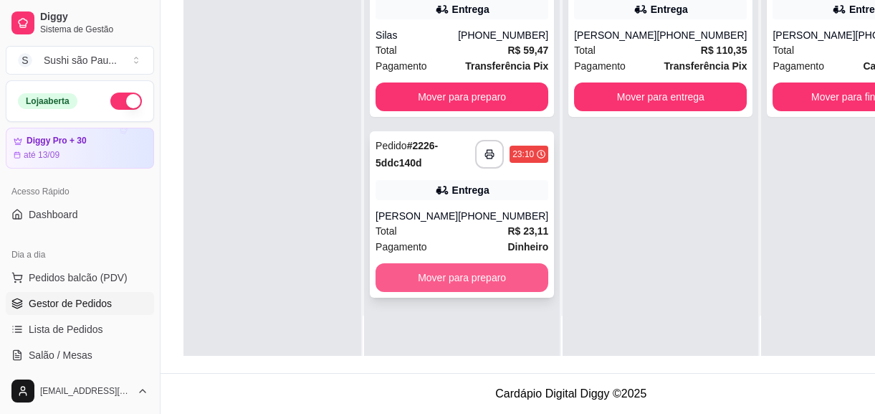
click at [496, 263] on button "Mover para preparo" at bounding box center [462, 277] width 173 height 29
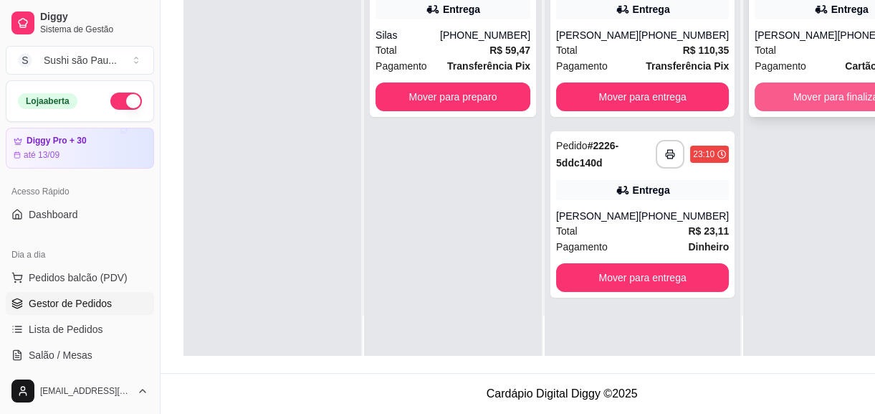
click at [769, 88] on button "Mover para finalizado" at bounding box center [841, 96] width 173 height 29
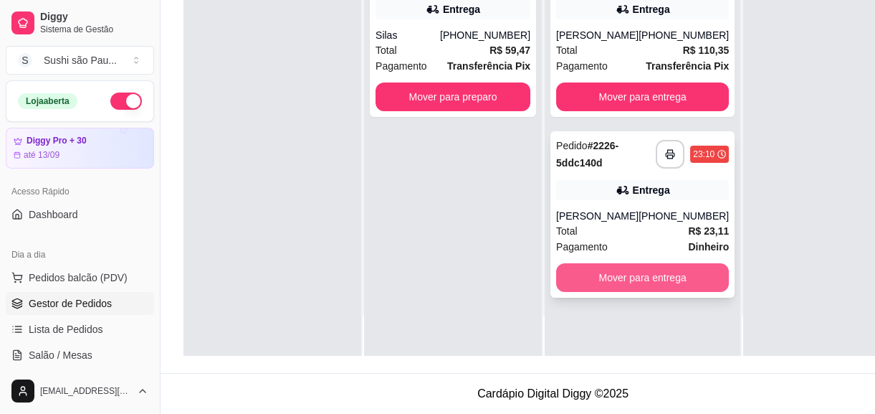
click at [672, 276] on button "Mover para entrega" at bounding box center [642, 277] width 173 height 29
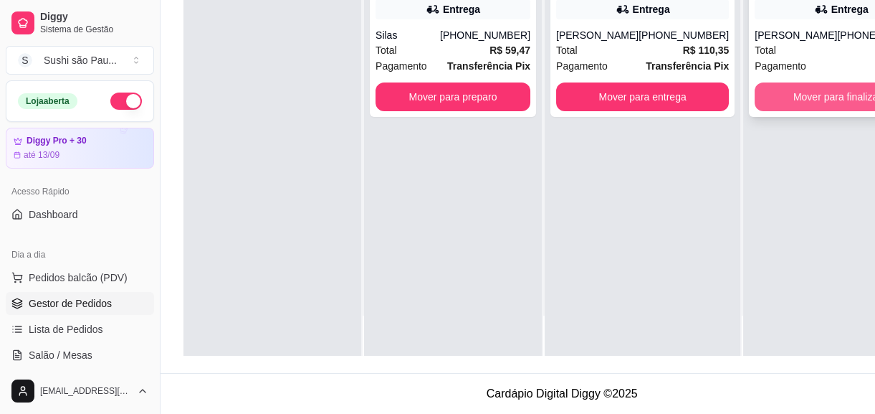
click at [809, 87] on button "Mover para finalizado" at bounding box center [841, 96] width 173 height 29
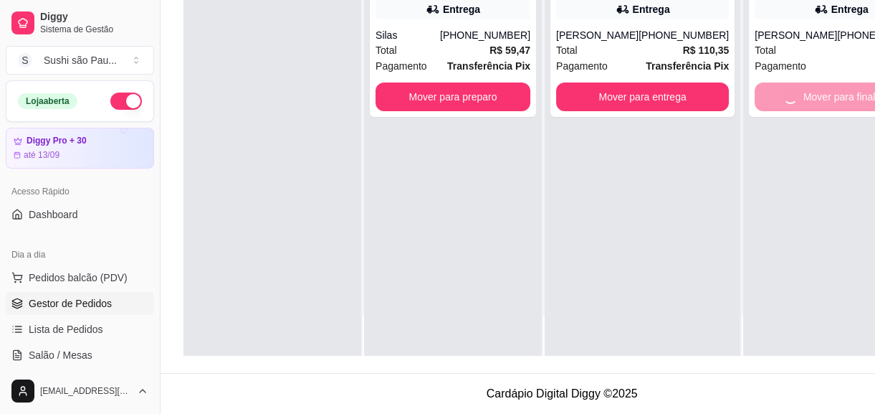
click at [809, 171] on div "**********" at bounding box center [841, 149] width 196 height 414
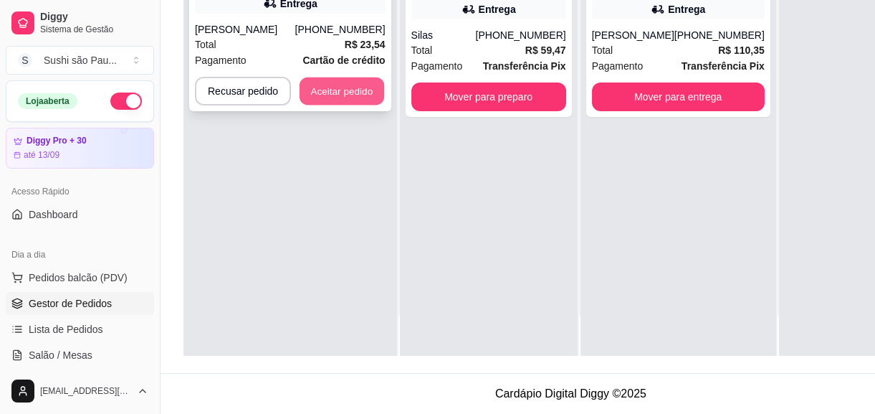
click at [348, 80] on button "Aceitar pedido" at bounding box center [342, 91] width 85 height 28
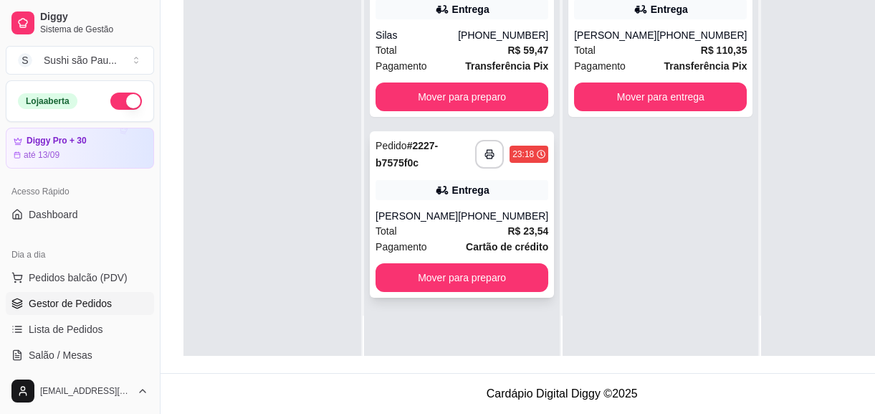
click at [472, 223] on div "[PHONE_NUMBER]" at bounding box center [503, 216] width 90 height 14
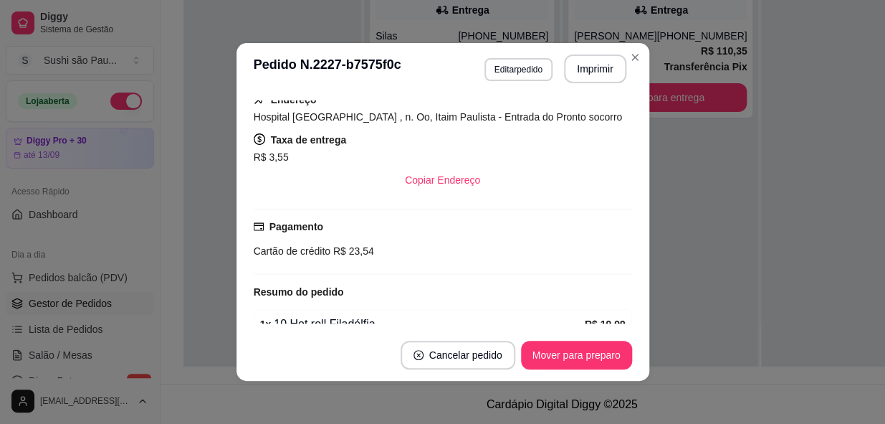
scroll to position [202, 0]
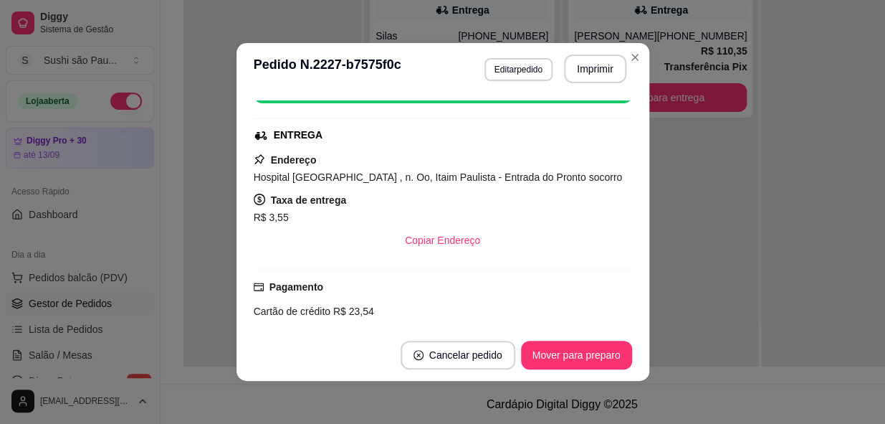
click at [592, 84] on header "**********" at bounding box center [443, 69] width 413 height 52
click at [588, 72] on button "Imprimir" at bounding box center [595, 69] width 60 height 28
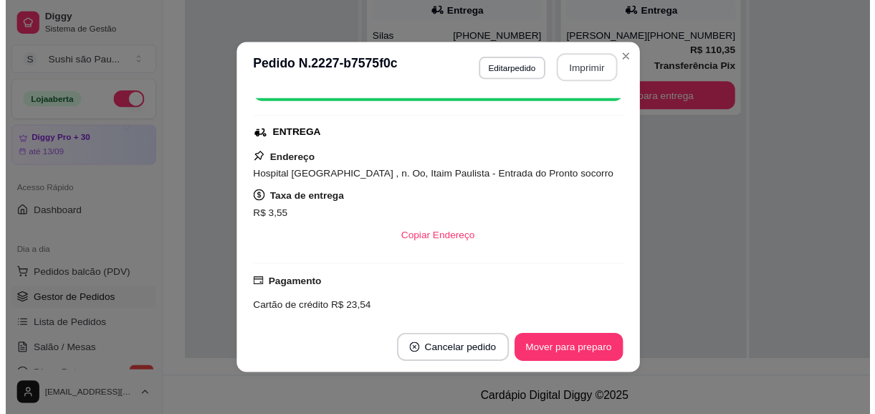
scroll to position [0, 0]
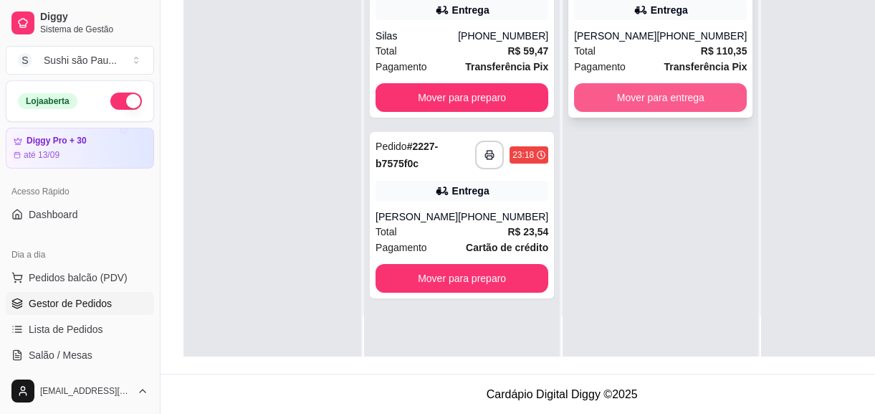
click at [637, 97] on button "Mover para entrega" at bounding box center [660, 97] width 173 height 29
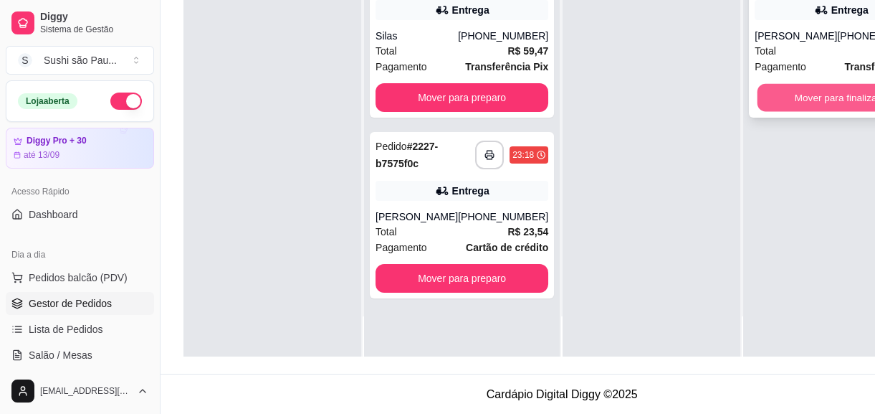
click at [774, 92] on button "Mover para finalizado" at bounding box center [842, 98] width 168 height 28
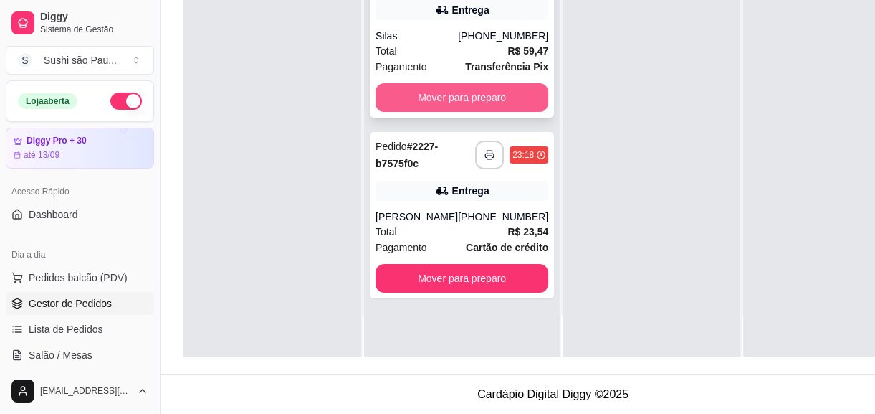
click at [477, 93] on button "Mover para preparo" at bounding box center [462, 97] width 173 height 29
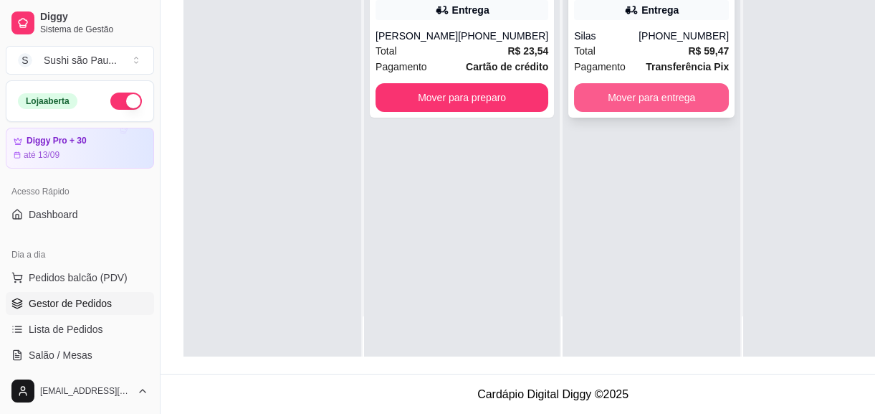
click at [626, 94] on button "Mover para entrega" at bounding box center [651, 97] width 155 height 29
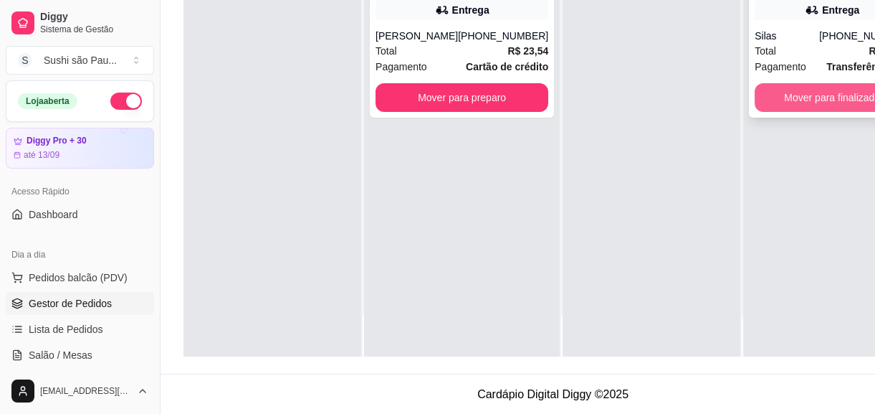
click at [777, 100] on button "Mover para finalizado" at bounding box center [832, 97] width 155 height 29
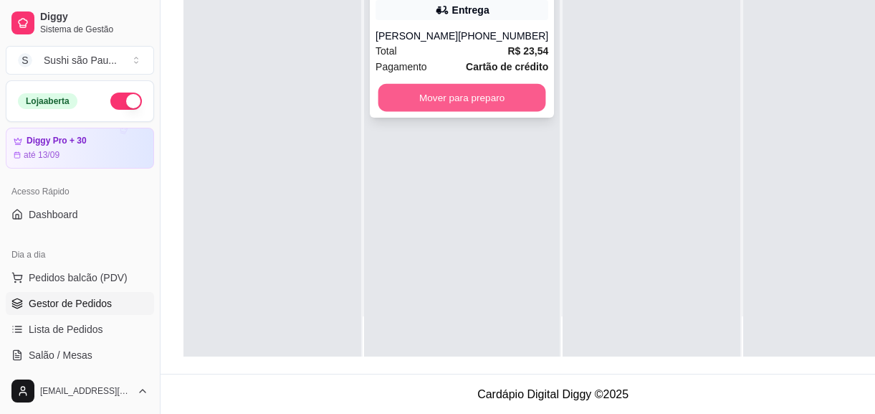
click at [435, 109] on button "Mover para preparo" at bounding box center [462, 98] width 168 height 28
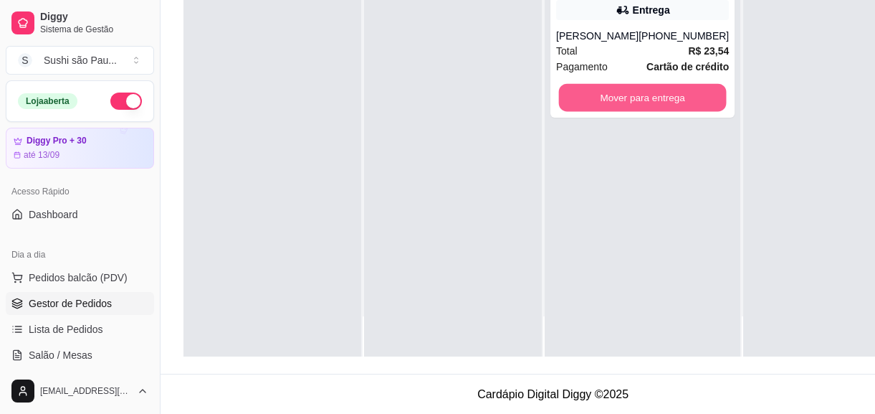
click at [696, 108] on button "Mover para entrega" at bounding box center [643, 98] width 168 height 28
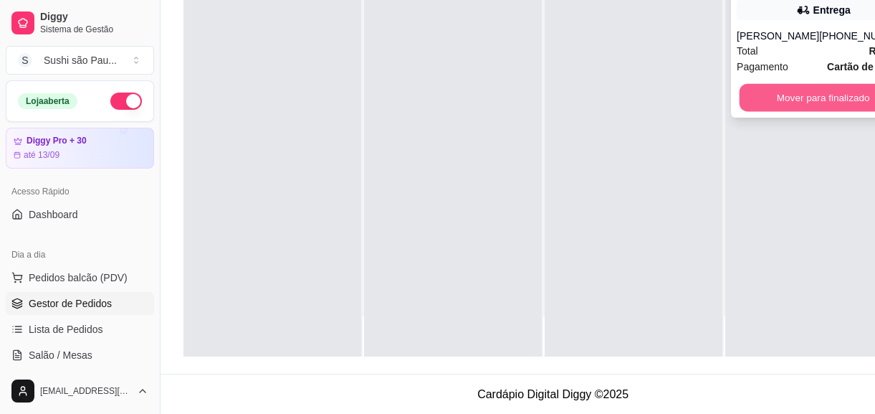
click at [803, 104] on button "Mover para finalizado" at bounding box center [824, 98] width 168 height 28
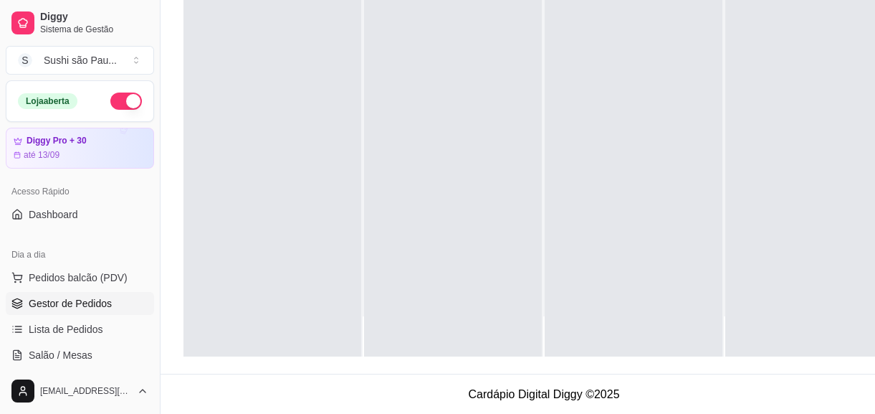
click at [661, 134] on div at bounding box center [634, 150] width 178 height 414
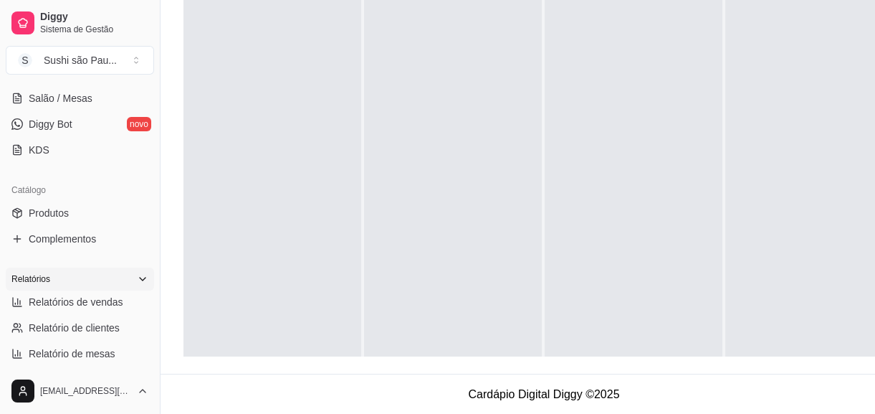
scroll to position [260, 0]
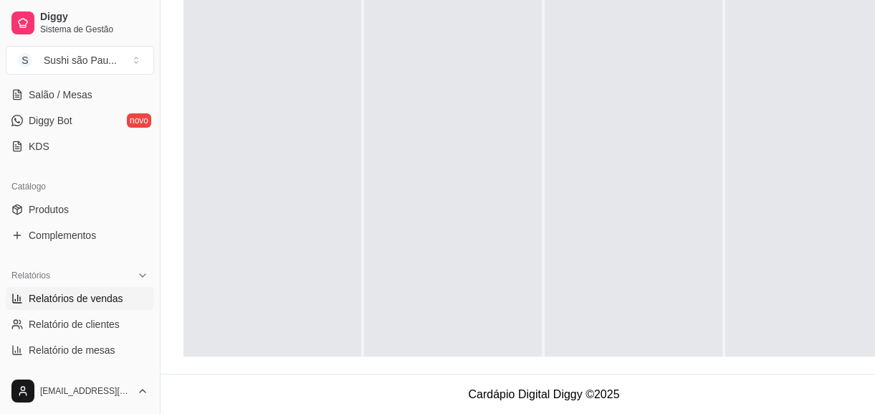
click at [60, 293] on span "Relatórios de vendas" at bounding box center [76, 298] width 95 height 14
select select "ALL"
select select "0"
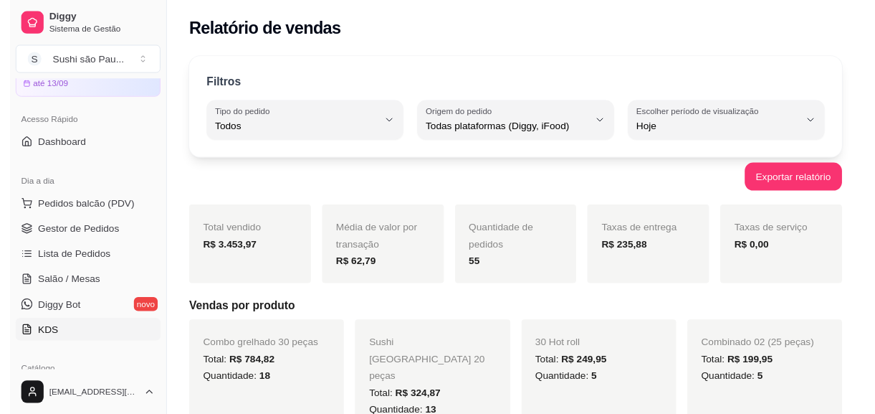
scroll to position [65, 0]
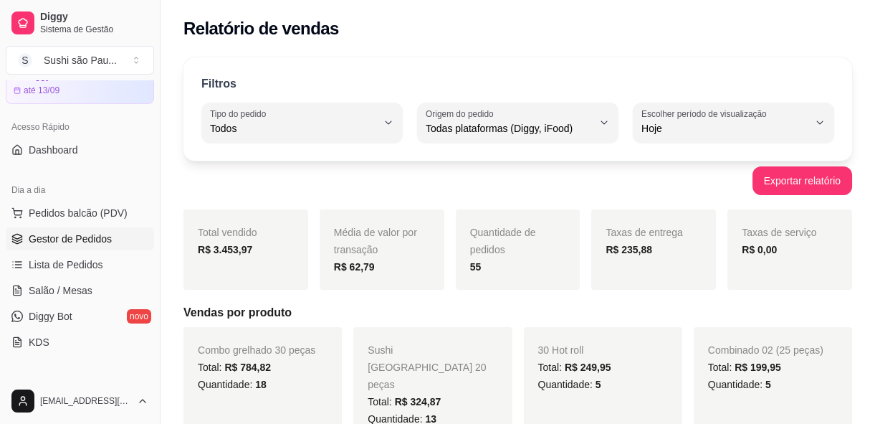
click at [49, 239] on span "Gestor de Pedidos" at bounding box center [70, 239] width 83 height 14
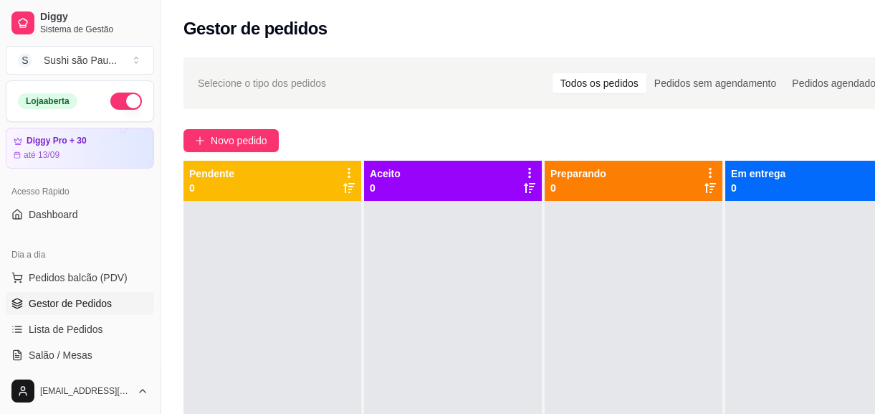
click at [110, 108] on button "button" at bounding box center [126, 100] width 32 height 17
